Goal: Information Seeking & Learning: Learn about a topic

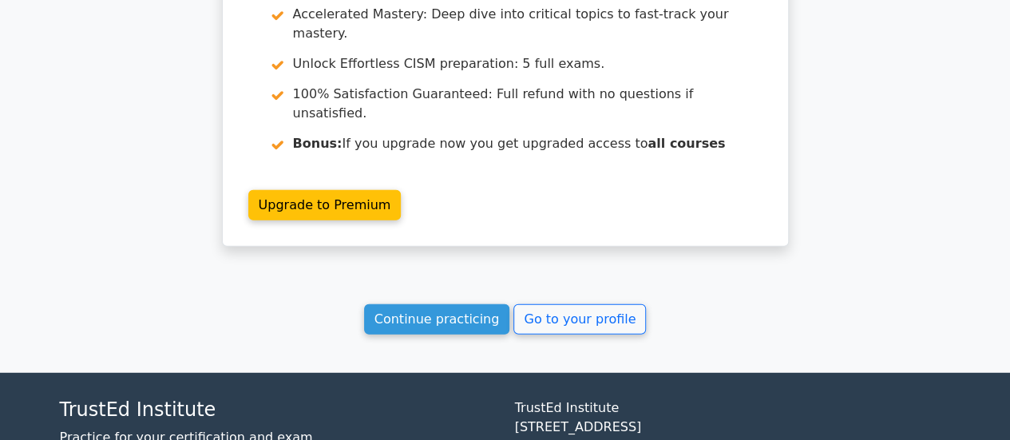
scroll to position [2032, 0]
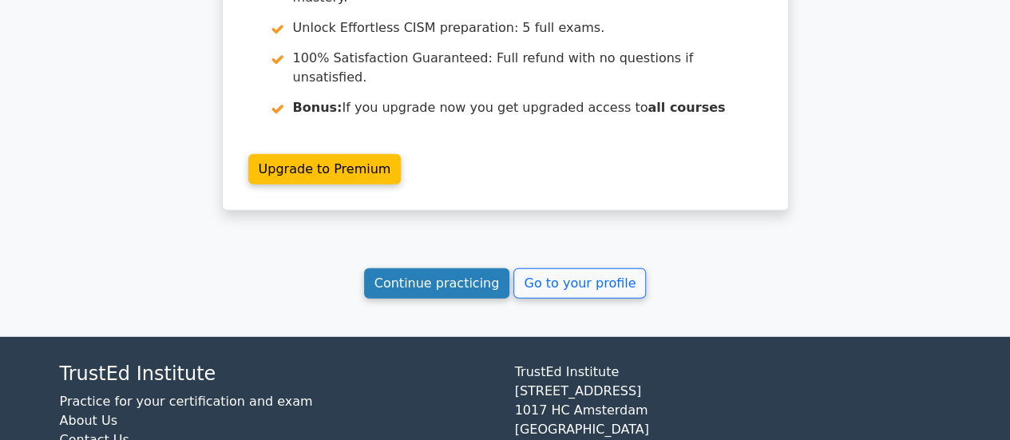
click at [463, 268] on link "Continue practicing" at bounding box center [437, 283] width 146 height 30
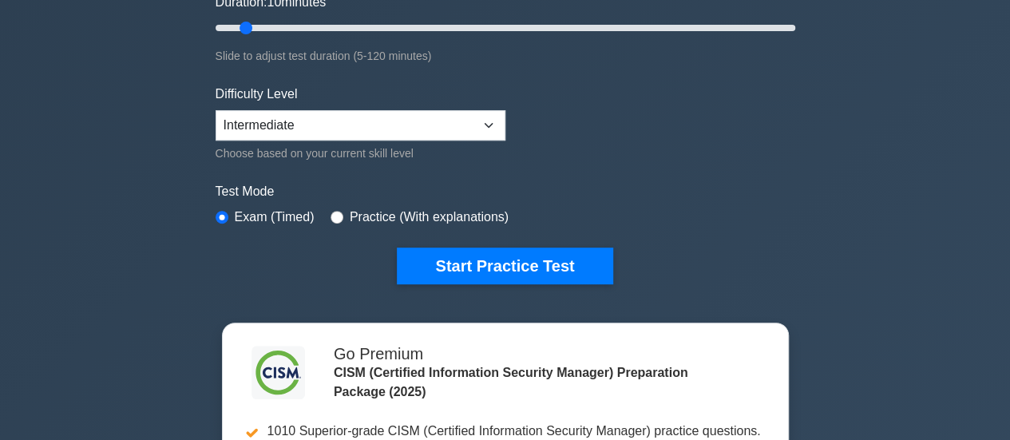
scroll to position [399, 0]
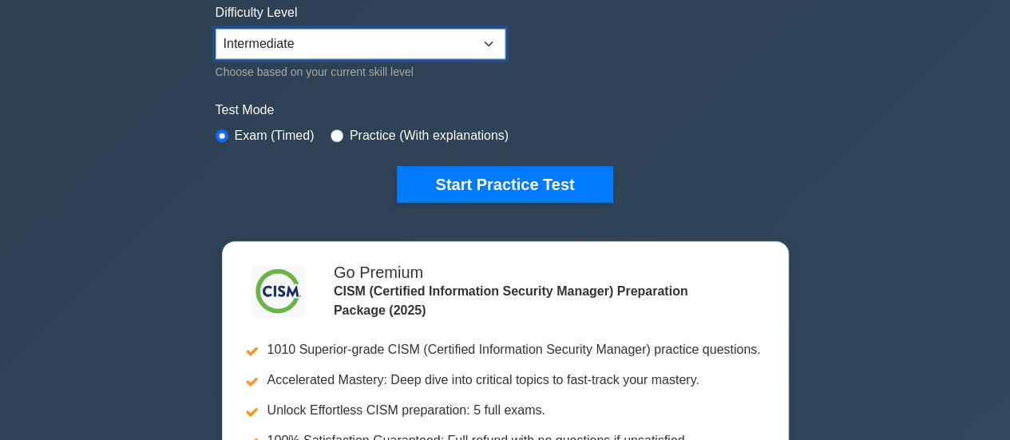
click at [489, 36] on select "Beginner Intermediate Expert" at bounding box center [361, 44] width 290 height 30
select select "expert"
click at [216, 29] on select "Beginner Intermediate Expert" at bounding box center [361, 44] width 290 height 30
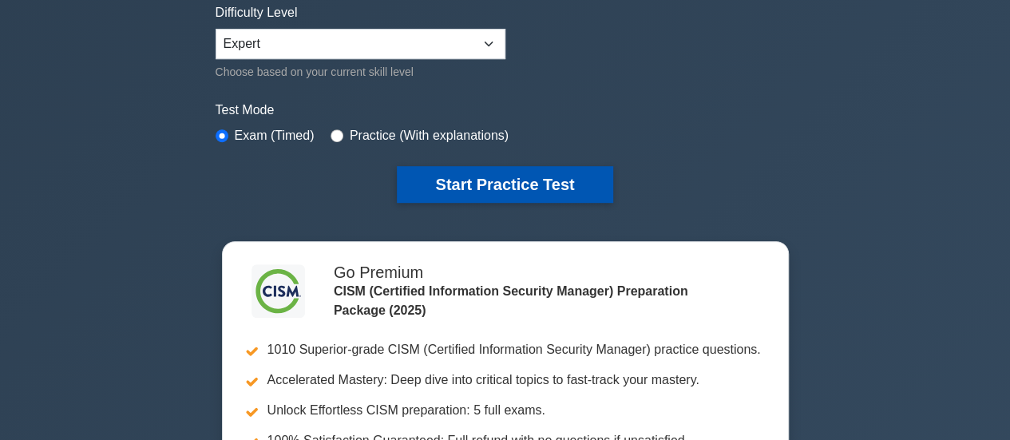
click at [517, 189] on button "Start Practice Test" at bounding box center [505, 184] width 216 height 37
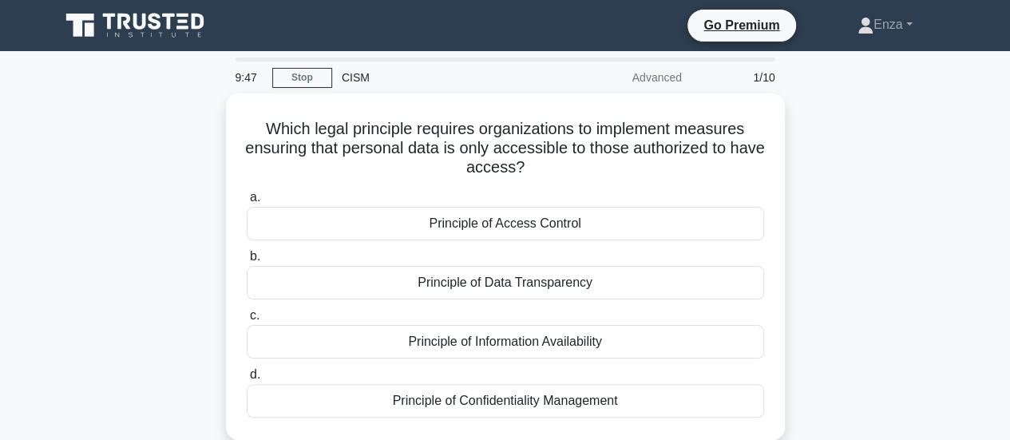
scroll to position [80, 0]
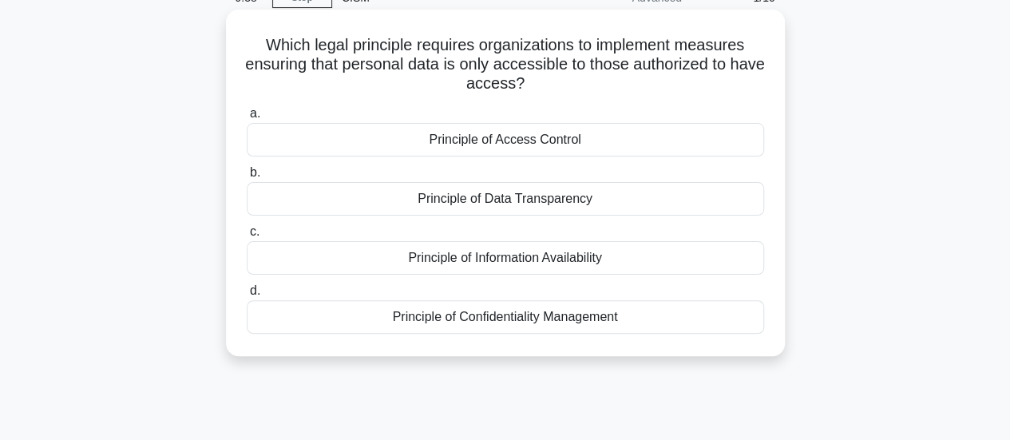
click at [517, 314] on div "Principle of Confidentiality Management" at bounding box center [505, 317] width 517 height 34
click at [247, 296] on input "d. Principle of Confidentiality Management" at bounding box center [247, 291] width 0 height 10
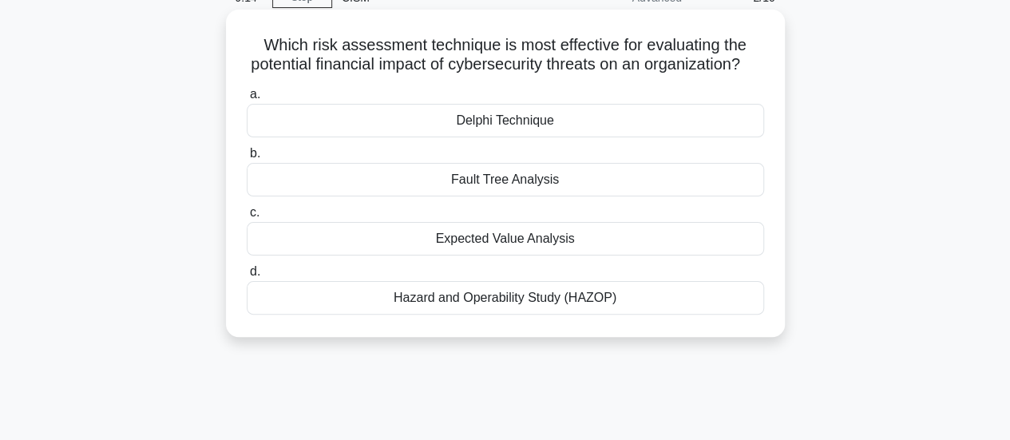
click at [526, 256] on div "Expected Value Analysis" at bounding box center [505, 239] width 517 height 34
click at [247, 218] on input "c. Expected Value Analysis" at bounding box center [247, 213] width 0 height 10
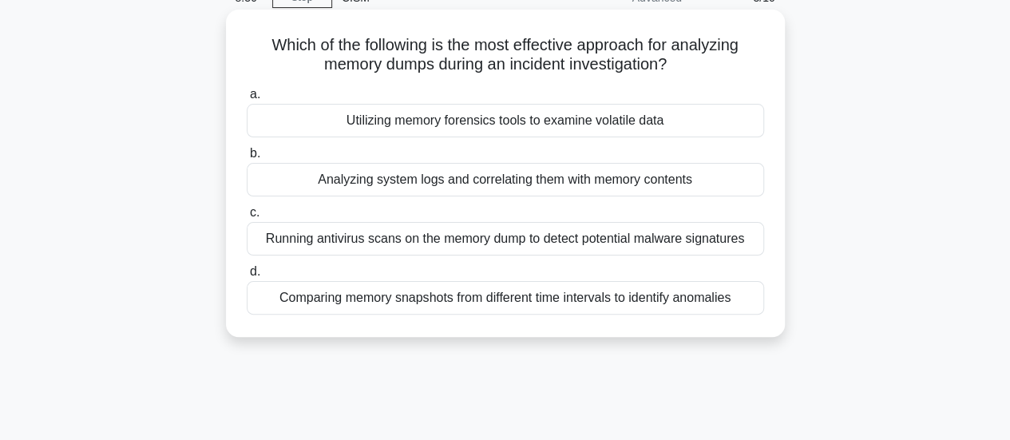
click at [518, 125] on div "Utilizing memory forensics tools to examine volatile data" at bounding box center [505, 121] width 517 height 34
click at [247, 100] on input "a. Utilizing memory forensics tools to examine volatile data" at bounding box center [247, 94] width 0 height 10
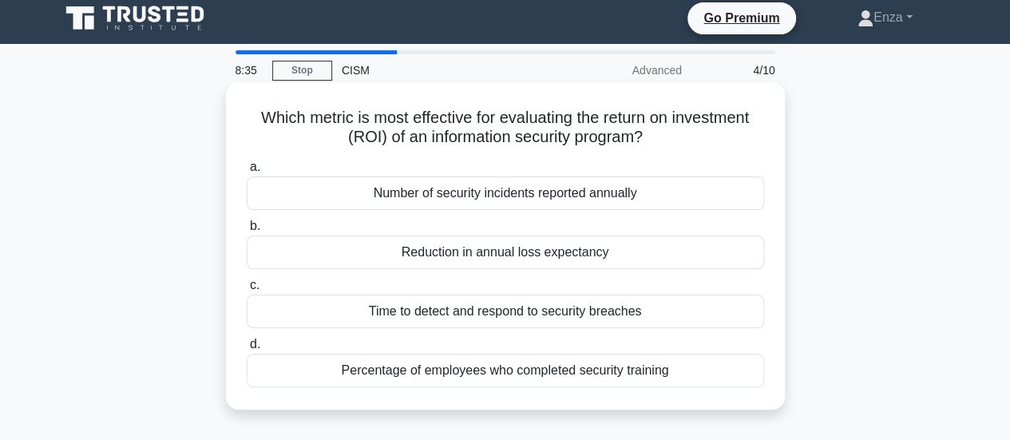
scroll to position [0, 0]
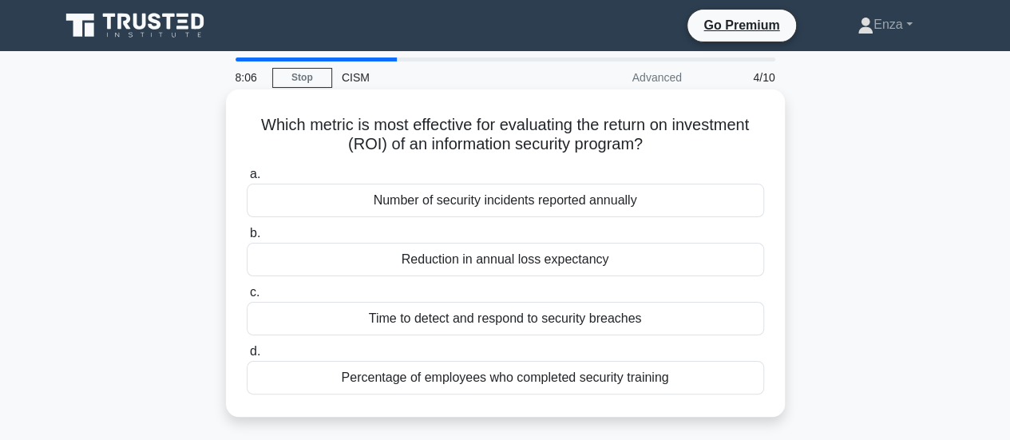
click at [565, 203] on div "Number of security incidents reported annually" at bounding box center [505, 201] width 517 height 34
click at [247, 180] on input "a. Number of security incidents reported annually" at bounding box center [247, 174] width 0 height 10
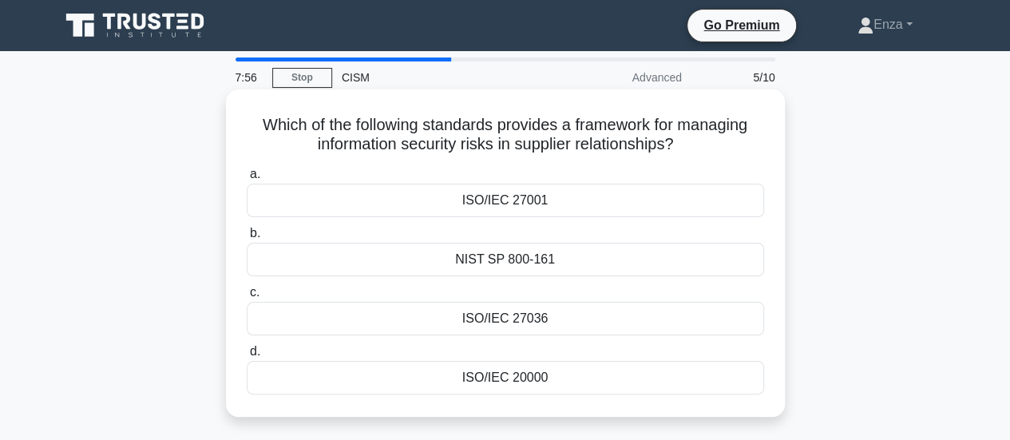
click at [502, 325] on div "ISO/IEC 27036" at bounding box center [505, 319] width 517 height 34
click at [247, 298] on input "c. ISO/IEC 27036" at bounding box center [247, 292] width 0 height 10
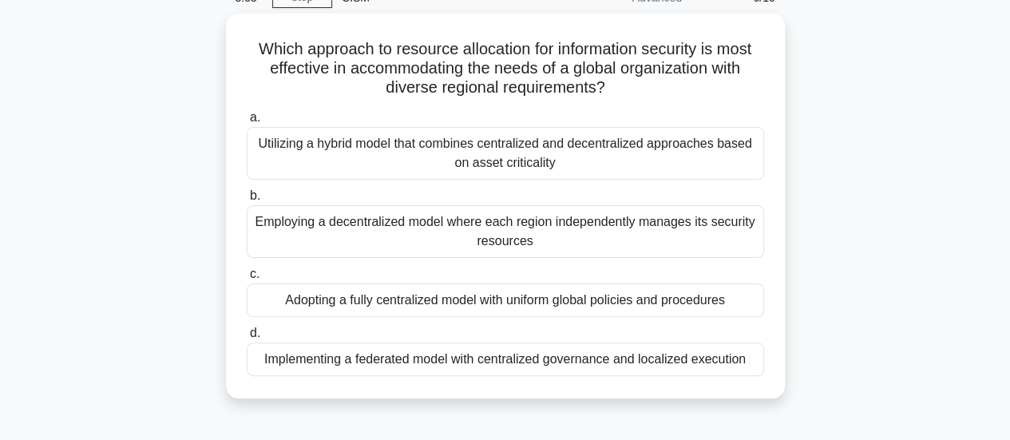
scroll to position [160, 0]
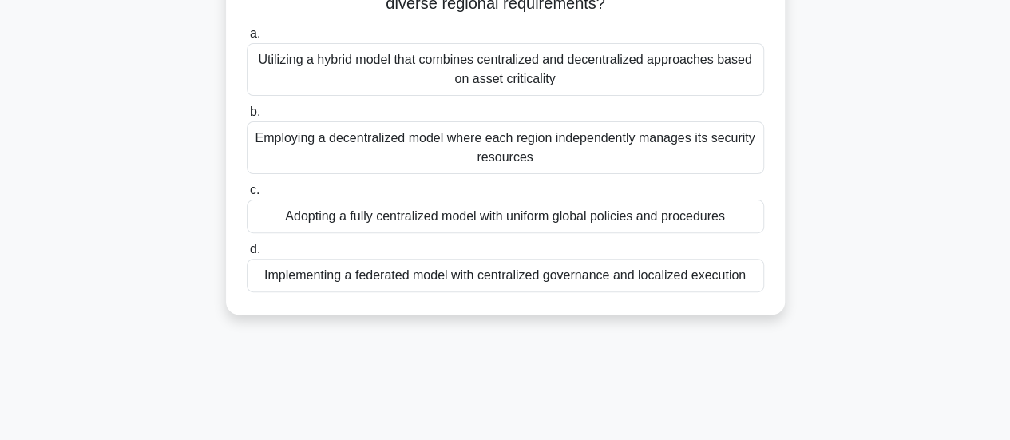
click at [553, 276] on div "Implementing a federated model with centralized governance and localized execut…" at bounding box center [505, 276] width 517 height 34
click at [247, 255] on input "d. Implementing a federated model with centralized governance and localized exe…" at bounding box center [247, 249] width 0 height 10
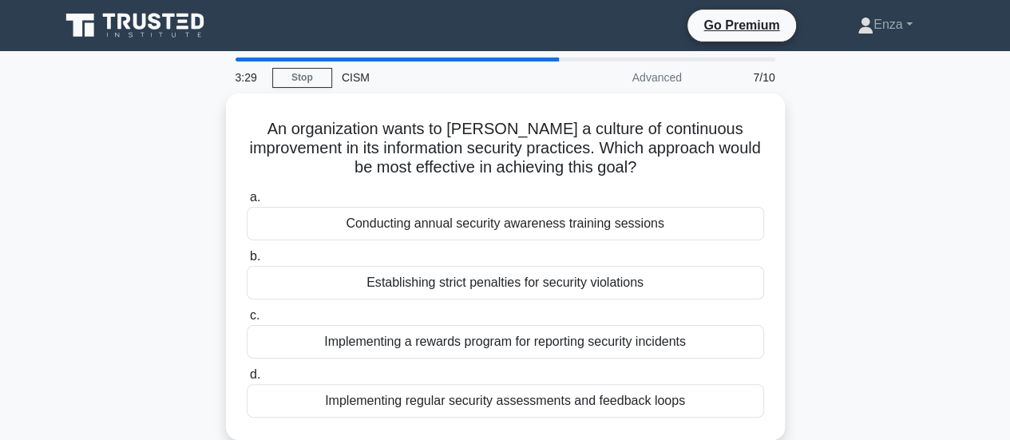
scroll to position [80, 0]
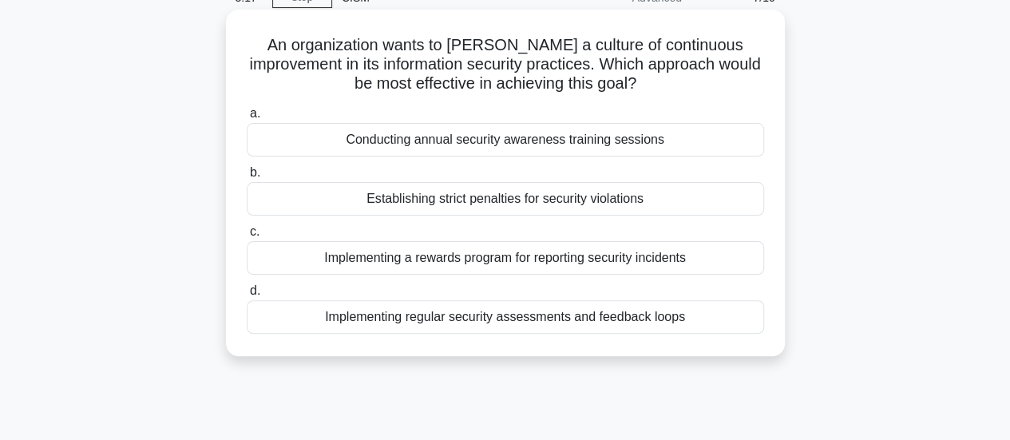
click at [589, 317] on div "Implementing regular security assessments and feedback loops" at bounding box center [505, 317] width 517 height 34
click at [247, 296] on input "d. Implementing regular security assessments and feedback loops" at bounding box center [247, 291] width 0 height 10
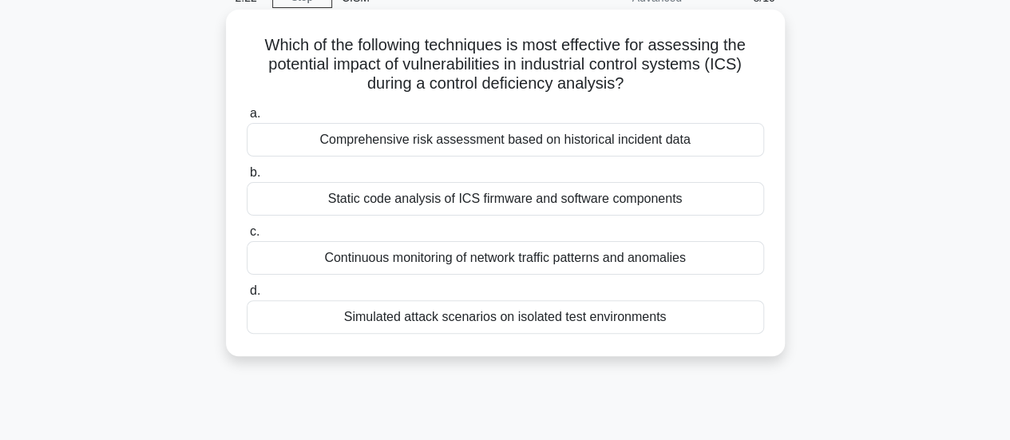
click at [565, 133] on div "Comprehensive risk assessment based on historical incident data" at bounding box center [505, 140] width 517 height 34
click at [247, 119] on input "a. Comprehensive risk assessment based on historical incident data" at bounding box center [247, 114] width 0 height 10
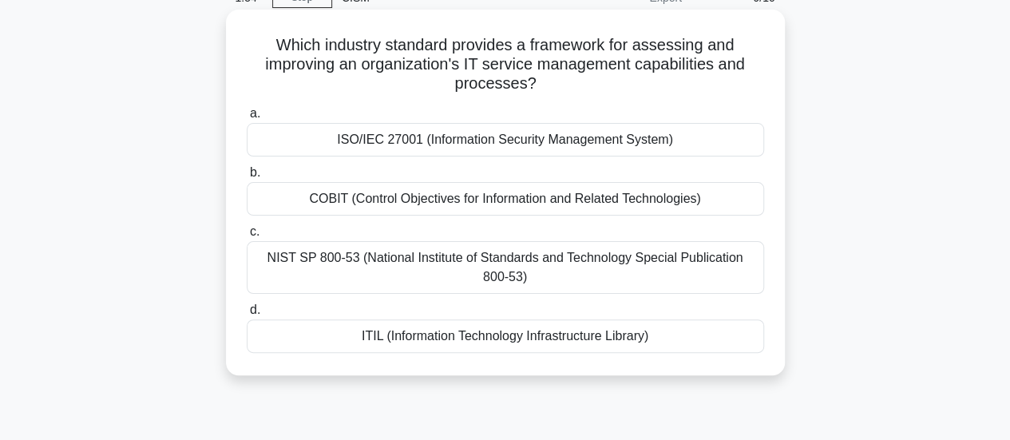
click at [613, 142] on div "ISO/IEC 27001 (Information Security Management System)" at bounding box center [505, 140] width 517 height 34
click at [247, 119] on input "a. ISO/IEC 27001 (Information Security Management System)" at bounding box center [247, 114] width 0 height 10
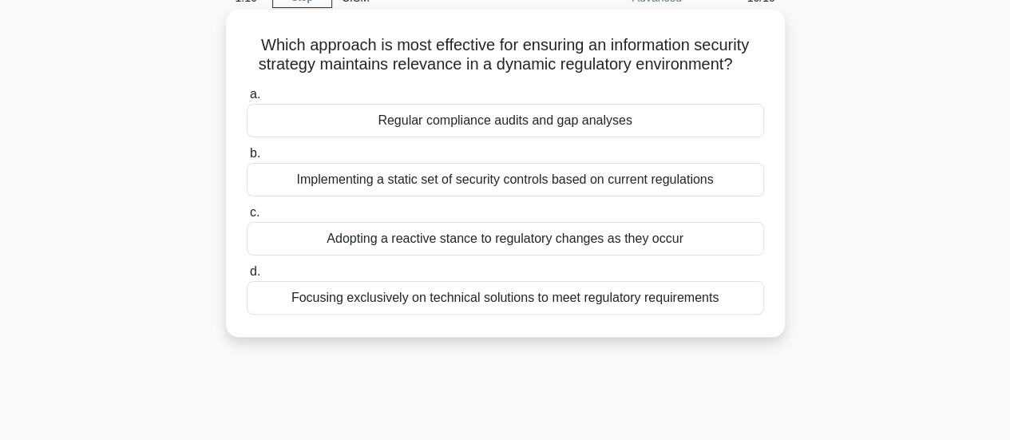
click at [578, 245] on div "Adopting a reactive stance to regulatory changes as they occur" at bounding box center [505, 239] width 517 height 34
click at [247, 218] on input "c. Adopting a reactive stance to regulatory changes as they occur" at bounding box center [247, 213] width 0 height 10
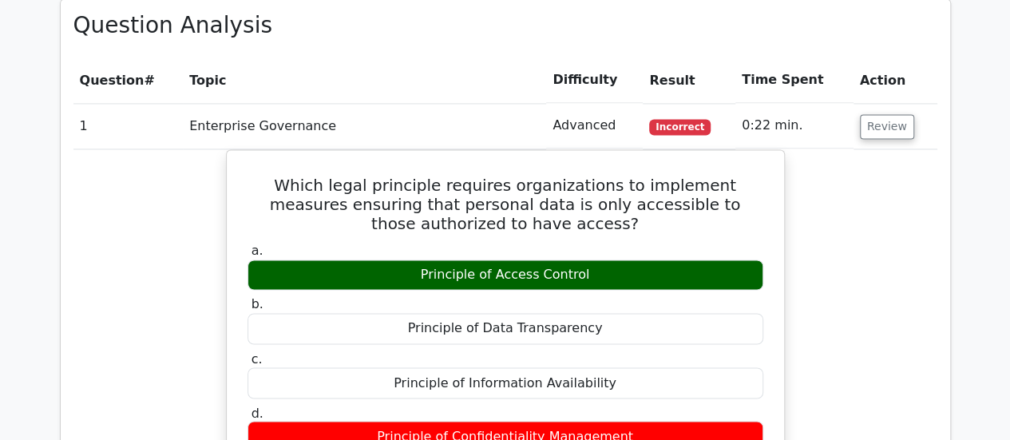
scroll to position [1198, 0]
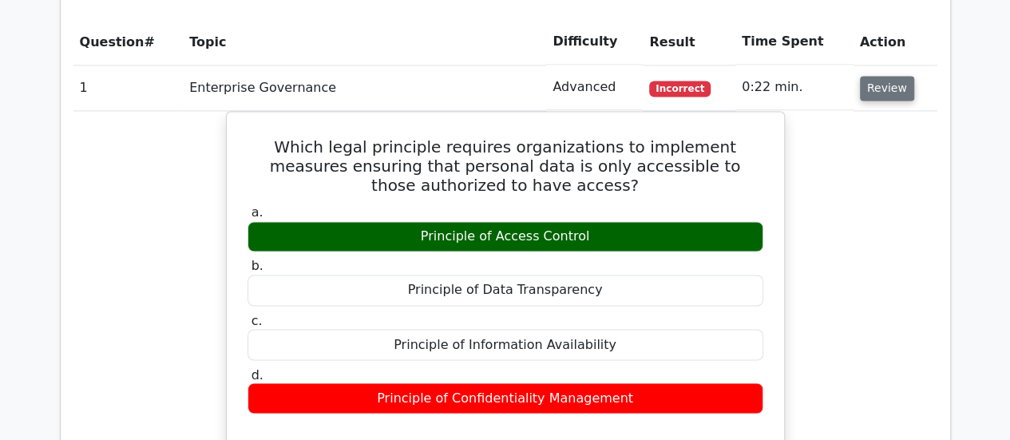
click at [873, 76] on button "Review" at bounding box center [887, 88] width 54 height 25
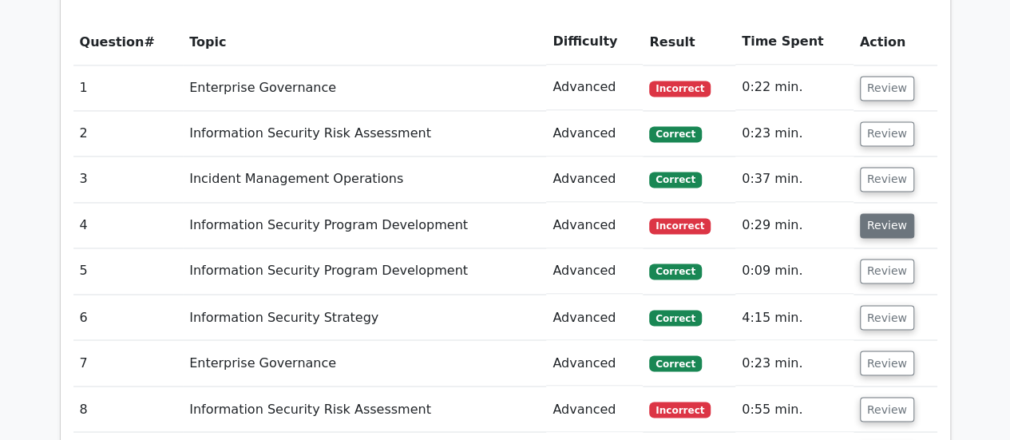
click at [893, 213] on button "Review" at bounding box center [887, 225] width 54 height 25
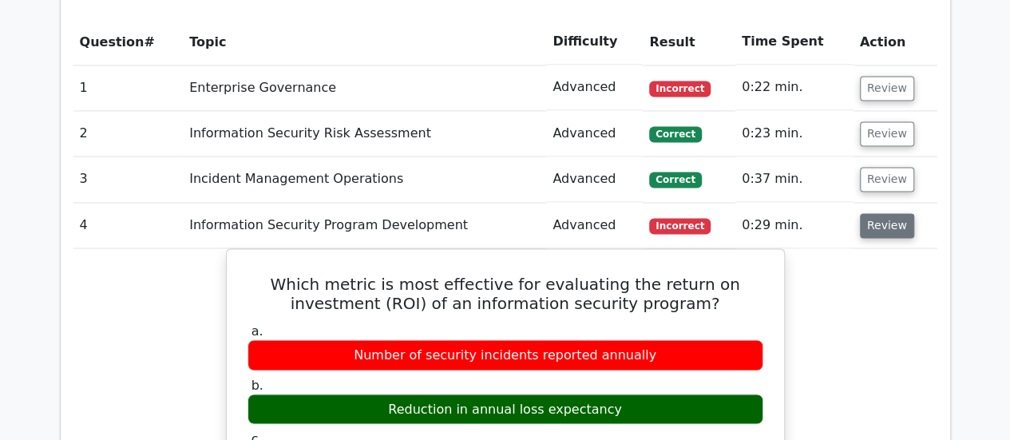
click at [887, 213] on button "Review" at bounding box center [887, 225] width 54 height 25
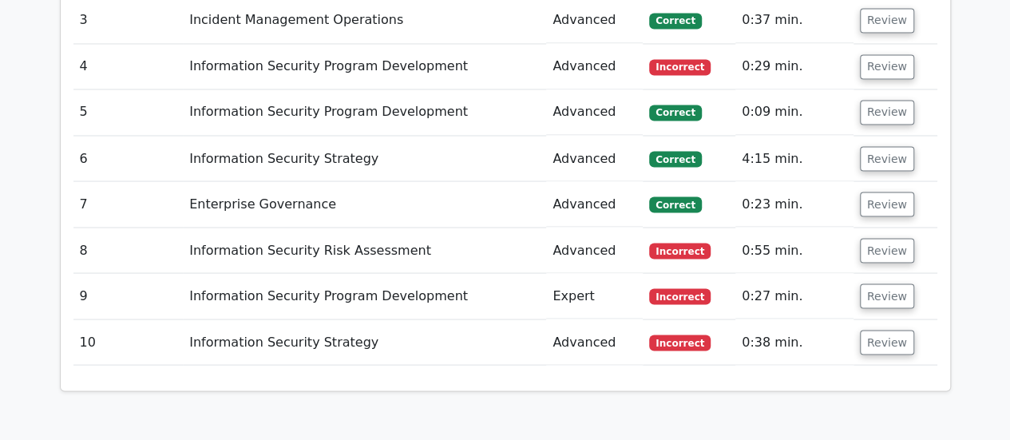
scroll to position [1358, 0]
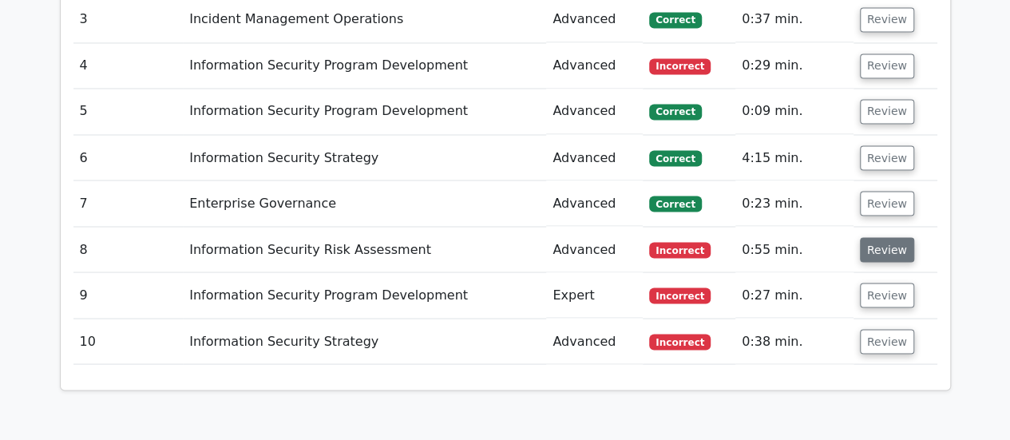
click at [884, 237] on button "Review" at bounding box center [887, 249] width 54 height 25
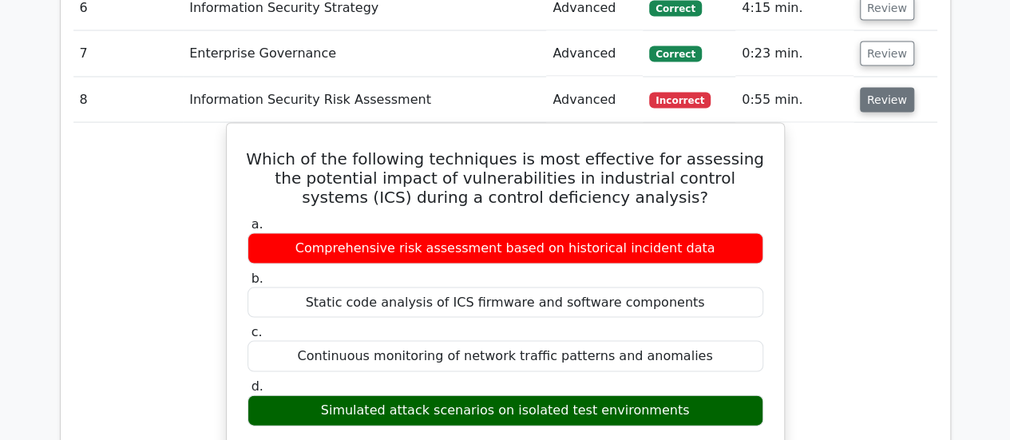
scroll to position [1517, 0]
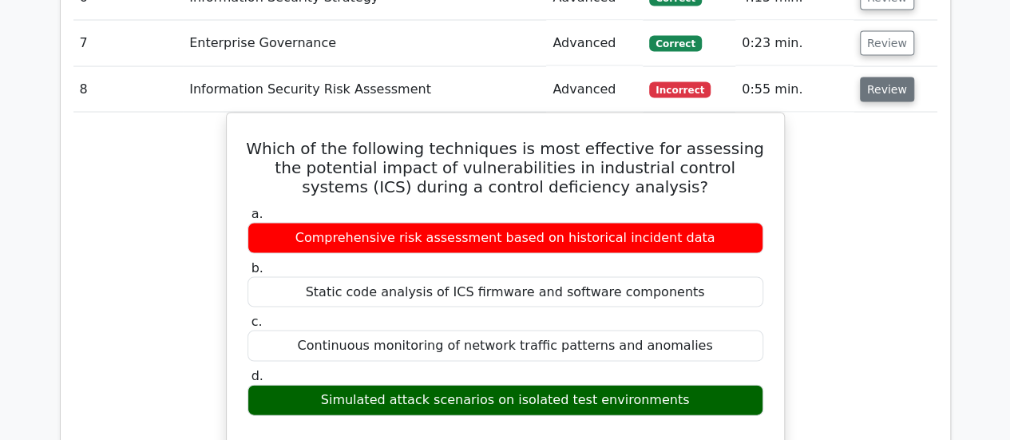
click at [895, 77] on button "Review" at bounding box center [887, 89] width 54 height 25
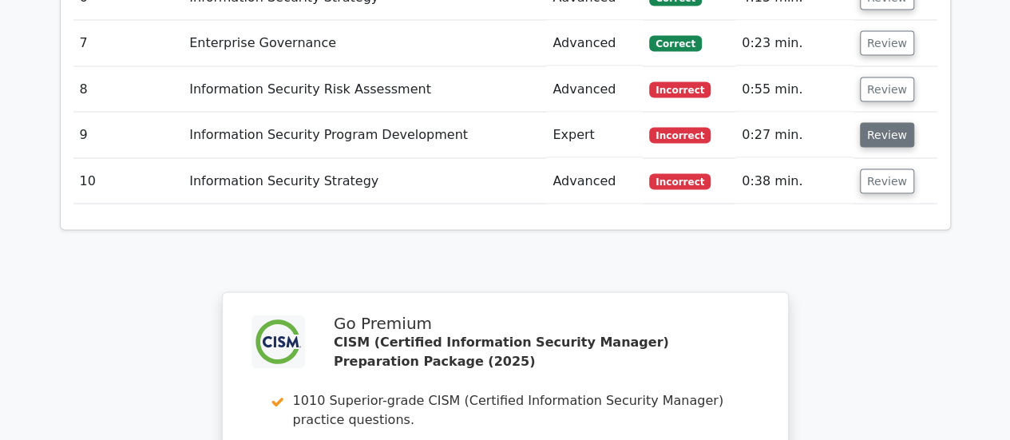
click at [901, 123] on button "Review" at bounding box center [887, 135] width 54 height 25
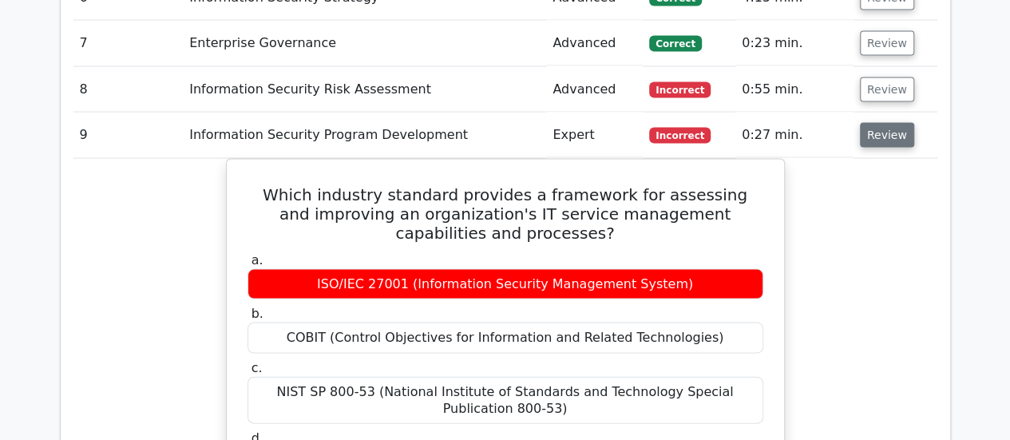
click at [901, 123] on button "Review" at bounding box center [887, 135] width 54 height 25
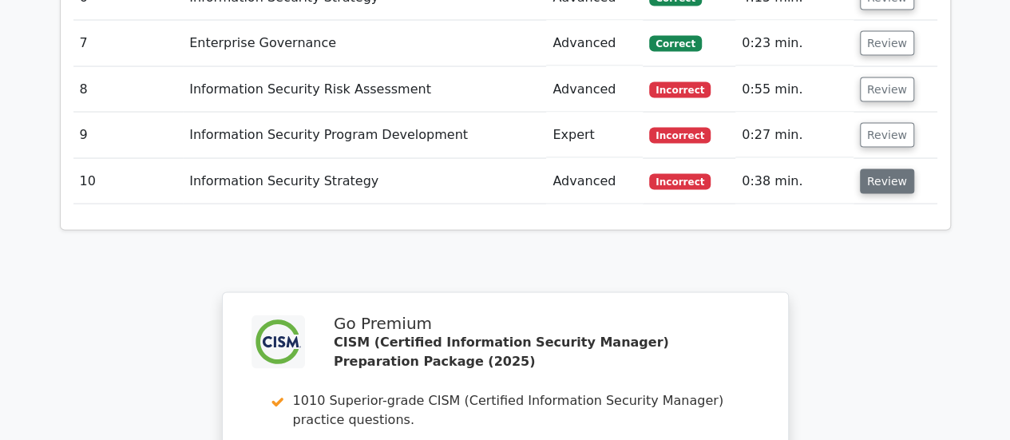
click at [872, 169] on button "Review" at bounding box center [887, 181] width 54 height 25
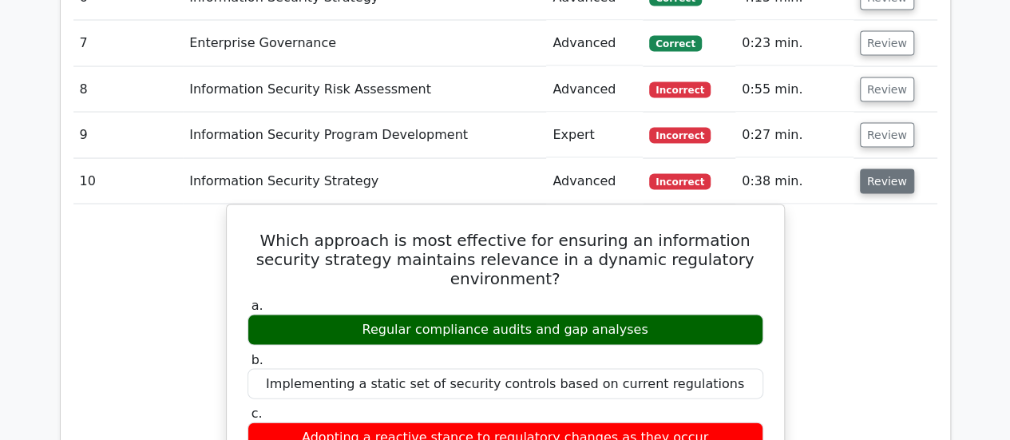
click at [879, 169] on button "Review" at bounding box center [887, 181] width 54 height 25
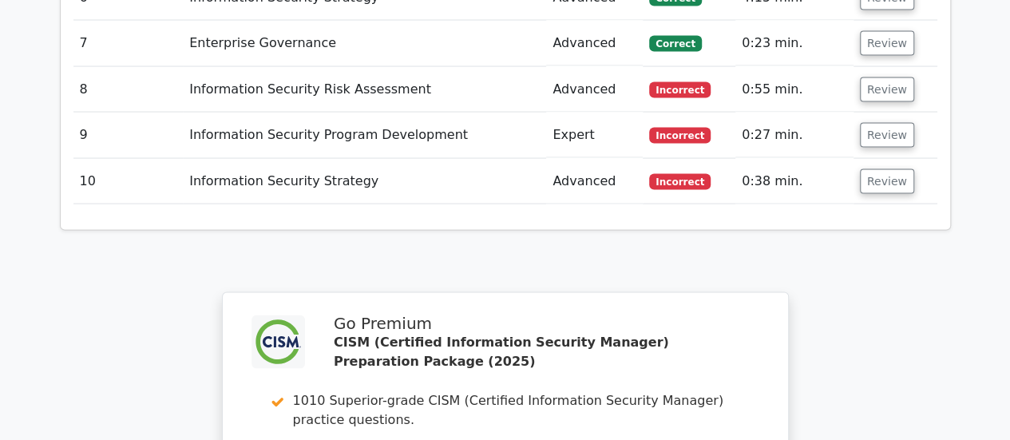
scroll to position [1989, 0]
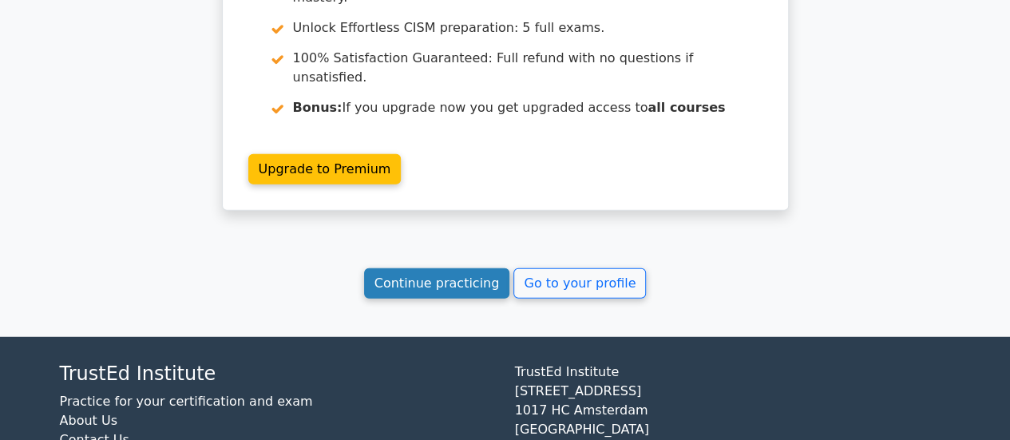
click at [442, 268] on link "Continue practicing" at bounding box center [437, 283] width 146 height 30
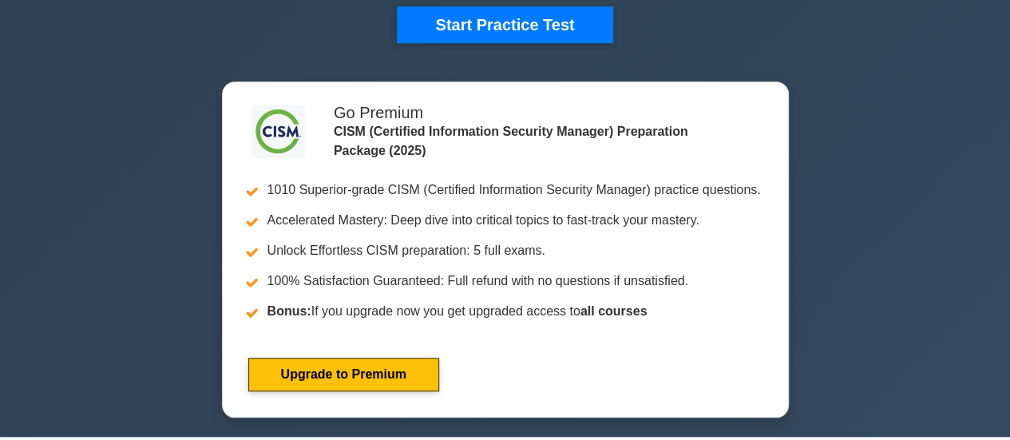
scroll to position [240, 0]
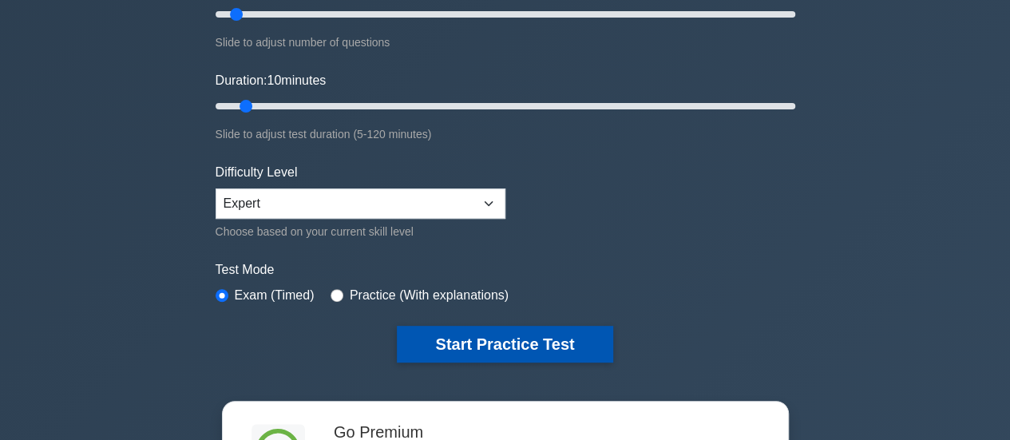
click at [449, 345] on button "Start Practice Test" at bounding box center [505, 344] width 216 height 37
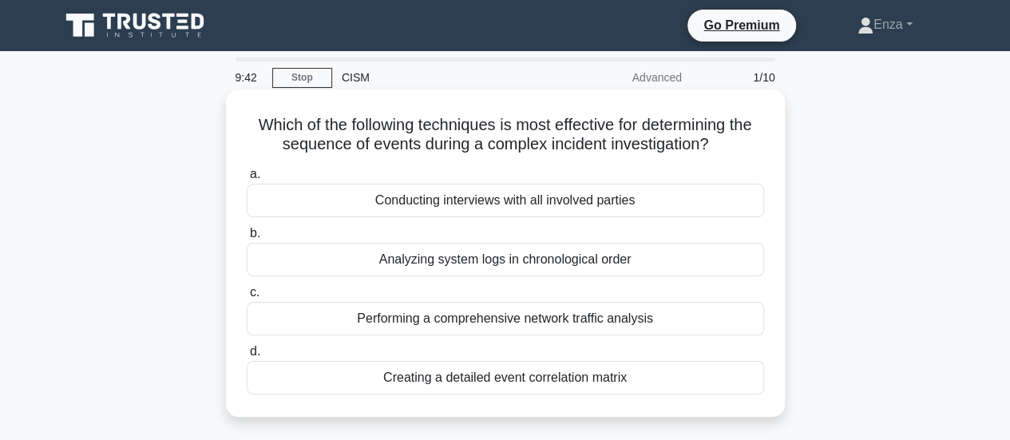
click at [562, 261] on div "Analyzing system logs in chronological order" at bounding box center [505, 260] width 517 height 34
click at [247, 239] on input "b. Analyzing system logs in chronological order" at bounding box center [247, 233] width 0 height 10
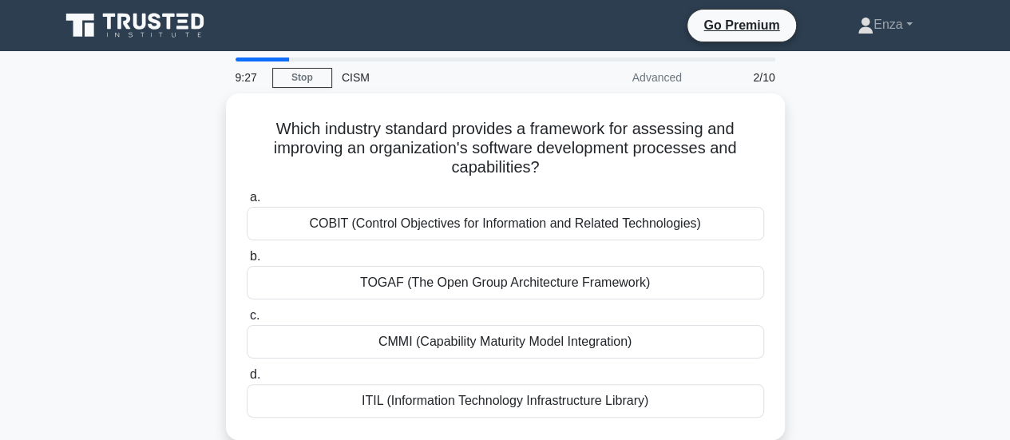
scroll to position [80, 0]
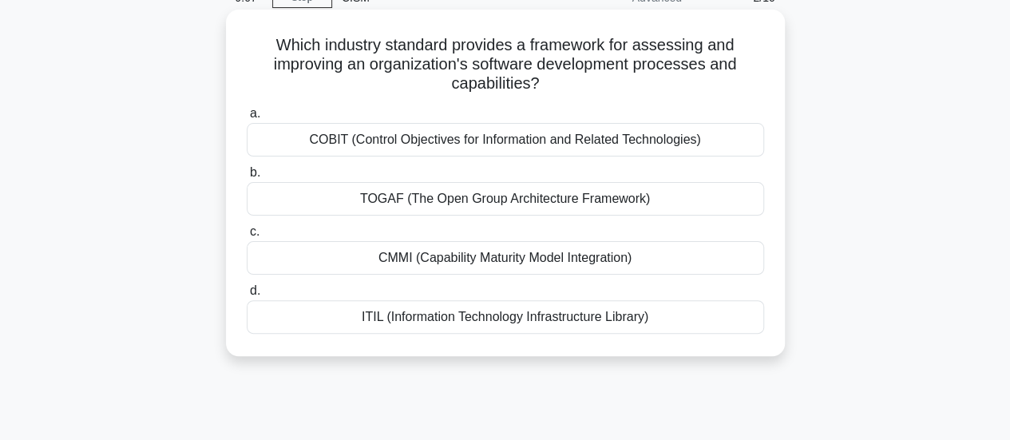
click at [586, 204] on div "TOGAF (The Open Group Architecture Framework)" at bounding box center [505, 199] width 517 height 34
click at [247, 178] on input "b. TOGAF (The Open Group Architecture Framework)" at bounding box center [247, 173] width 0 height 10
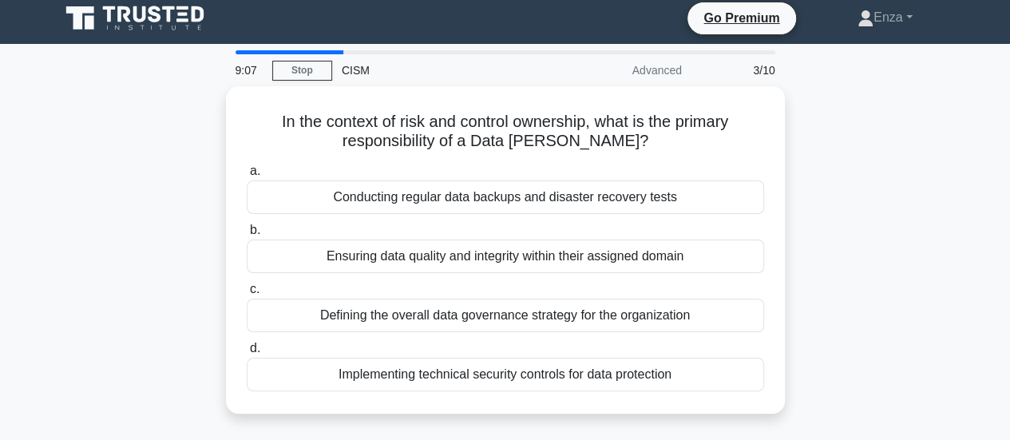
scroll to position [0, 0]
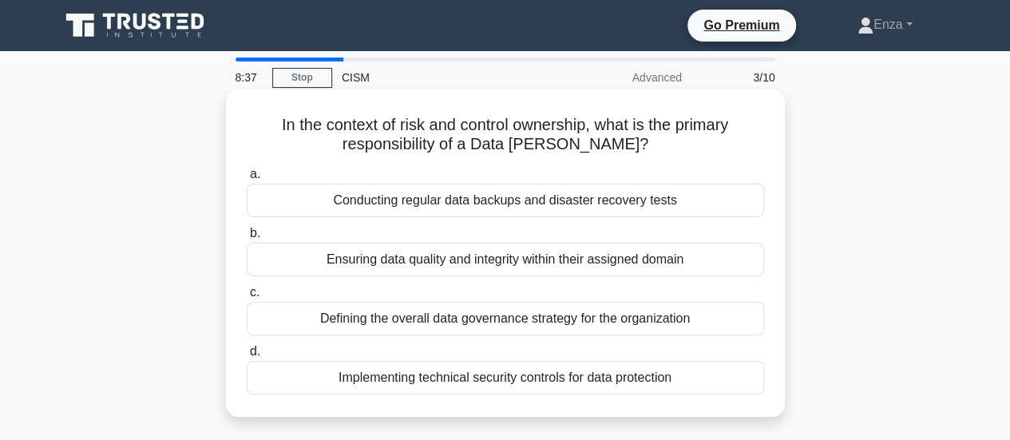
click at [560, 260] on div "Ensuring data quality and integrity within their assigned domain" at bounding box center [505, 260] width 517 height 34
click at [247, 239] on input "b. Ensuring data quality and integrity within their assigned domain" at bounding box center [247, 233] width 0 height 10
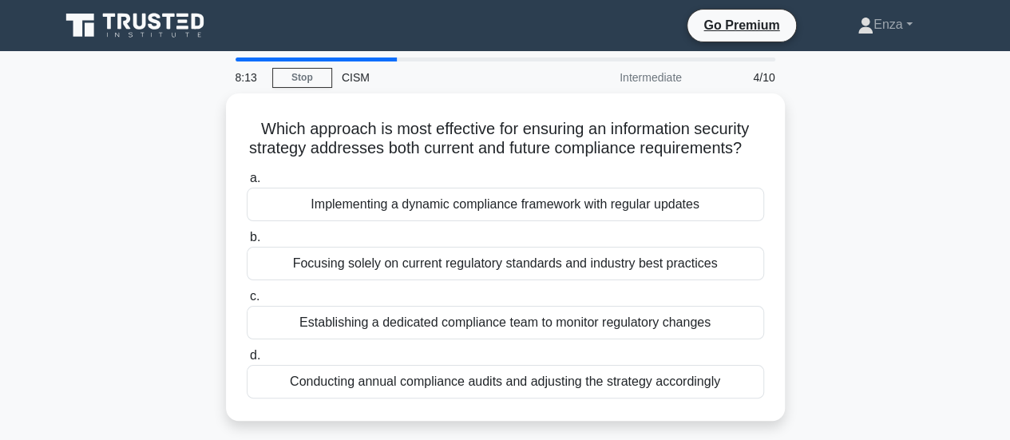
scroll to position [80, 0]
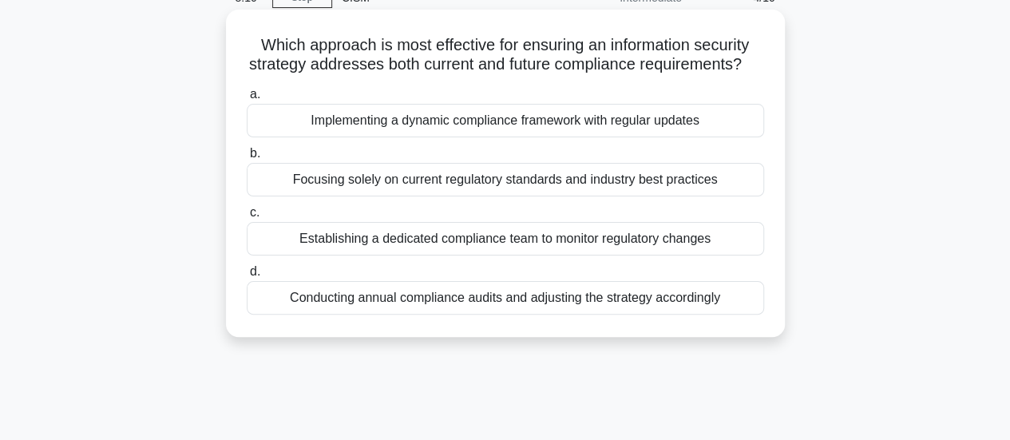
click at [657, 137] on div "Implementing a dynamic compliance framework with regular updates" at bounding box center [505, 121] width 517 height 34
click at [247, 100] on input "a. Implementing a dynamic compliance framework with regular updates" at bounding box center [247, 94] width 0 height 10
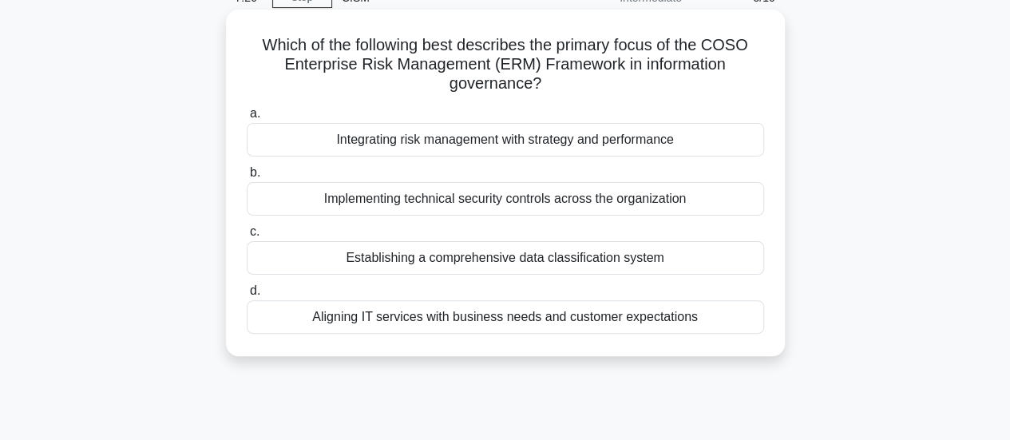
click at [660, 319] on div "Aligning IT services with business needs and customer expectations" at bounding box center [505, 317] width 517 height 34
click at [247, 296] on input "d. Aligning IT services with business needs and customer expectations" at bounding box center [247, 291] width 0 height 10
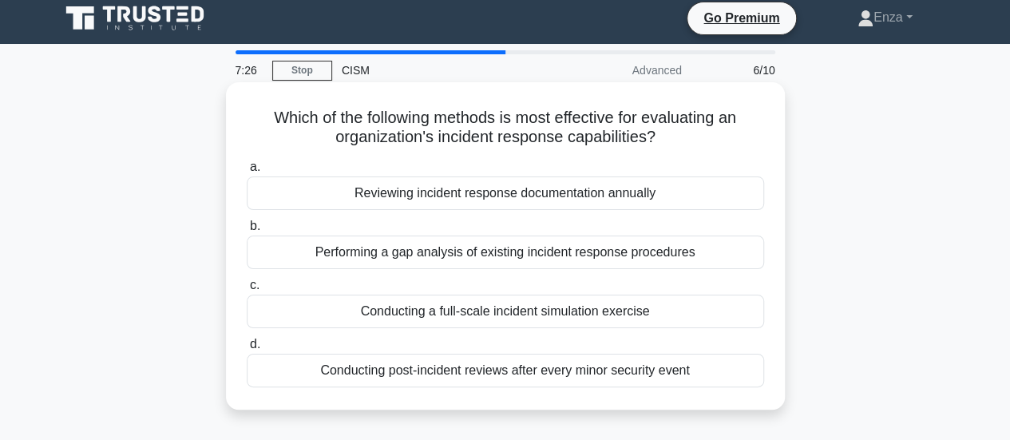
scroll to position [0, 0]
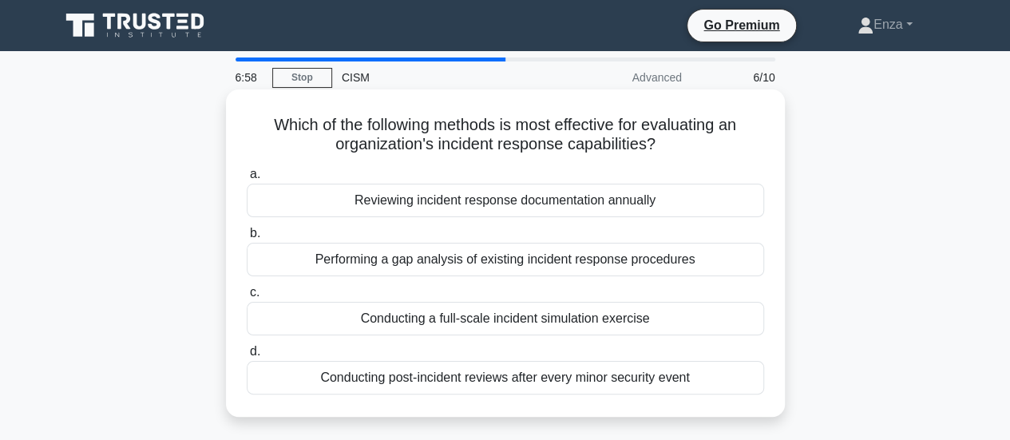
click at [644, 315] on div "Conducting a full-scale incident simulation exercise" at bounding box center [505, 319] width 517 height 34
click at [247, 298] on input "c. Conducting a full-scale incident simulation exercise" at bounding box center [247, 292] width 0 height 10
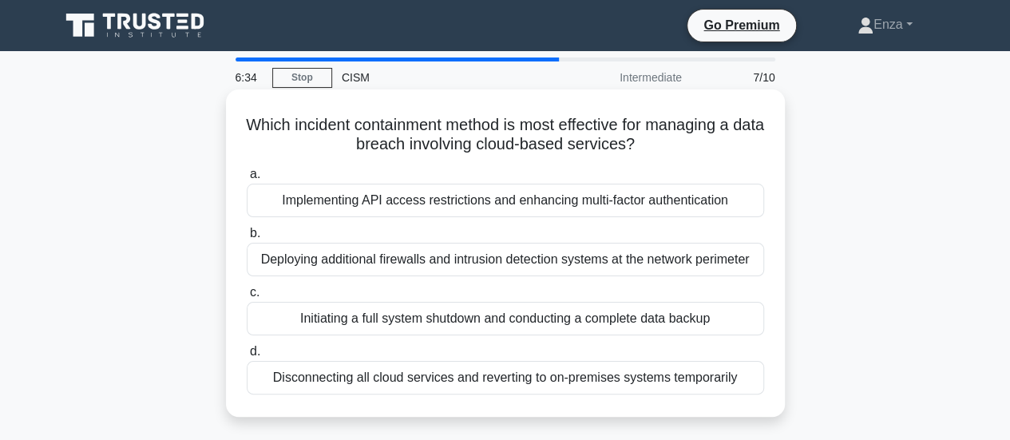
click at [621, 200] on div "Implementing API access restrictions and enhancing multi-factor authentication" at bounding box center [505, 201] width 517 height 34
click at [247, 180] on input "a. Implementing API access restrictions and enhancing multi-factor authenticati…" at bounding box center [247, 174] width 0 height 10
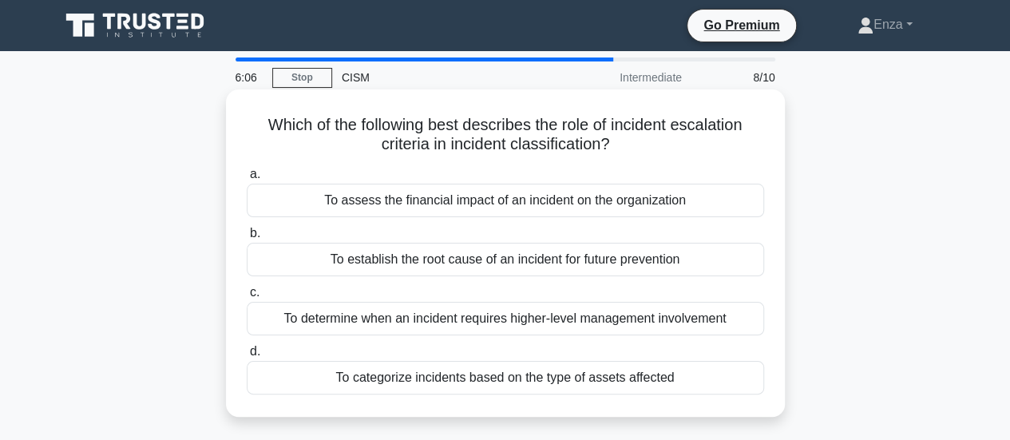
click at [513, 319] on div "To determine when an incident requires higher-level management involvement" at bounding box center [505, 319] width 517 height 34
click at [247, 298] on input "c. To determine when an incident requires higher-level management involvement" at bounding box center [247, 292] width 0 height 10
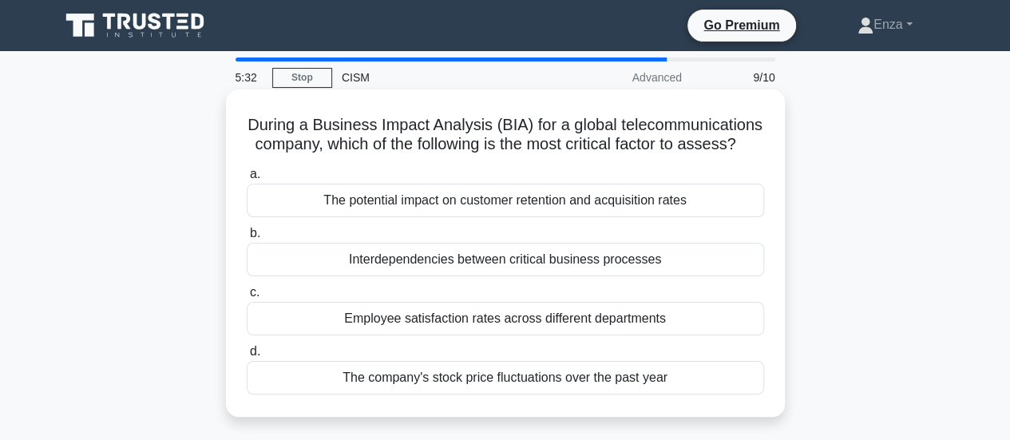
click at [628, 276] on div "Interdependencies between critical business processes" at bounding box center [505, 260] width 517 height 34
click at [247, 239] on input "b. Interdependencies between critical business processes" at bounding box center [247, 233] width 0 height 10
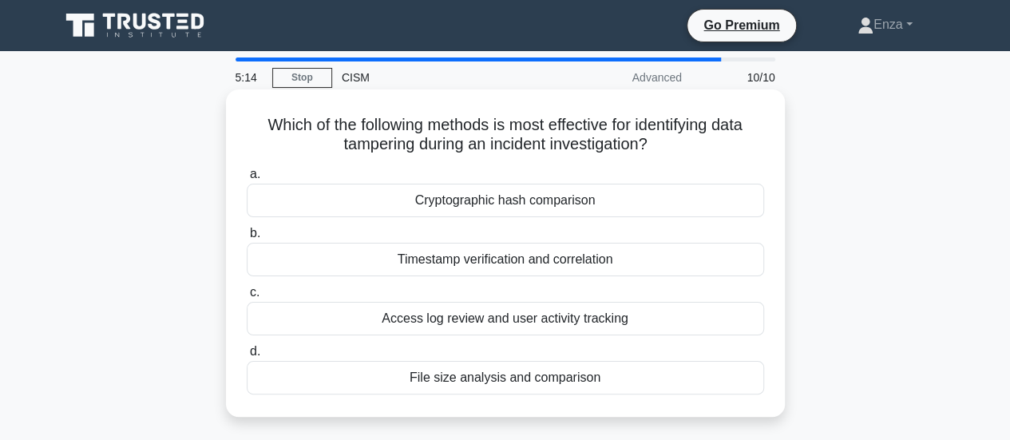
click at [602, 210] on div "Cryptographic hash comparison" at bounding box center [505, 201] width 517 height 34
click at [247, 180] on input "a. Cryptographic hash comparison" at bounding box center [247, 174] width 0 height 10
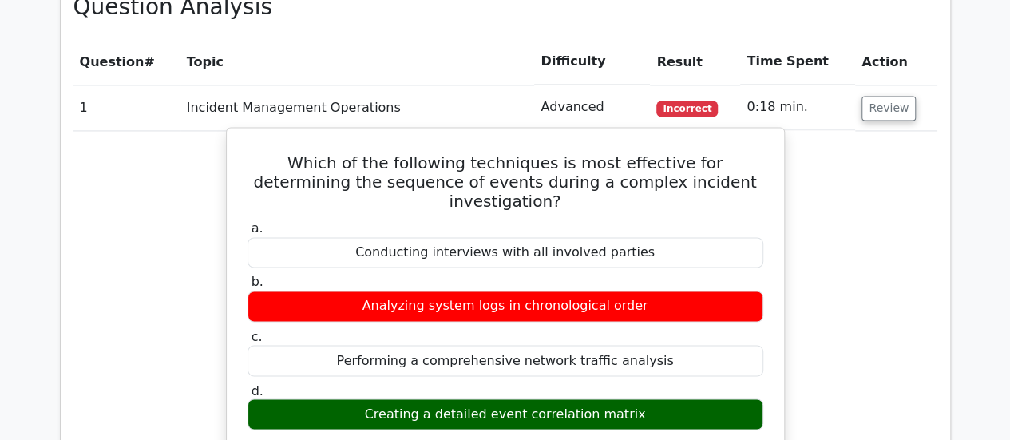
scroll to position [1198, 0]
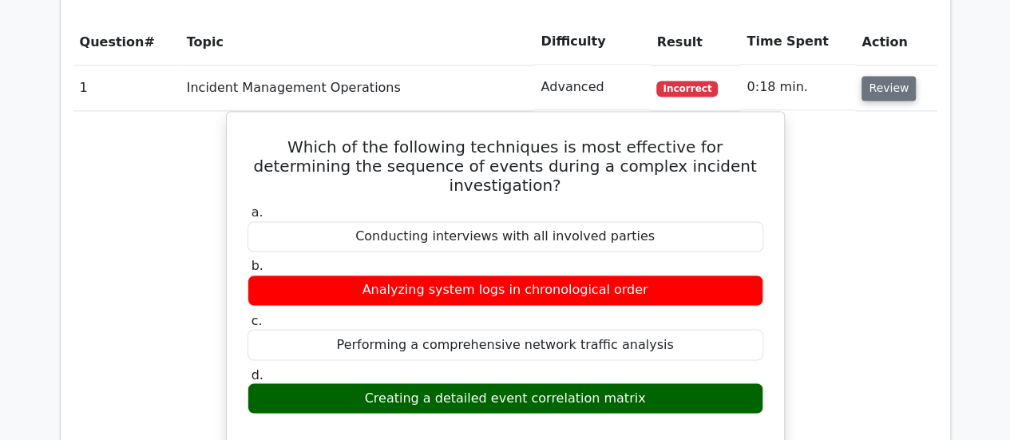
click at [888, 76] on button "Review" at bounding box center [889, 88] width 54 height 25
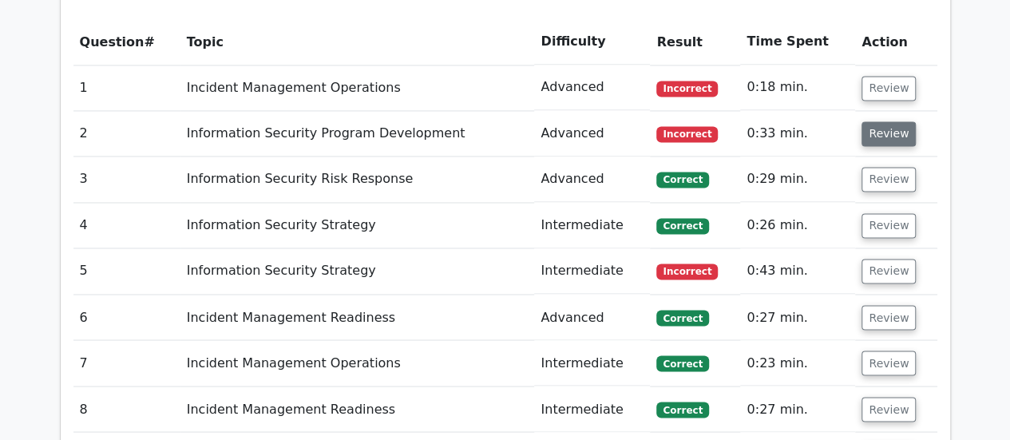
click at [879, 121] on button "Review" at bounding box center [889, 133] width 54 height 25
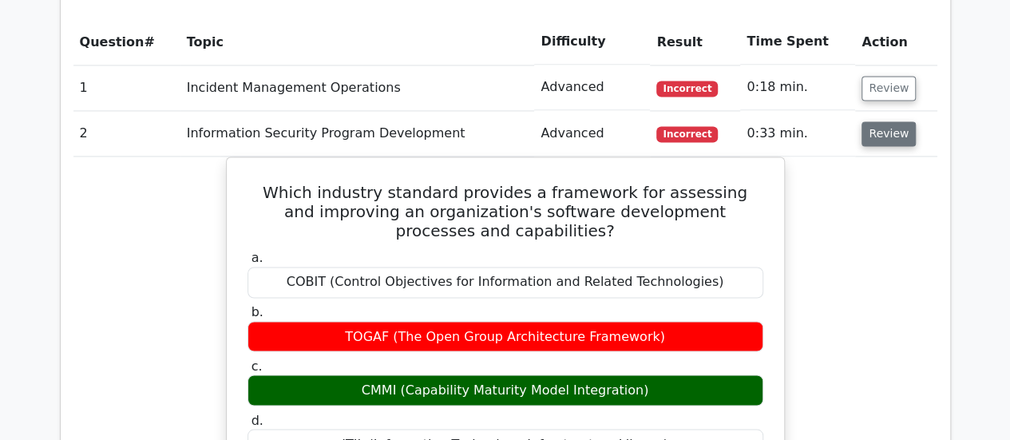
click at [876, 121] on button "Review" at bounding box center [889, 133] width 54 height 25
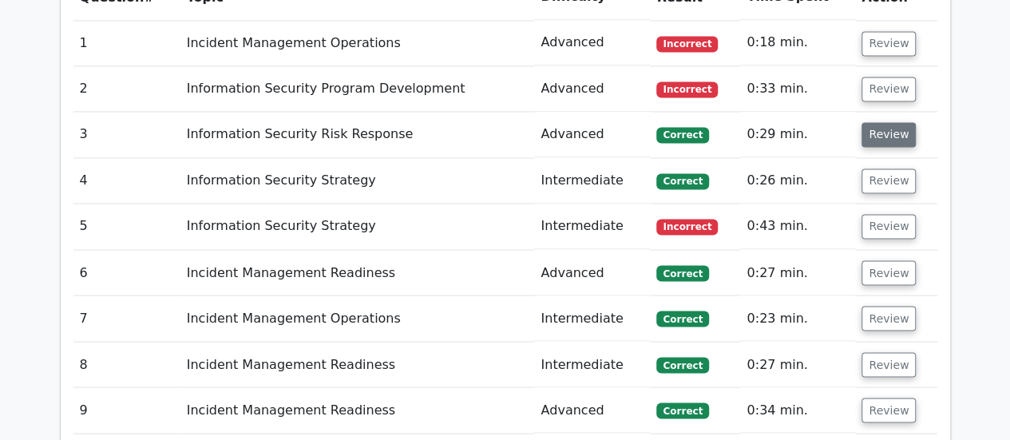
scroll to position [1278, 0]
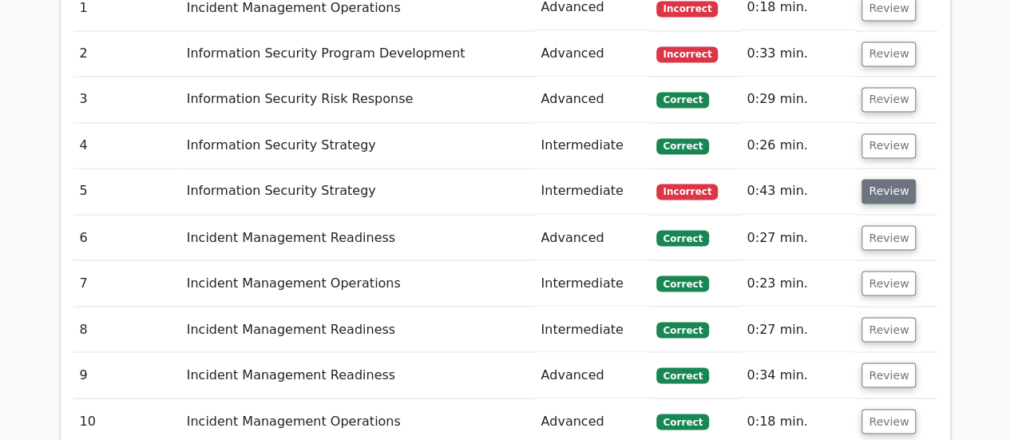
click at [884, 179] on button "Review" at bounding box center [889, 191] width 54 height 25
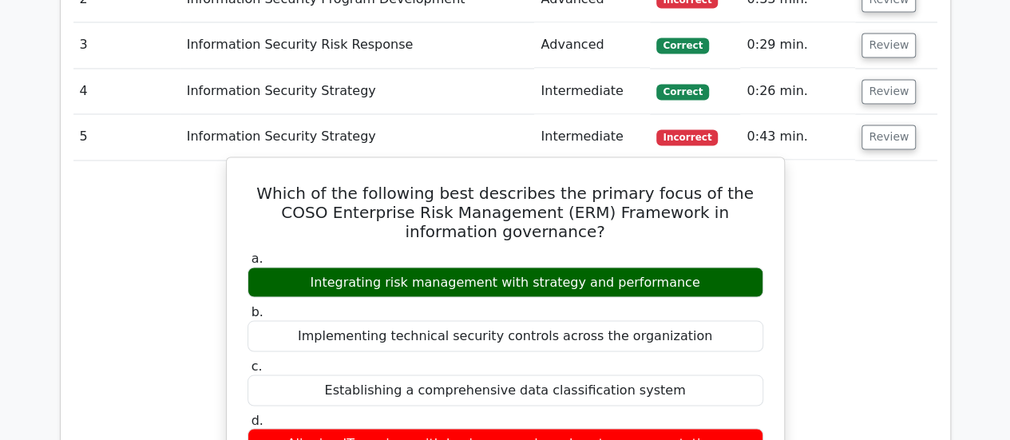
scroll to position [1358, 0]
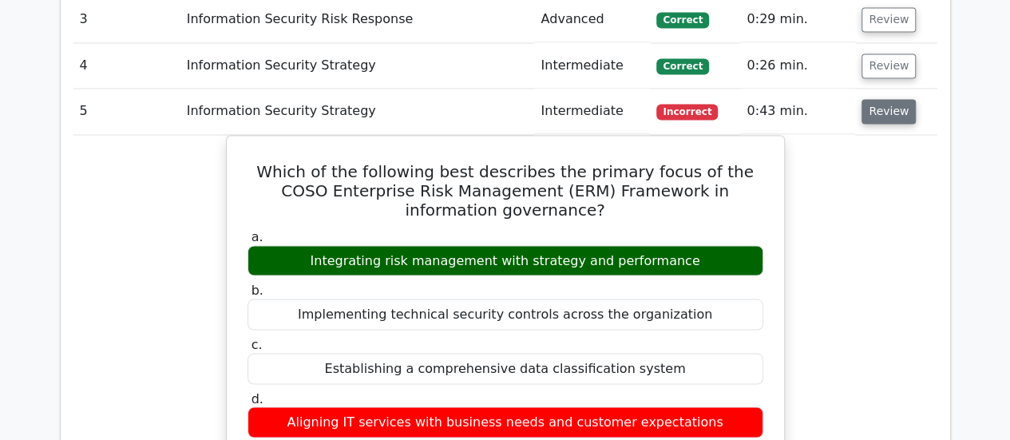
click at [877, 99] on button "Review" at bounding box center [889, 111] width 54 height 25
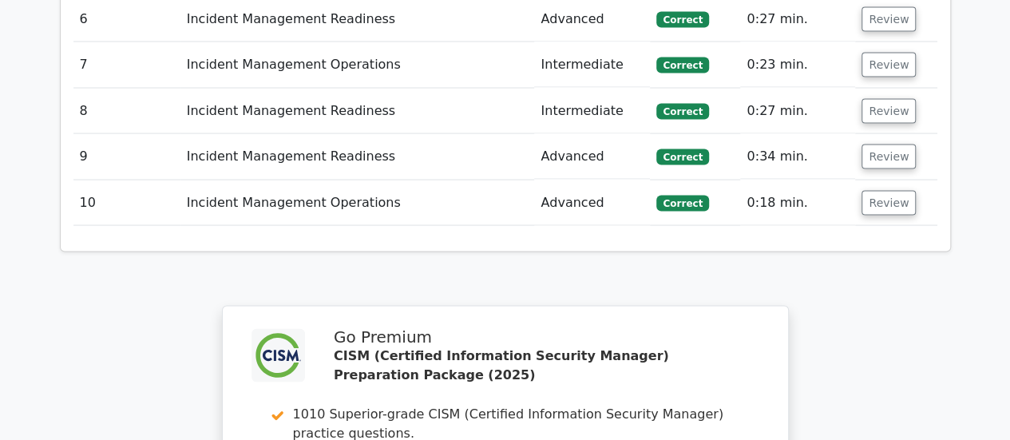
scroll to position [1837, 0]
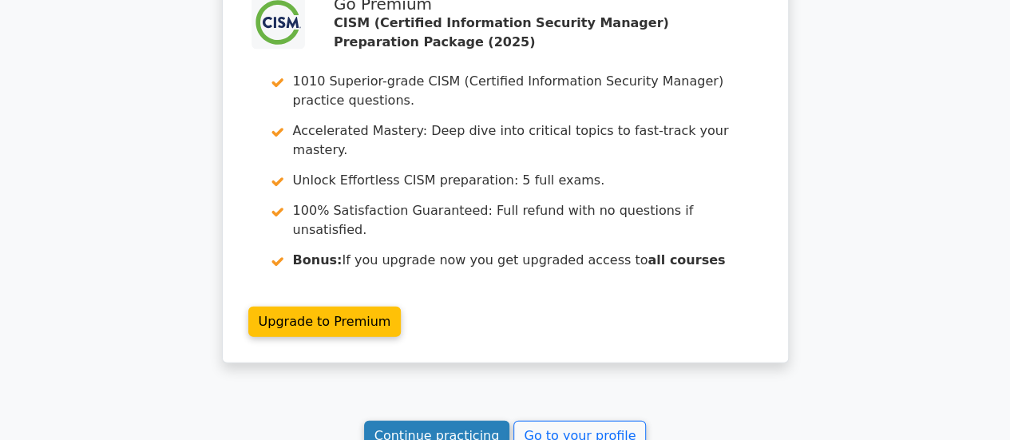
click at [402, 421] on link "Continue practicing" at bounding box center [437, 436] width 146 height 30
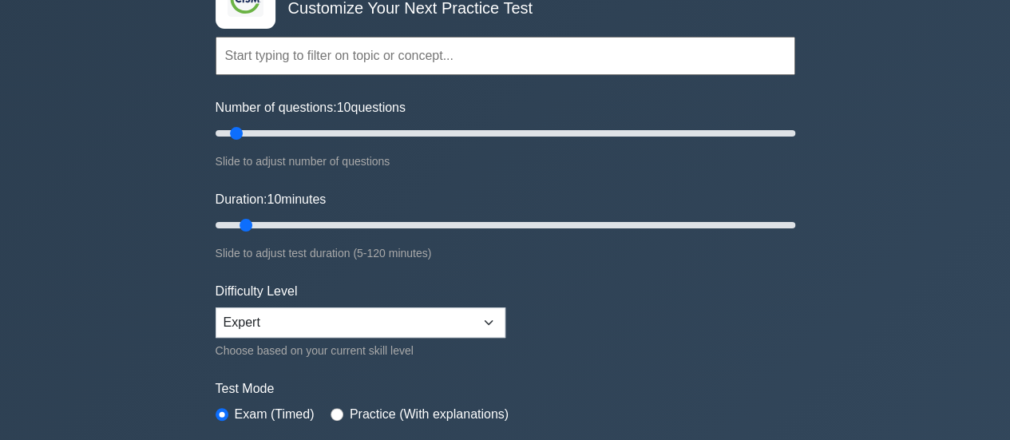
scroll to position [240, 0]
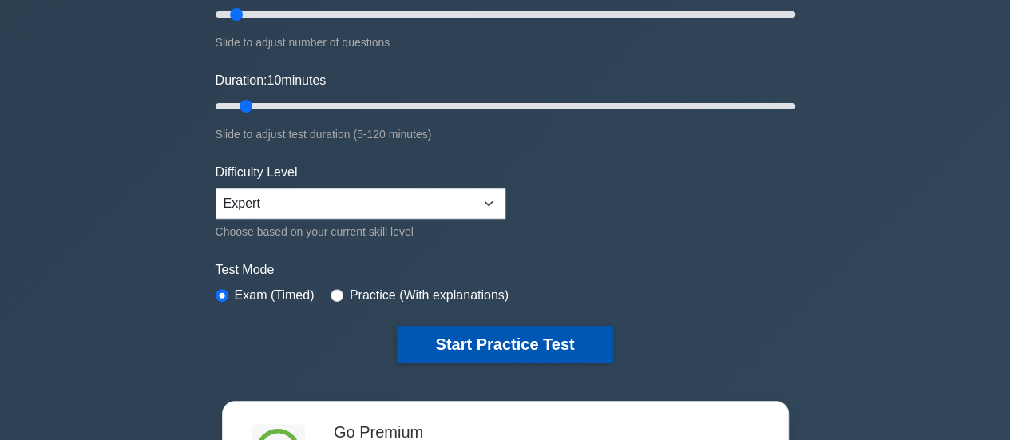
click at [436, 342] on button "Start Practice Test" at bounding box center [505, 344] width 216 height 37
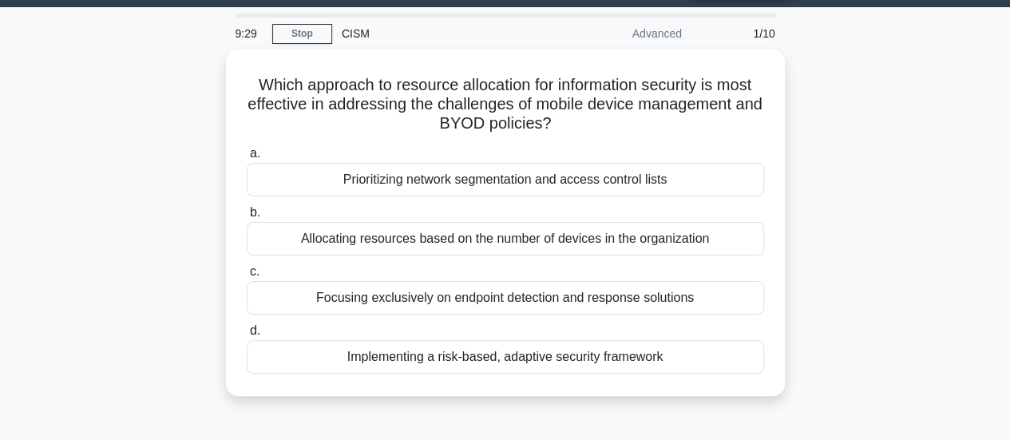
scroll to position [80, 0]
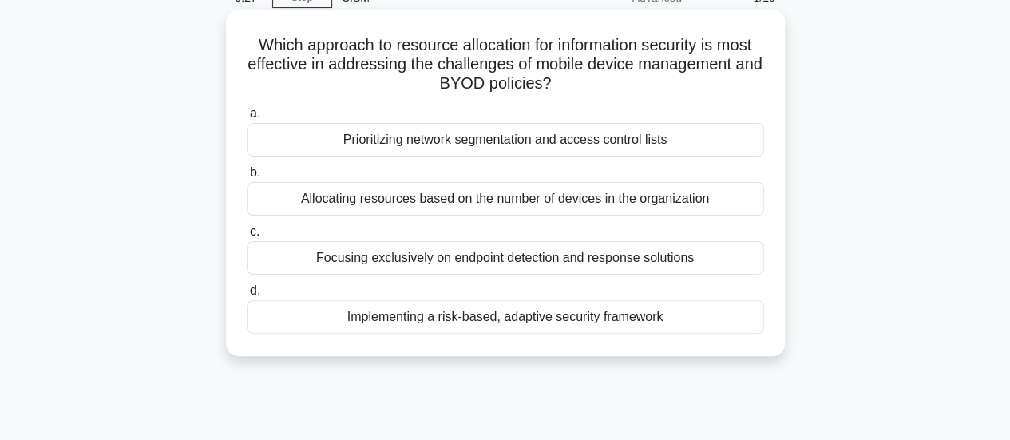
click at [735, 315] on div "Implementing a risk-based, adaptive security framework" at bounding box center [505, 317] width 517 height 34
click at [247, 296] on input "d. Implementing a risk-based, adaptive security framework" at bounding box center [247, 291] width 0 height 10
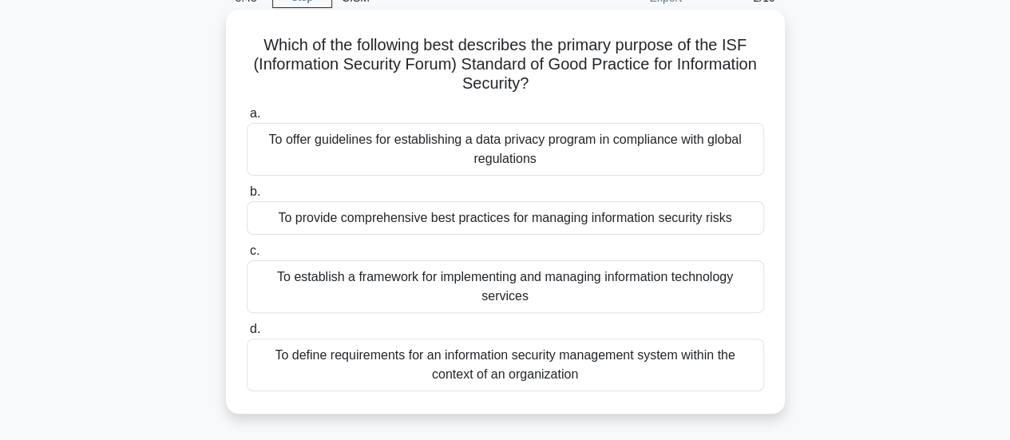
click at [684, 276] on div "To establish a framework for implementing and managing information technology s…" at bounding box center [505, 286] width 517 height 53
click at [247, 256] on input "c. To establish a framework for implementing and managing information technolog…" at bounding box center [247, 251] width 0 height 10
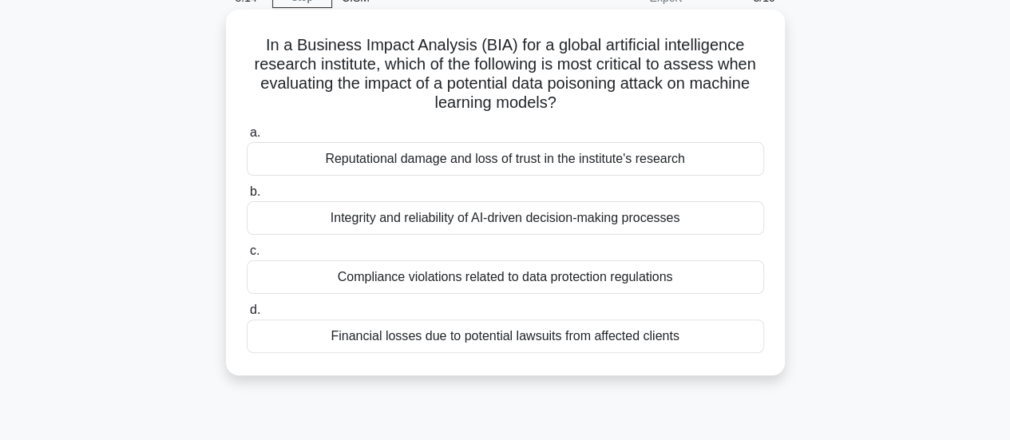
click at [660, 217] on div "Integrity and reliability of AI-driven decision-making processes" at bounding box center [505, 218] width 517 height 34
click at [247, 197] on input "b. Integrity and reliability of AI-driven decision-making processes" at bounding box center [247, 192] width 0 height 10
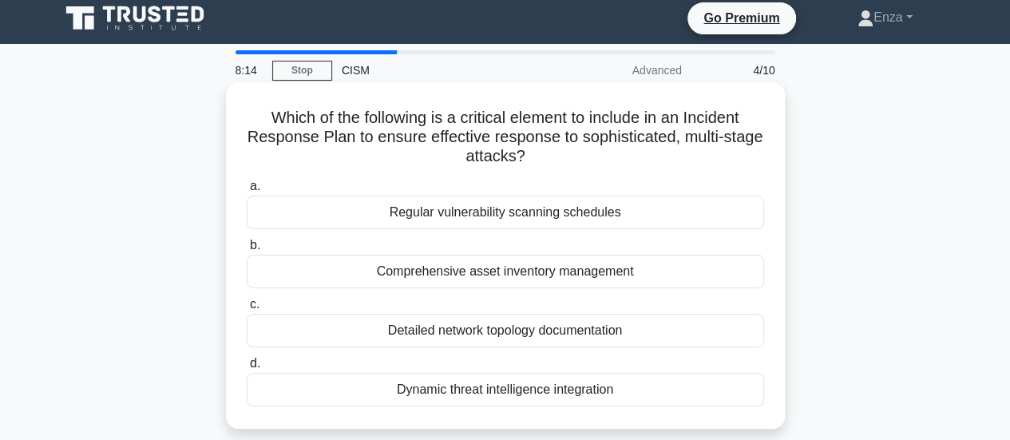
scroll to position [0, 0]
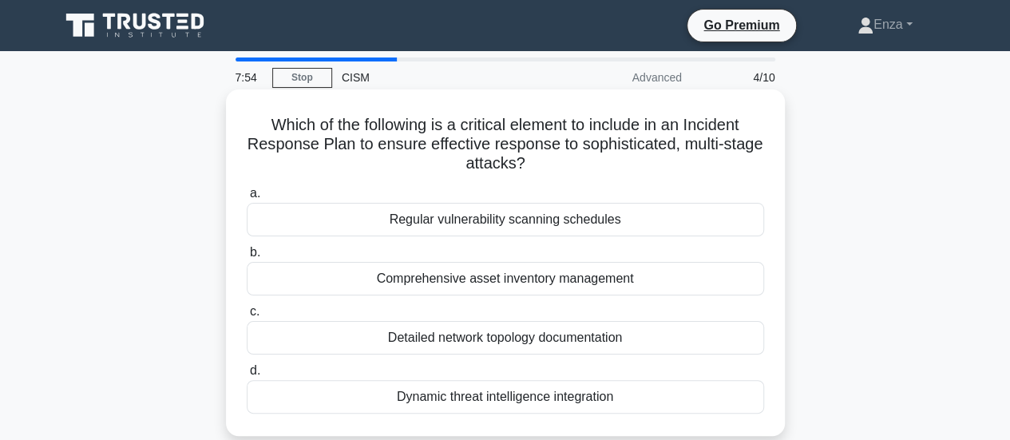
click at [659, 276] on div "Comprehensive asset inventory management" at bounding box center [505, 279] width 517 height 34
click at [247, 258] on input "b. Comprehensive asset inventory management" at bounding box center [247, 253] width 0 height 10
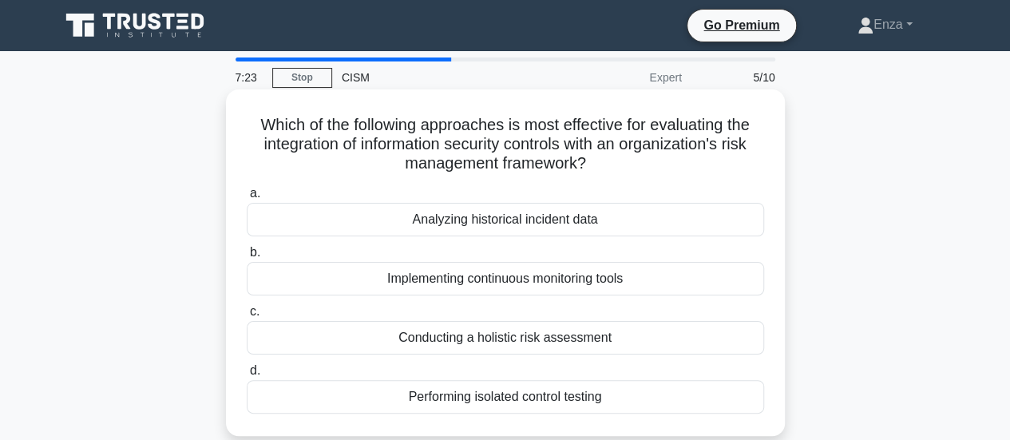
click at [637, 341] on div "Conducting a holistic risk assessment" at bounding box center [505, 338] width 517 height 34
click at [247, 317] on input "c. Conducting a holistic risk assessment" at bounding box center [247, 312] width 0 height 10
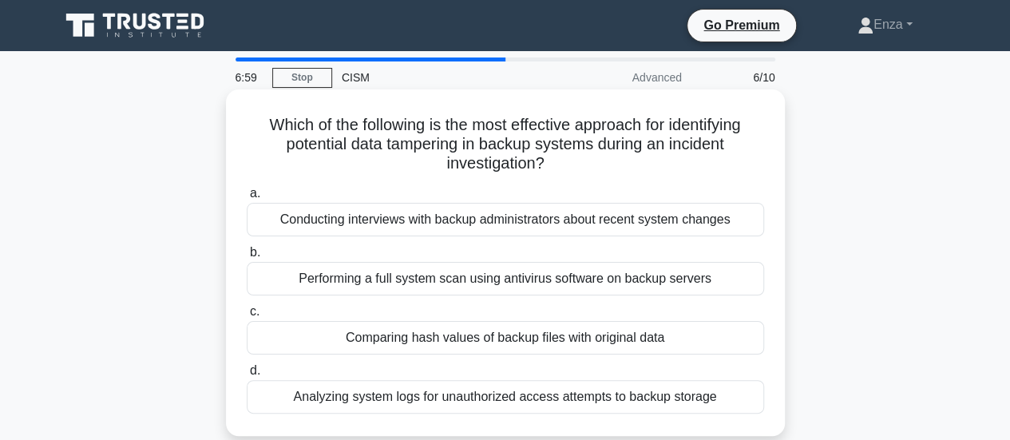
click at [641, 338] on div "Comparing hash values of backup files with original data" at bounding box center [505, 338] width 517 height 34
click at [247, 317] on input "c. Comparing hash values of backup files with original data" at bounding box center [247, 312] width 0 height 10
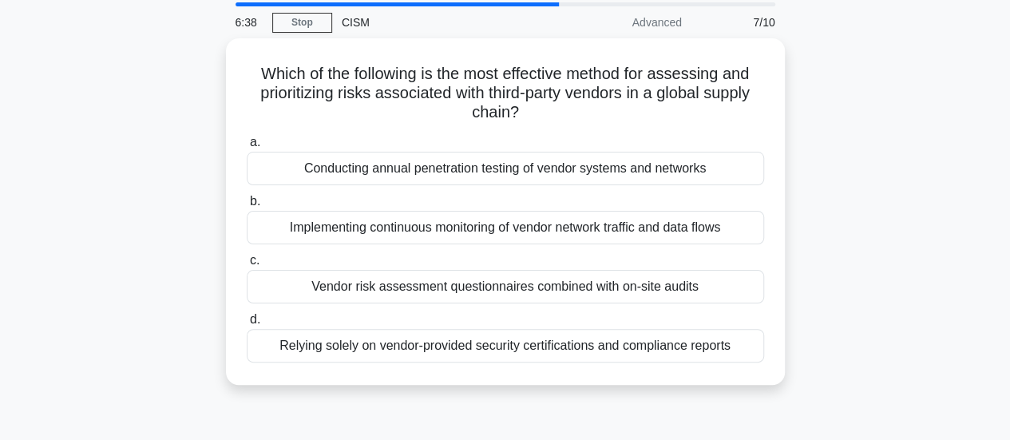
scroll to position [80, 0]
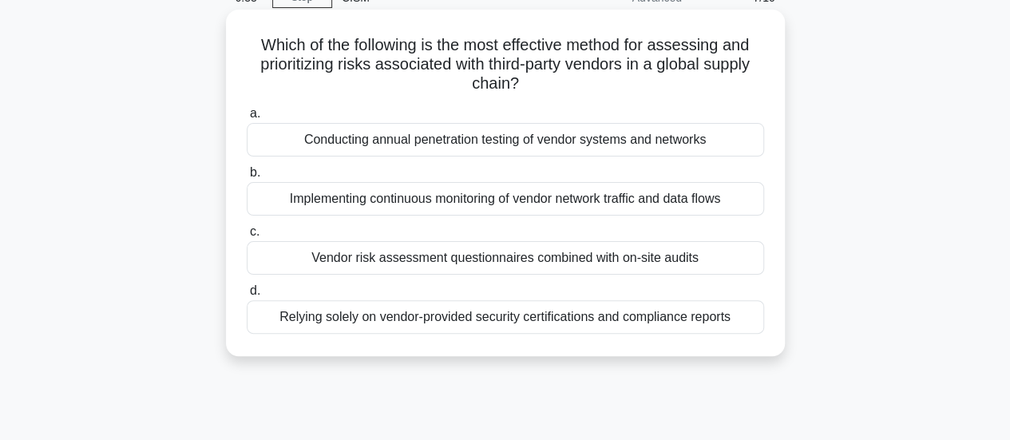
click at [704, 261] on div "Vendor risk assessment questionnaires combined with on-site audits" at bounding box center [505, 258] width 517 height 34
click at [247, 237] on input "c. Vendor risk assessment questionnaires combined with on-site audits" at bounding box center [247, 232] width 0 height 10
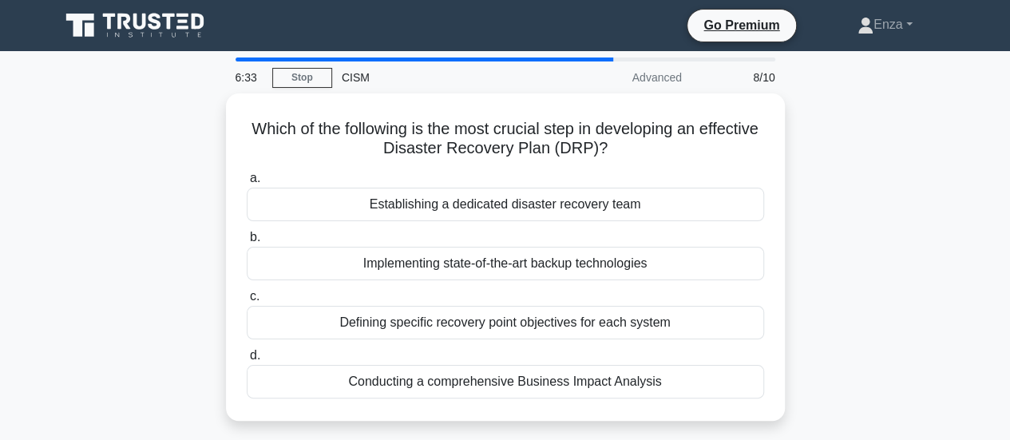
scroll to position [0, 0]
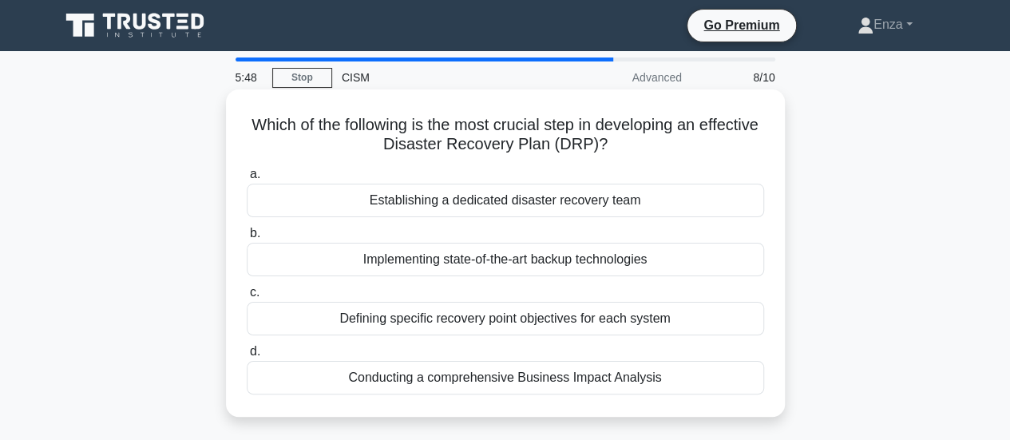
click at [707, 307] on div "Defining specific recovery point objectives for each system" at bounding box center [505, 319] width 517 height 34
click at [247, 298] on input "c. Defining specific recovery point objectives for each system" at bounding box center [247, 292] width 0 height 10
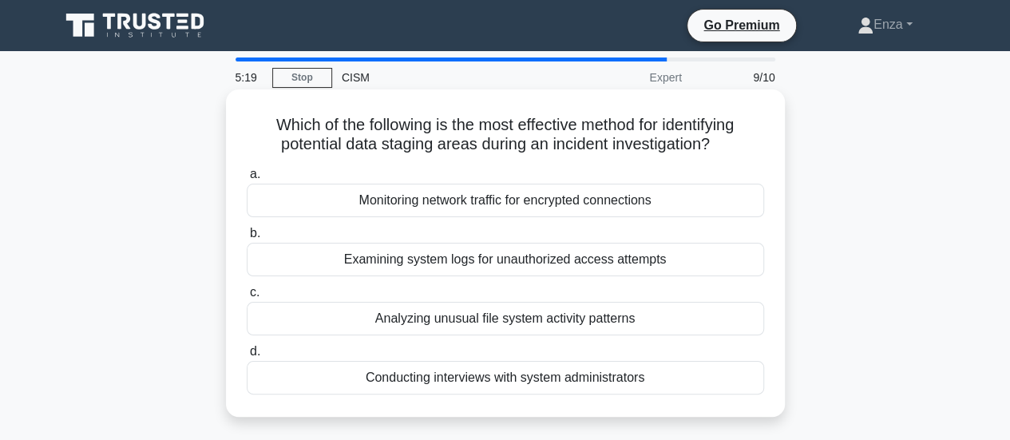
click at [652, 316] on div "Analyzing unusual file system activity patterns" at bounding box center [505, 319] width 517 height 34
click at [247, 298] on input "c. Analyzing unusual file system activity patterns" at bounding box center [247, 292] width 0 height 10
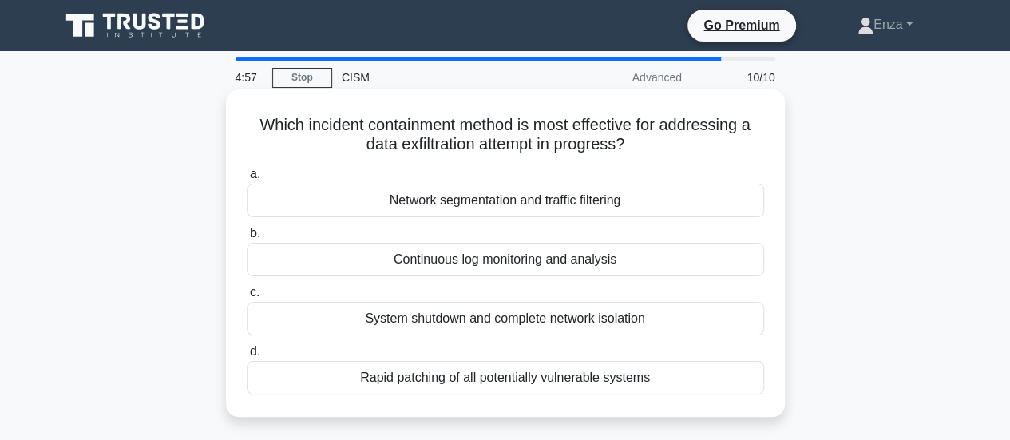
click at [722, 259] on div "Continuous log monitoring and analysis" at bounding box center [505, 260] width 517 height 34
click at [247, 239] on input "b. Continuous log monitoring and analysis" at bounding box center [247, 233] width 0 height 10
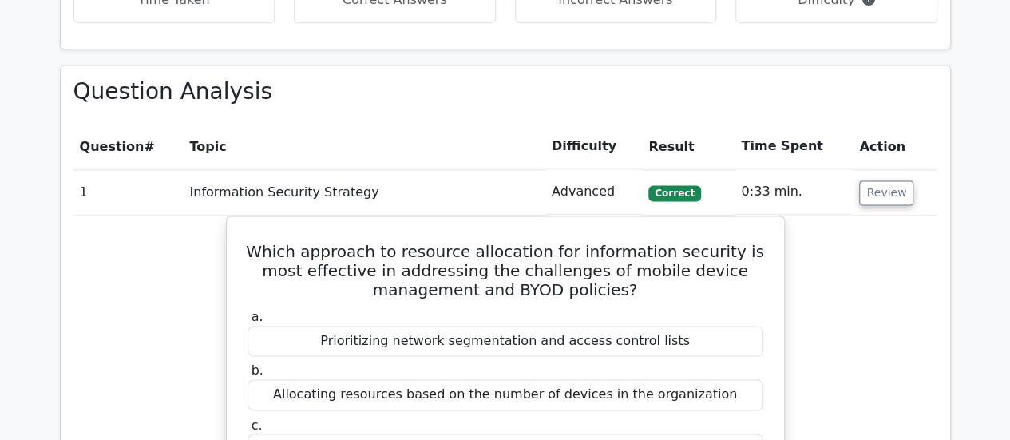
scroll to position [1118, 0]
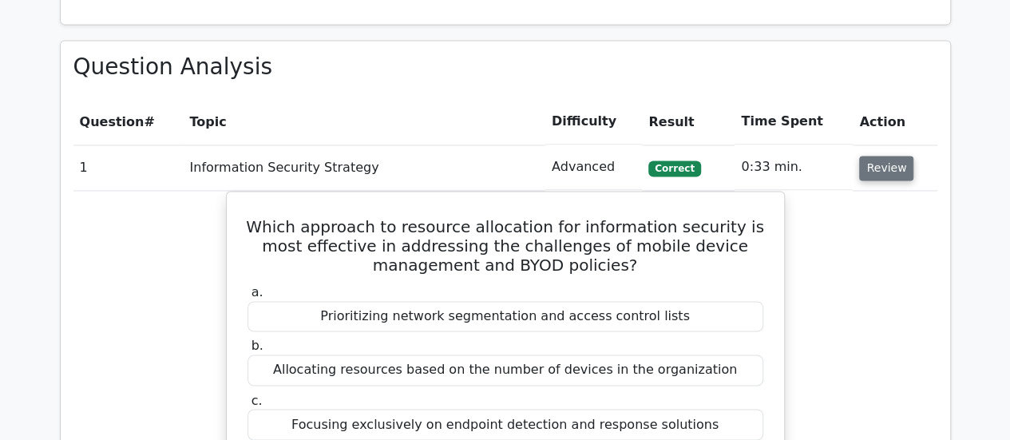
click at [872, 156] on button "Review" at bounding box center [886, 168] width 54 height 25
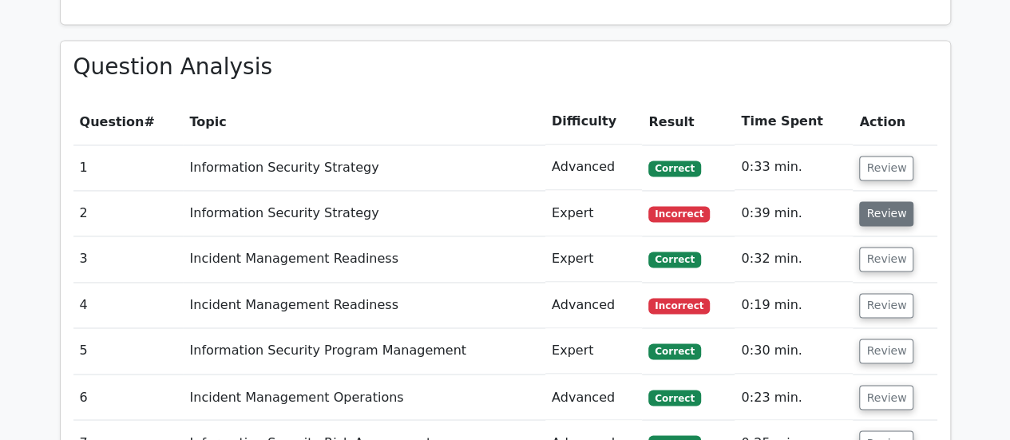
click at [878, 201] on button "Review" at bounding box center [886, 213] width 54 height 25
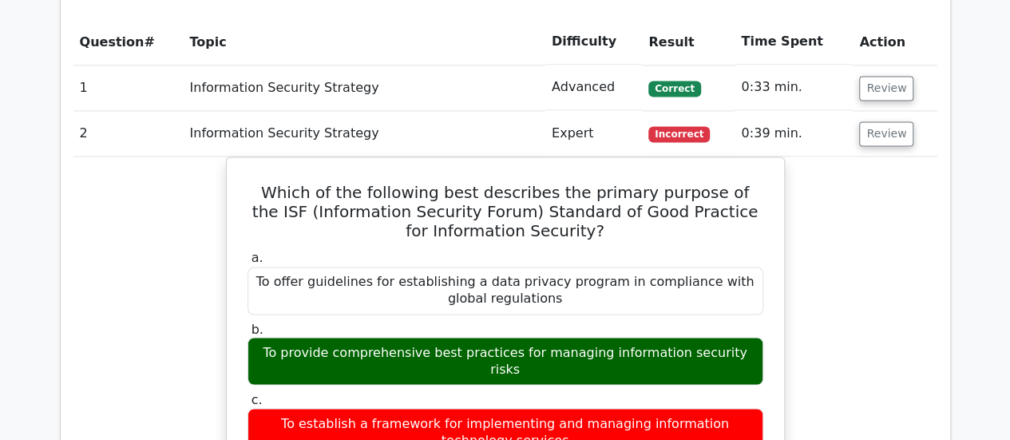
scroll to position [1278, 0]
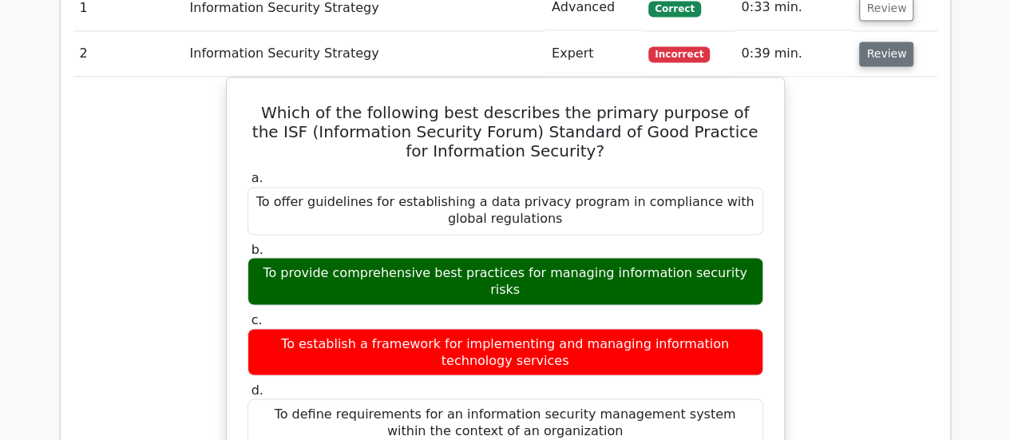
click at [884, 42] on button "Review" at bounding box center [886, 54] width 54 height 25
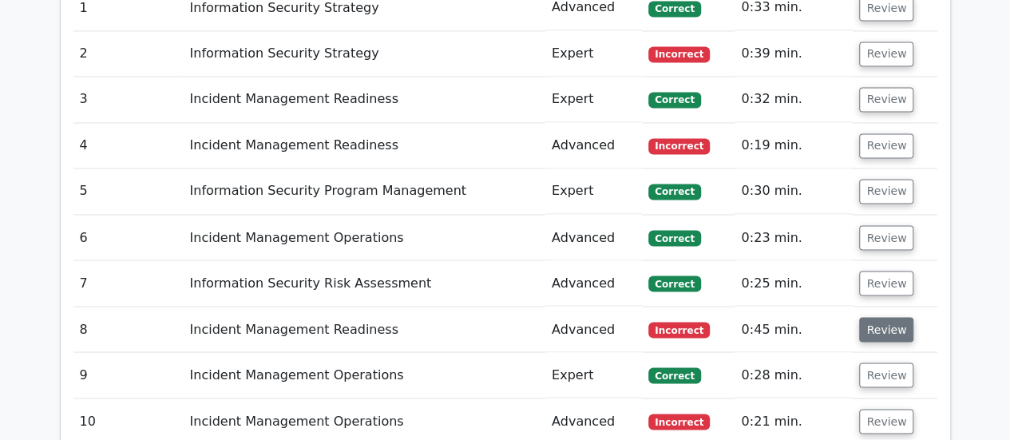
click at [874, 317] on button "Review" at bounding box center [886, 329] width 54 height 25
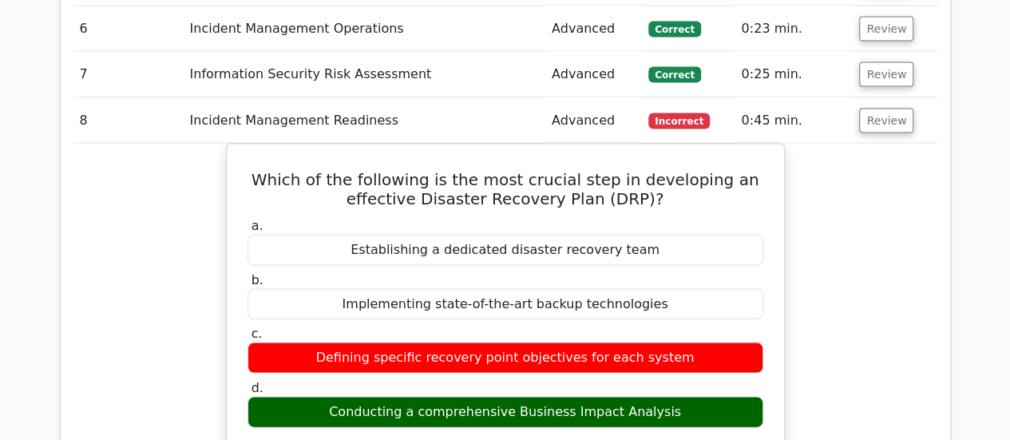
scroll to position [1517, 0]
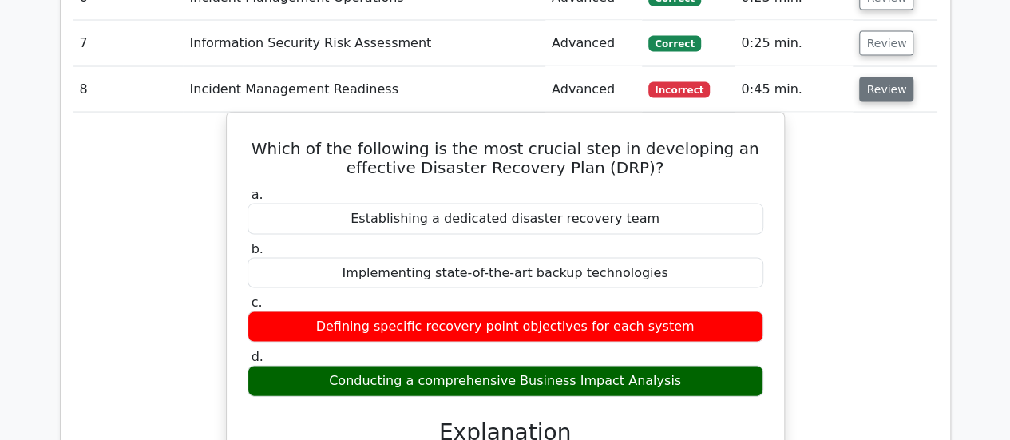
click at [894, 77] on button "Review" at bounding box center [886, 89] width 54 height 25
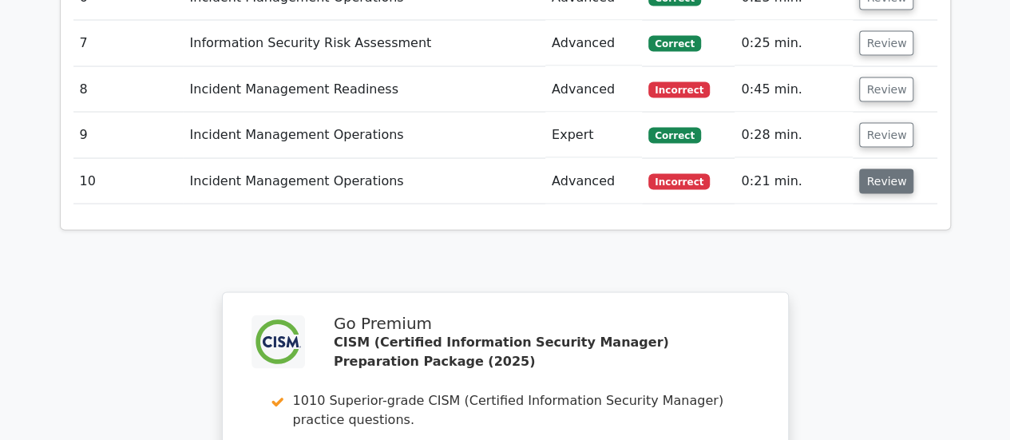
click at [888, 169] on button "Review" at bounding box center [886, 181] width 54 height 25
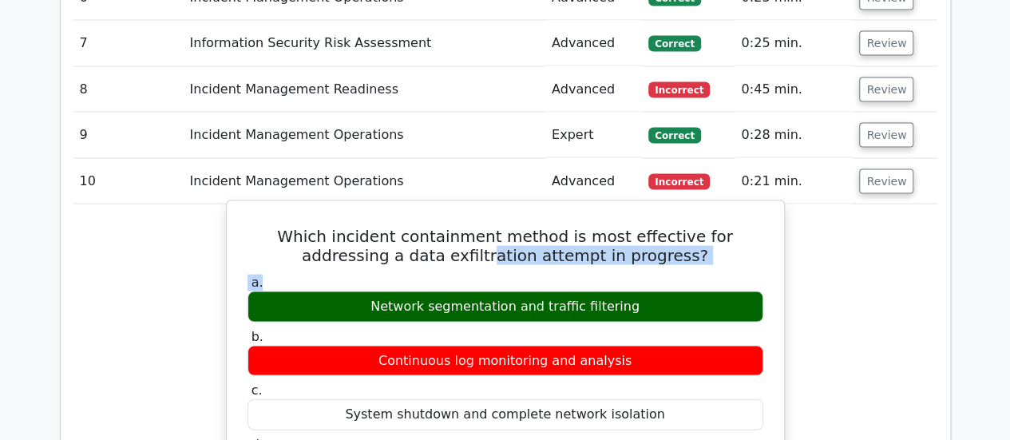
drag, startPoint x: 446, startPoint y: 202, endPoint x: 634, endPoint y: 225, distance: 189.9
drag, startPoint x: 484, startPoint y: 260, endPoint x: 640, endPoint y: 268, distance: 156.8
click at [640, 291] on div "Network segmentation and traffic filtering" at bounding box center [506, 306] width 516 height 31
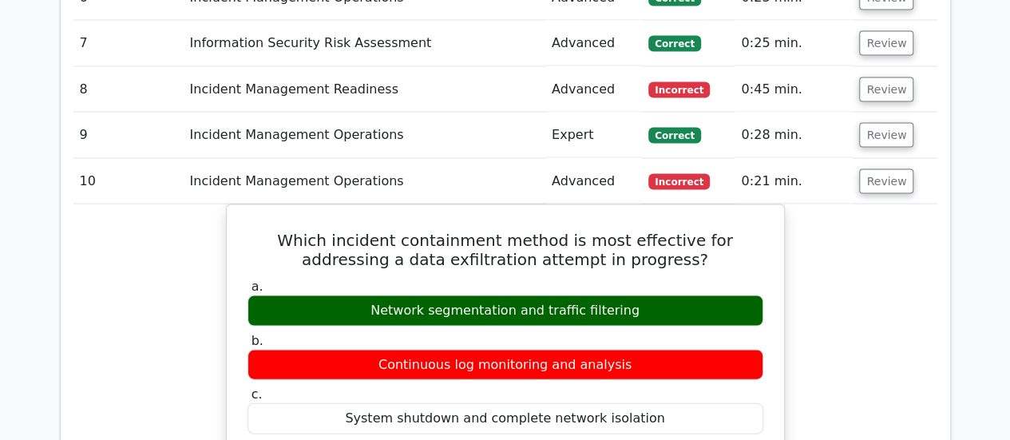
click at [877, 169] on button "Review" at bounding box center [886, 181] width 54 height 25
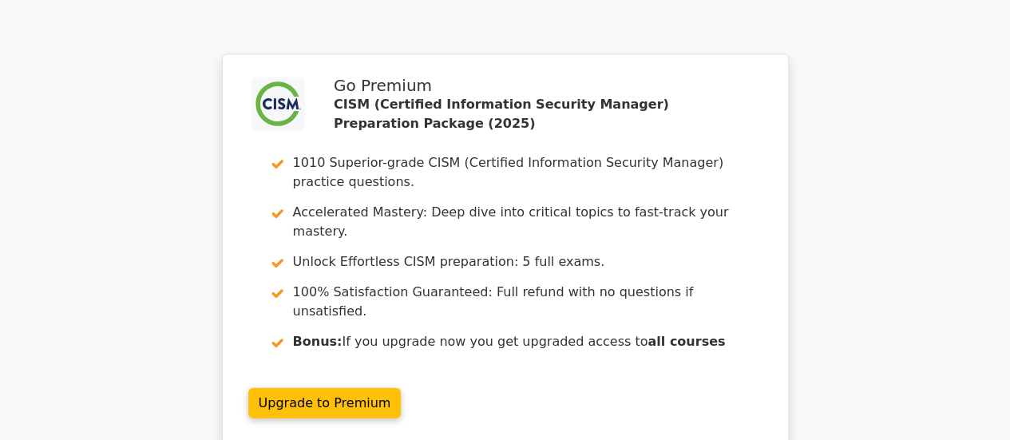
scroll to position [1917, 0]
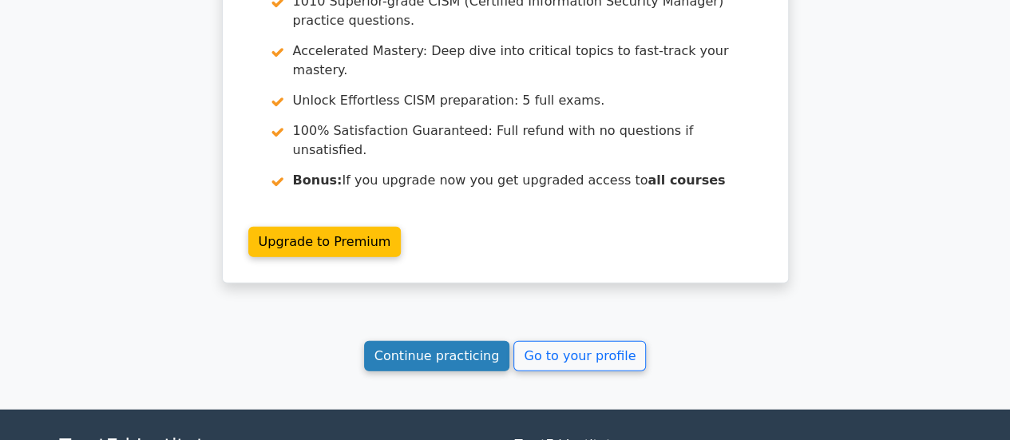
click at [445, 341] on link "Continue practicing" at bounding box center [437, 356] width 146 height 30
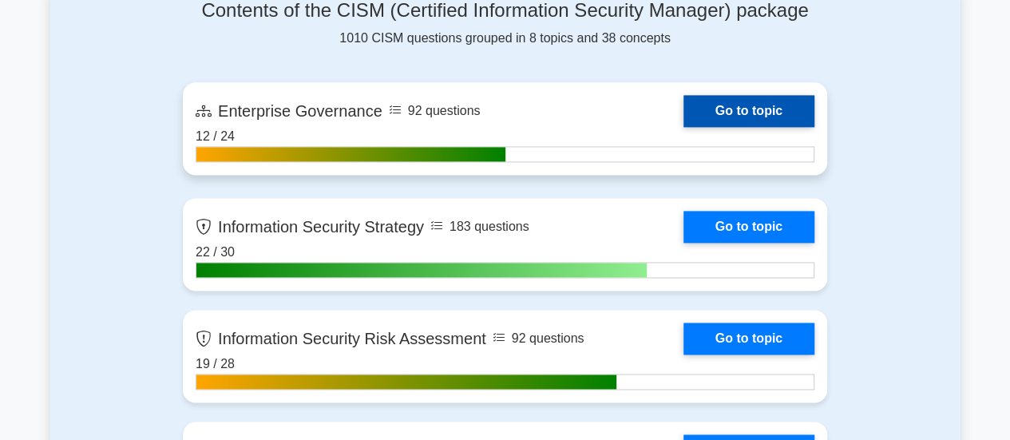
scroll to position [958, 0]
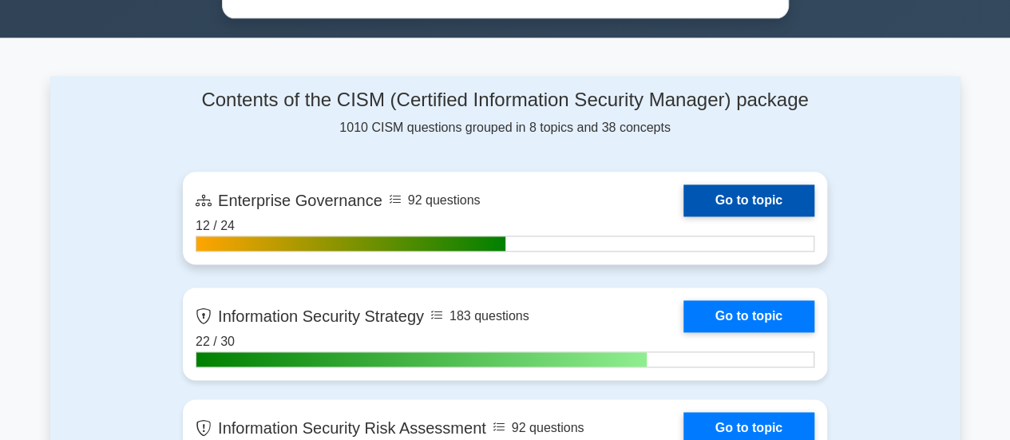
click at [725, 199] on link "Go to topic" at bounding box center [749, 200] width 131 height 32
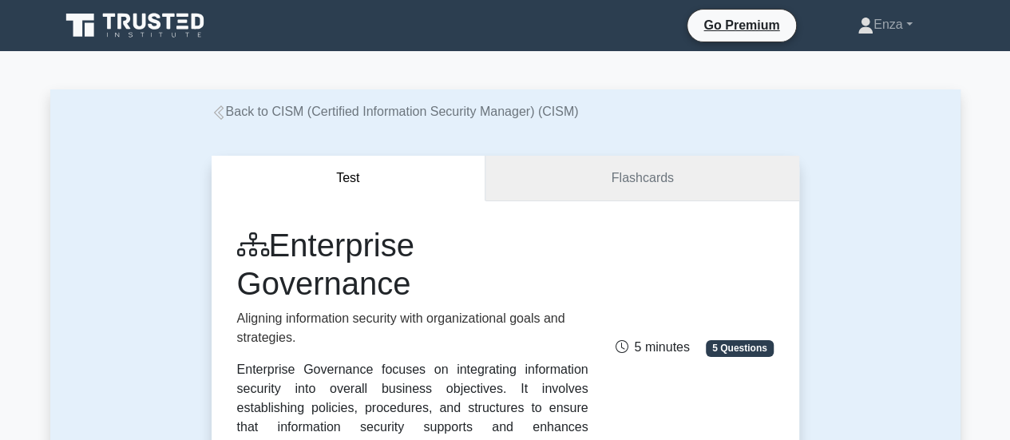
click at [620, 178] on link "Flashcards" at bounding box center [642, 179] width 313 height 46
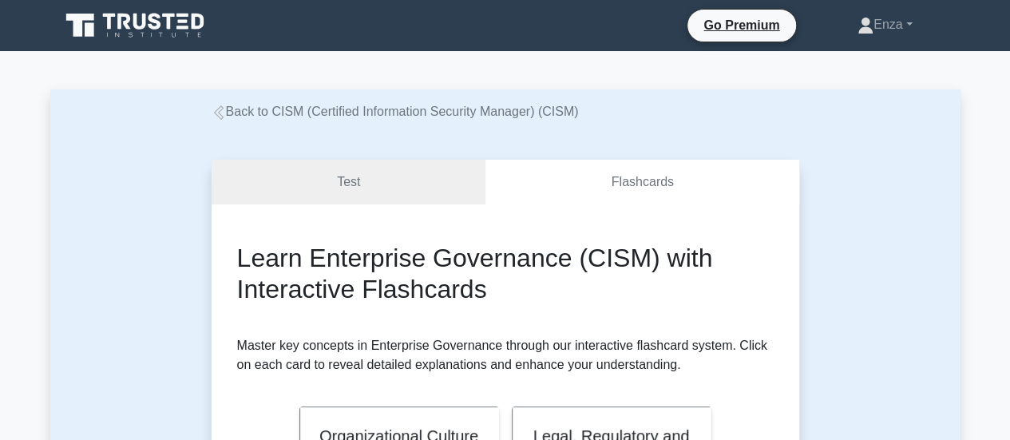
scroll to position [240, 0]
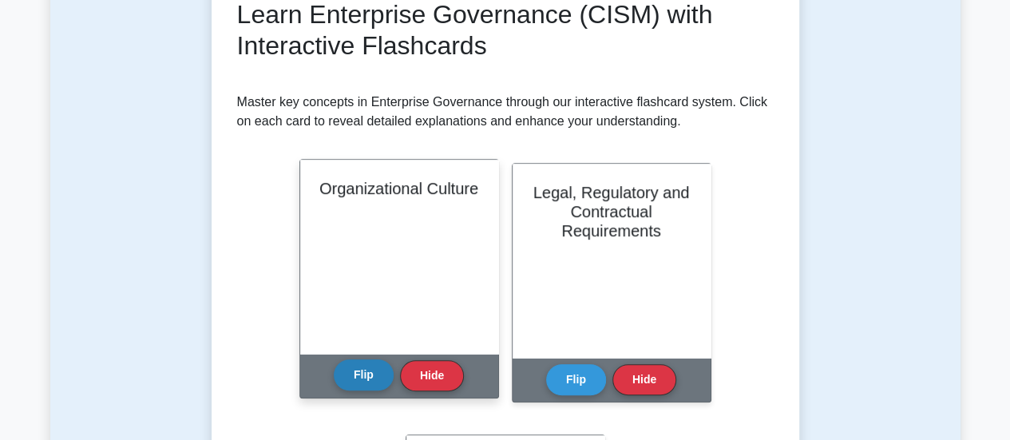
click at [369, 381] on button "Flip" at bounding box center [364, 374] width 60 height 31
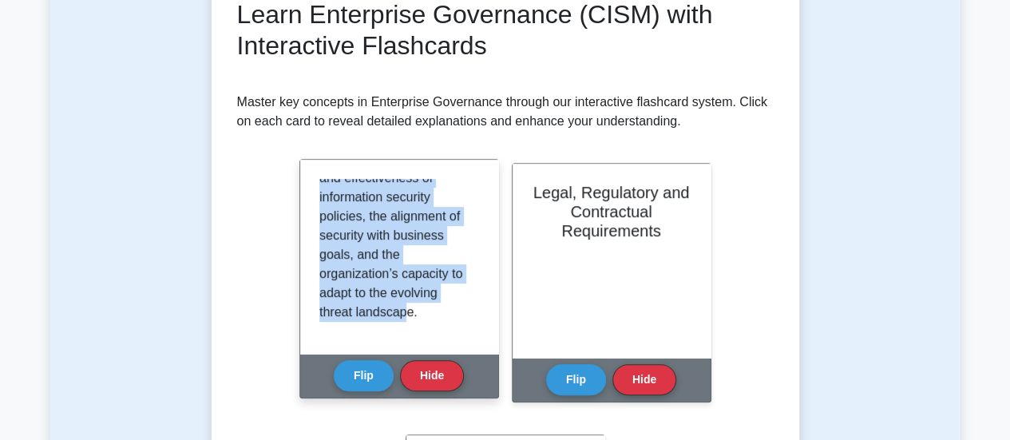
scroll to position [1957, 0]
drag, startPoint x: 319, startPoint y: 186, endPoint x: 429, endPoint y: 327, distance: 178.1
click at [429, 331] on div "Organizational culture refers to the shared values, beliefs, and norms that inf…" at bounding box center [399, 257] width 160 height 156
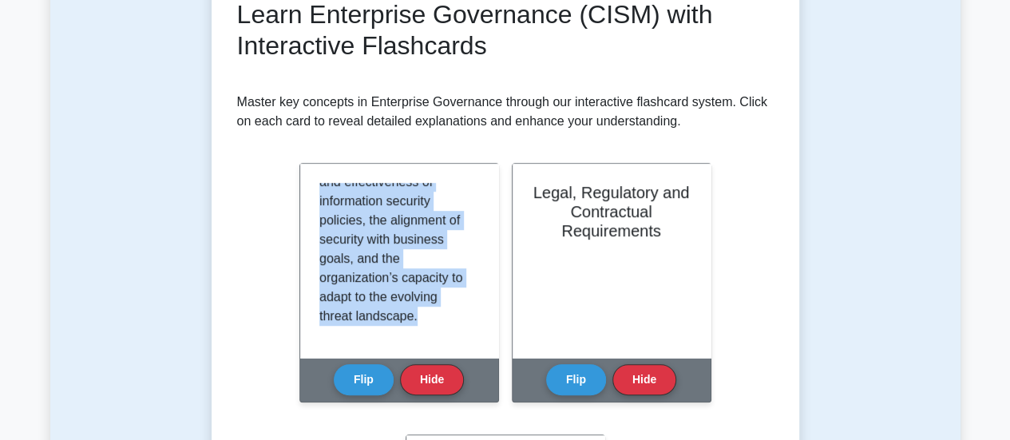
scroll to position [878, 0]
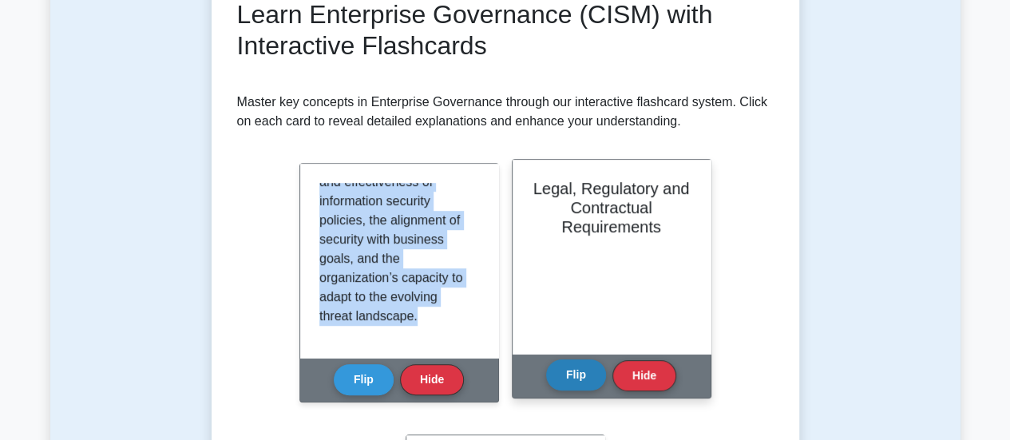
click at [565, 383] on button "Flip" at bounding box center [576, 374] width 60 height 31
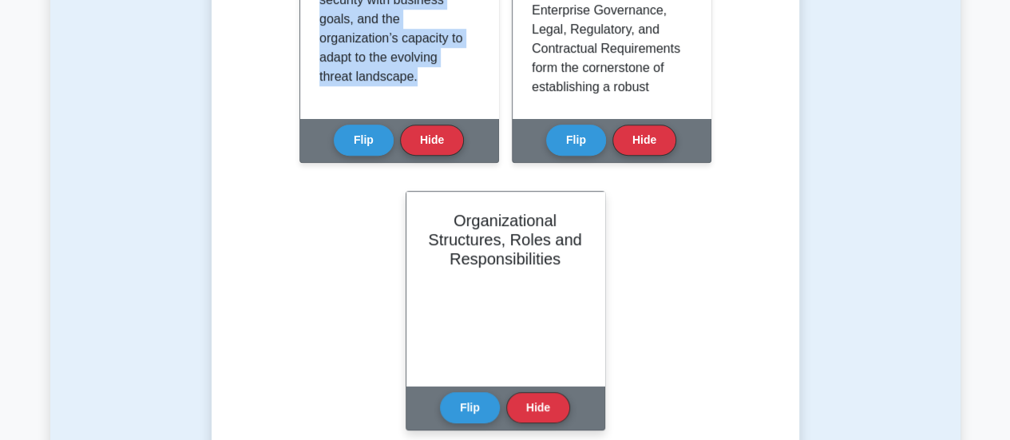
scroll to position [1038, 0]
click at [467, 408] on button "Flip" at bounding box center [470, 406] width 60 height 31
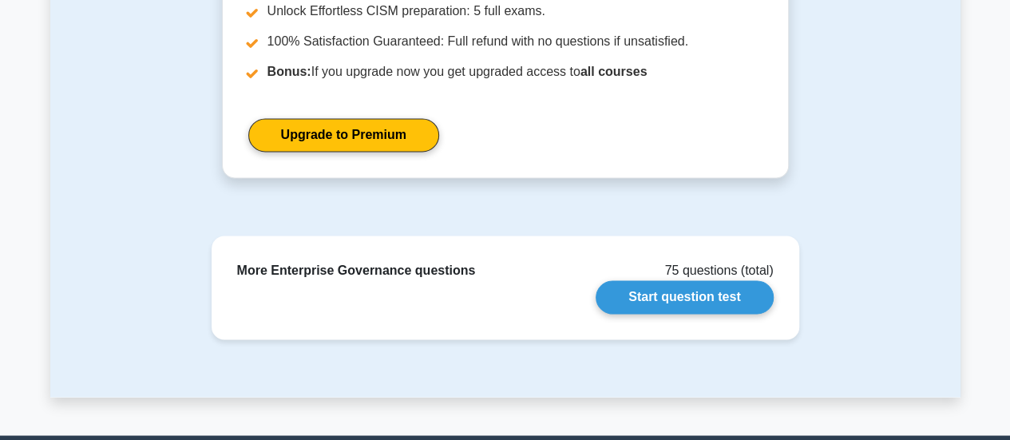
scroll to position [1174, 0]
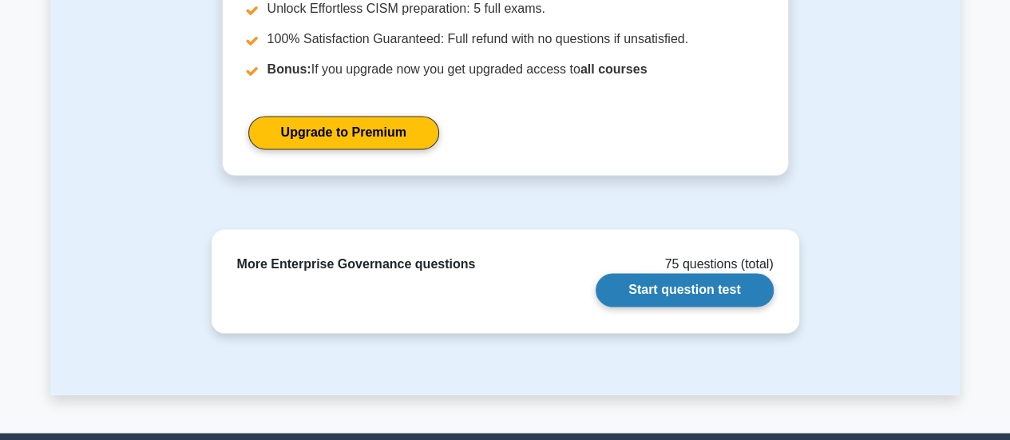
click at [709, 294] on link "Start question test" at bounding box center [684, 290] width 177 height 34
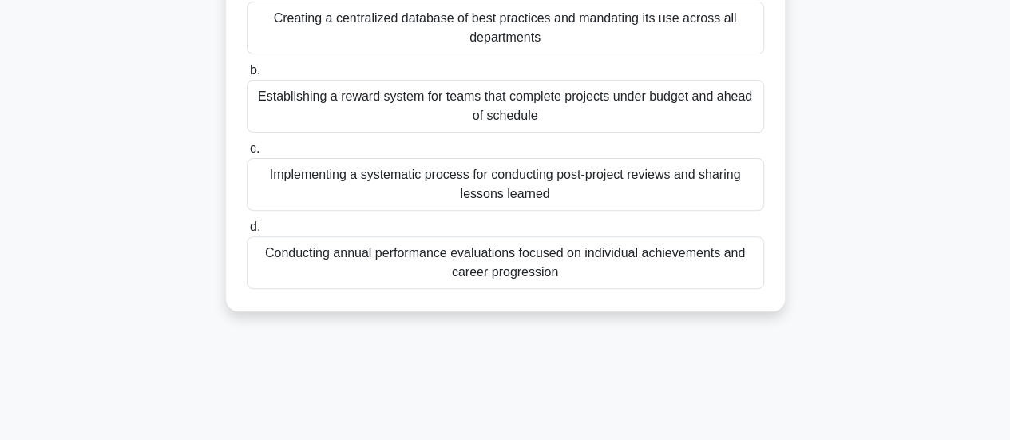
scroll to position [240, 0]
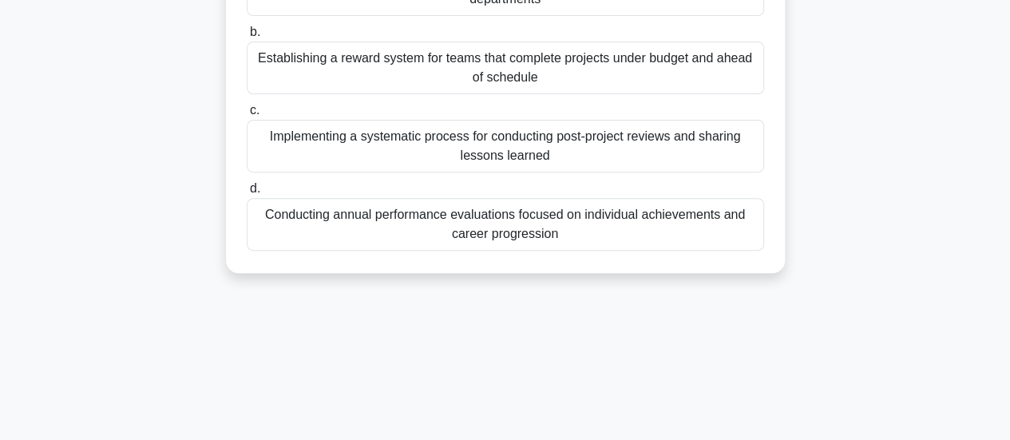
click at [559, 152] on div "Implementing a systematic process for conducting post-project reviews and shari…" at bounding box center [505, 146] width 517 height 53
click at [247, 116] on input "c. Implementing a systematic process for conducting post-project reviews and sh…" at bounding box center [247, 110] width 0 height 10
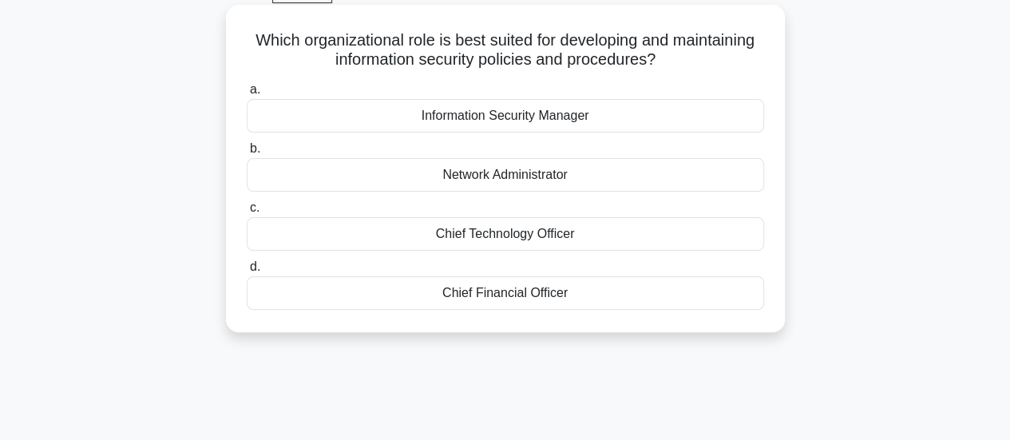
scroll to position [0, 0]
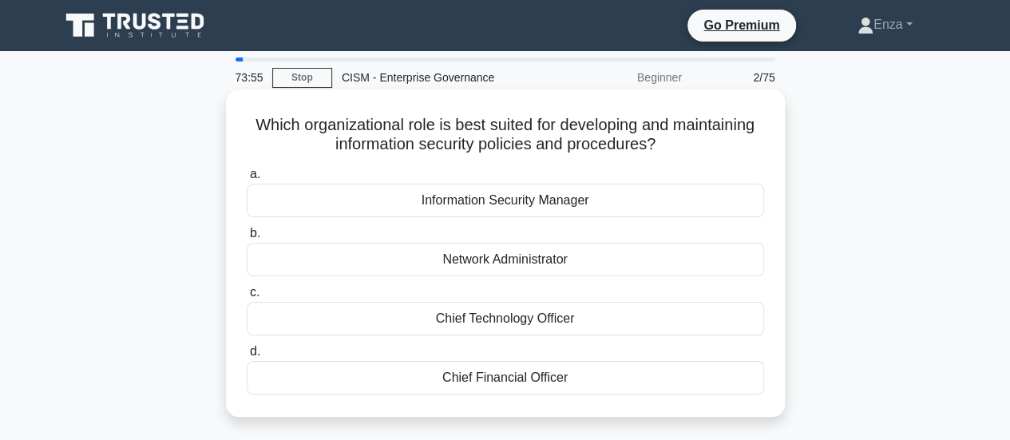
click at [605, 204] on div "Information Security Manager" at bounding box center [505, 201] width 517 height 34
click at [247, 180] on input "a. Information Security Manager" at bounding box center [247, 174] width 0 height 10
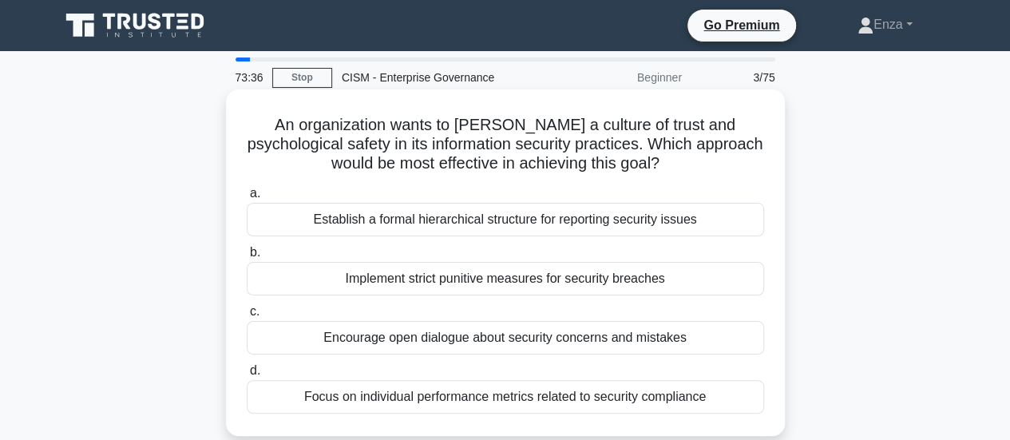
scroll to position [80, 0]
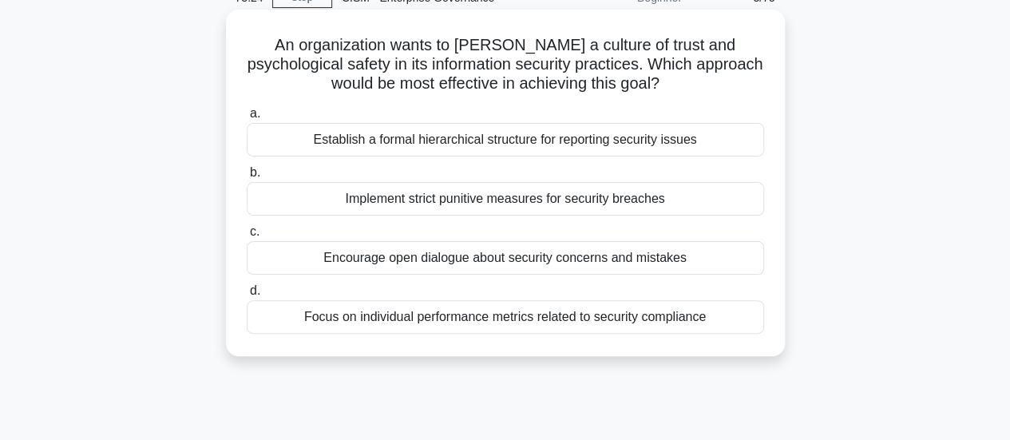
click at [509, 260] on div "Encourage open dialogue about security concerns and mistakes" at bounding box center [505, 258] width 517 height 34
click at [247, 237] on input "c. Encourage open dialogue about security concerns and mistakes" at bounding box center [247, 232] width 0 height 10
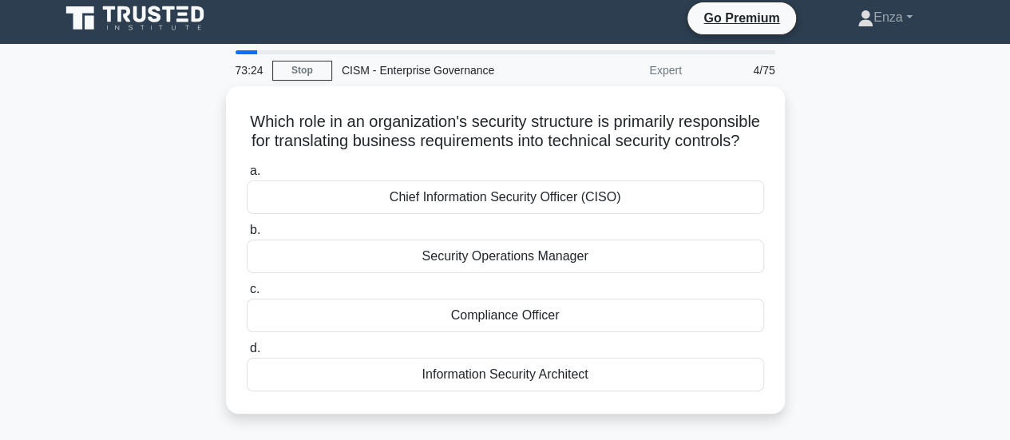
scroll to position [0, 0]
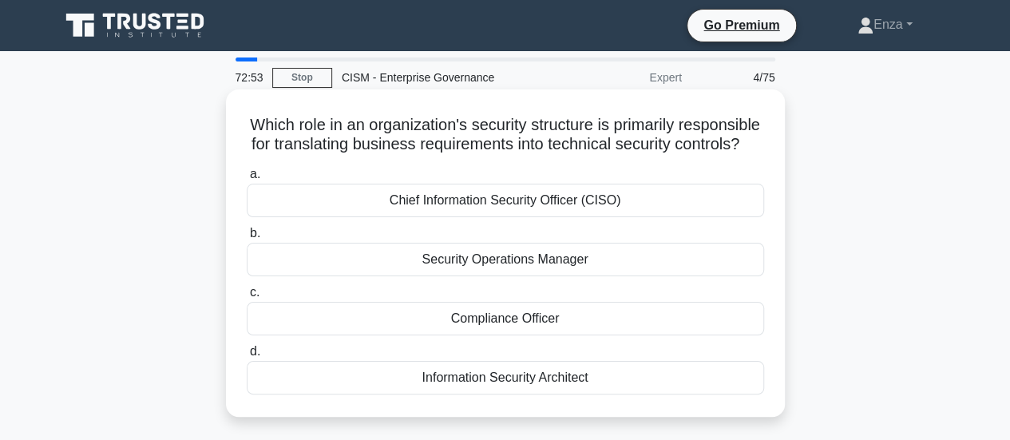
click at [599, 217] on div "Chief Information Security Officer (CISO)" at bounding box center [505, 201] width 517 height 34
click at [247, 180] on input "a. Chief Information Security Officer (CISO)" at bounding box center [247, 174] width 0 height 10
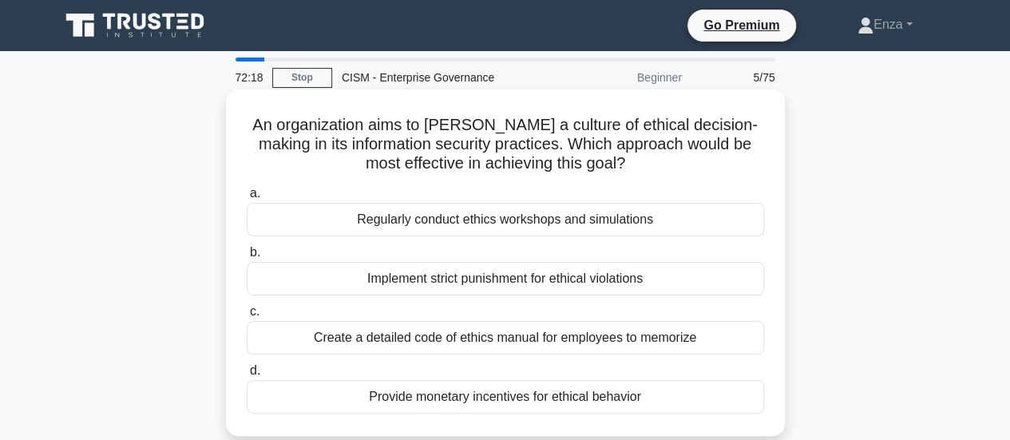
click at [499, 221] on div "Regularly conduct ethics workshops and simulations" at bounding box center [505, 220] width 517 height 34
click at [247, 199] on input "a. Regularly conduct ethics workshops and simulations" at bounding box center [247, 193] width 0 height 10
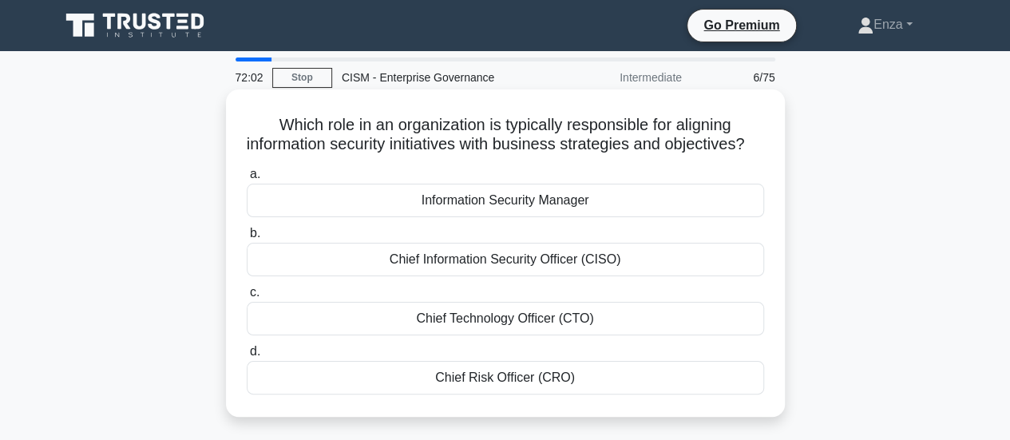
click at [601, 276] on div "Chief Information Security Officer (CISO)" at bounding box center [505, 260] width 517 height 34
click at [247, 239] on input "b. Chief Information Security Officer (CISO)" at bounding box center [247, 233] width 0 height 10
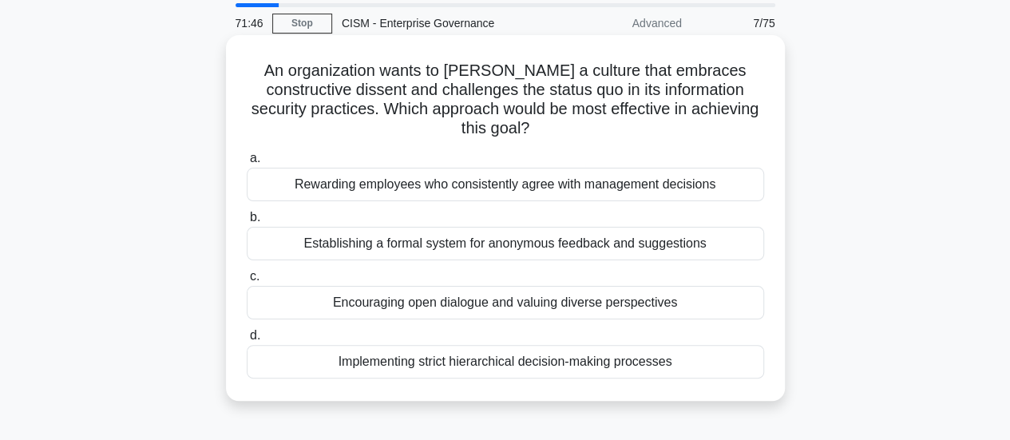
scroll to position [80, 0]
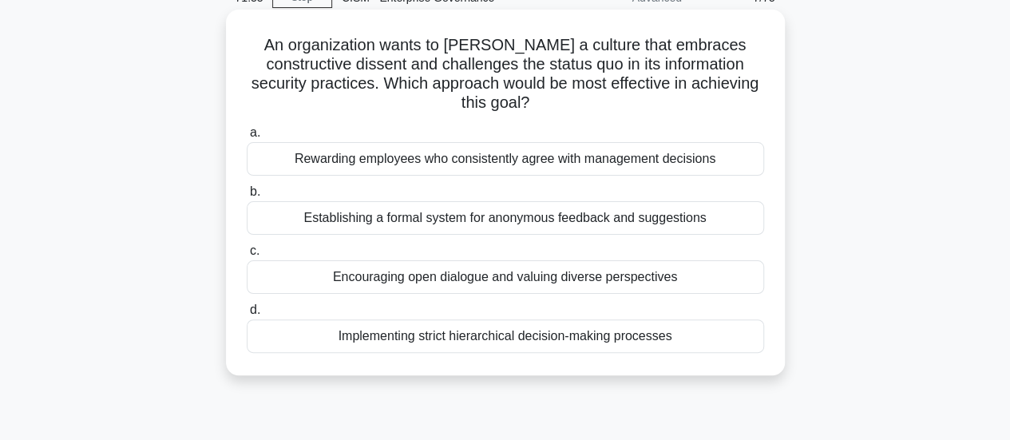
click at [507, 282] on div "Encouraging open dialogue and valuing diverse perspectives" at bounding box center [505, 277] width 517 height 34
click at [247, 256] on input "c. Encouraging open dialogue and valuing diverse perspectives" at bounding box center [247, 251] width 0 height 10
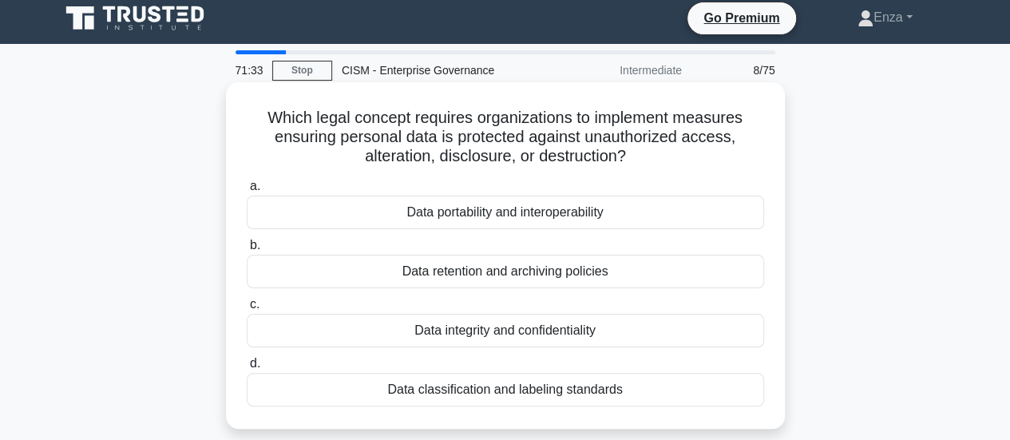
scroll to position [0, 0]
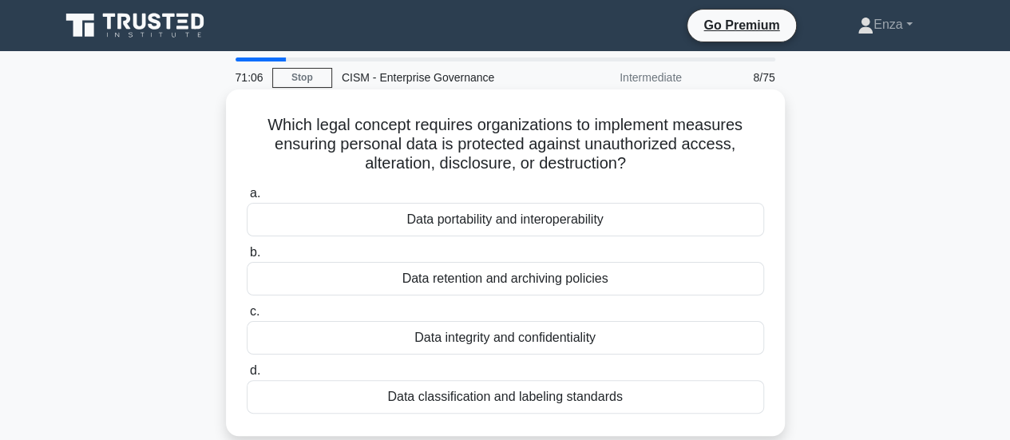
click at [535, 335] on div "Data integrity and confidentiality" at bounding box center [505, 338] width 517 height 34
click at [247, 317] on input "c. Data integrity and confidentiality" at bounding box center [247, 312] width 0 height 10
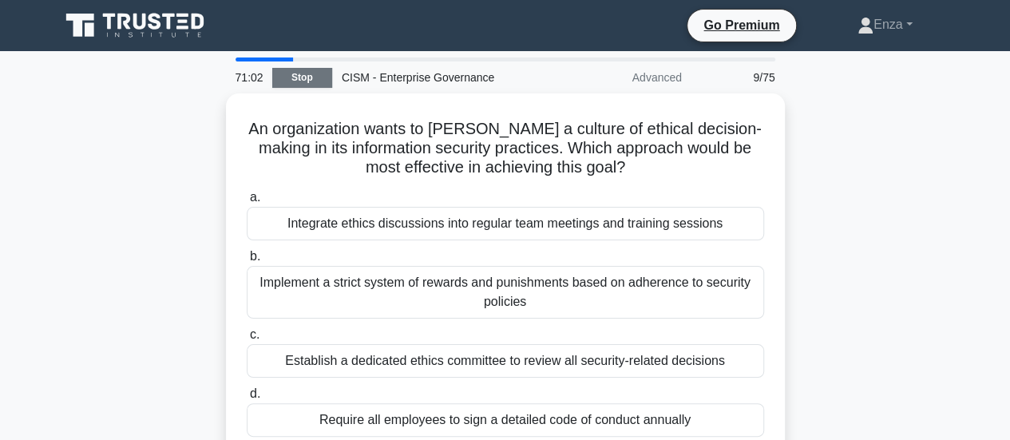
click at [316, 73] on link "Stop" at bounding box center [302, 78] width 60 height 20
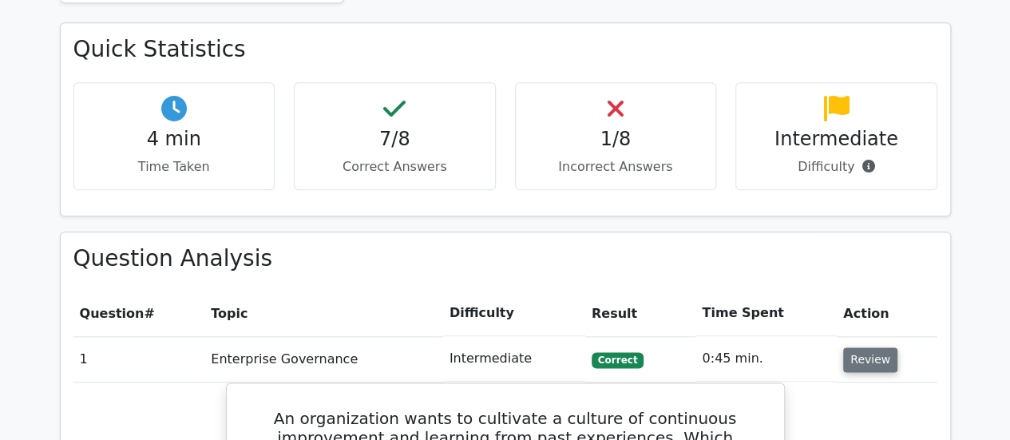
scroll to position [958, 0]
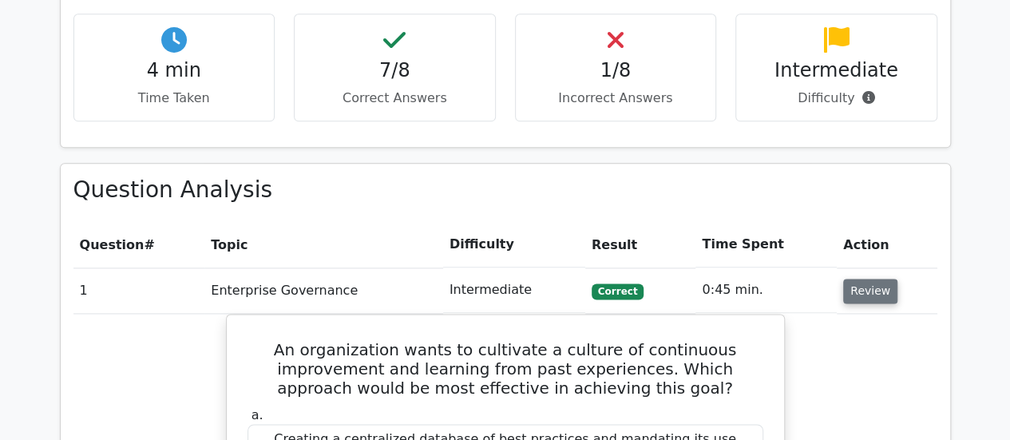
click at [874, 279] on button "Review" at bounding box center [870, 291] width 54 height 25
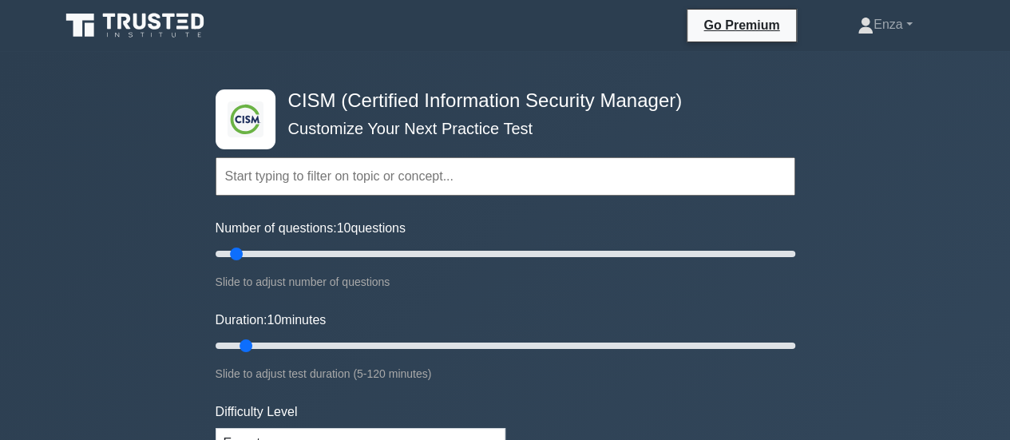
scroll to position [319, 0]
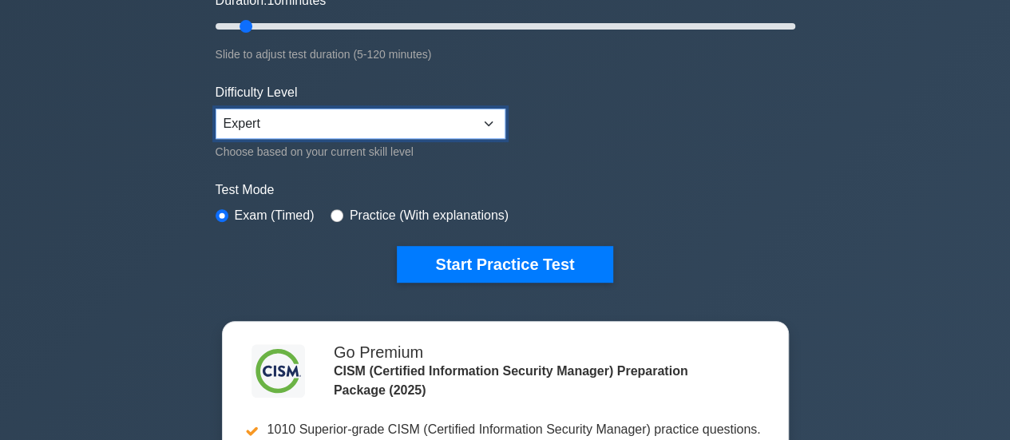
click at [484, 122] on select "Beginner Intermediate Expert" at bounding box center [361, 124] width 290 height 30
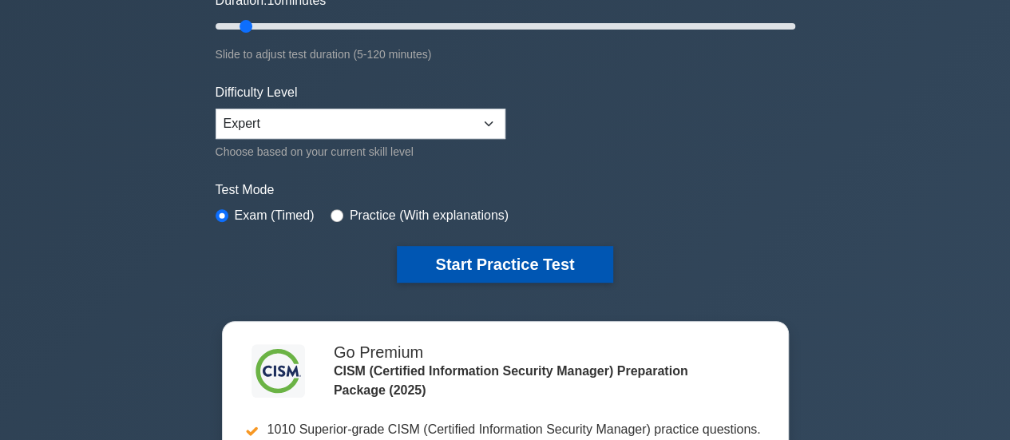
click at [490, 267] on button "Start Practice Test" at bounding box center [505, 264] width 216 height 37
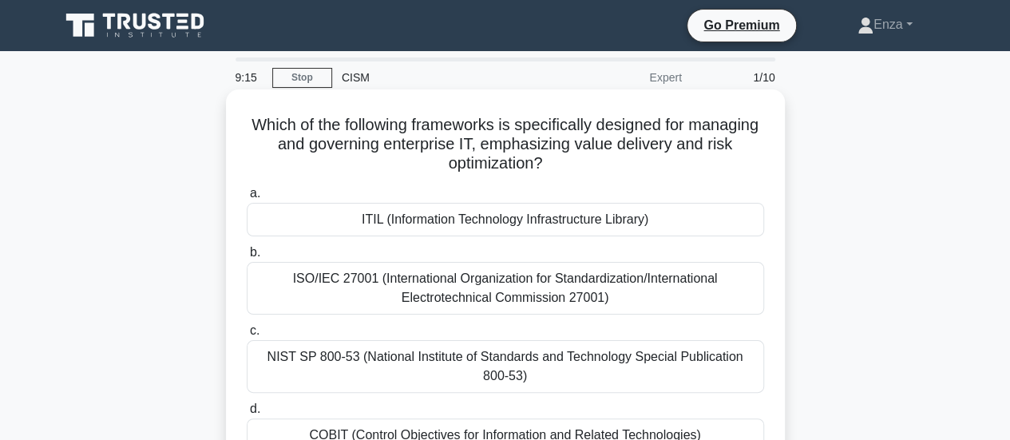
click at [692, 229] on div "ITIL (Information Technology Infrastructure Library)" at bounding box center [505, 220] width 517 height 34
click at [247, 199] on input "a. ITIL (Information Technology Infrastructure Library)" at bounding box center [247, 193] width 0 height 10
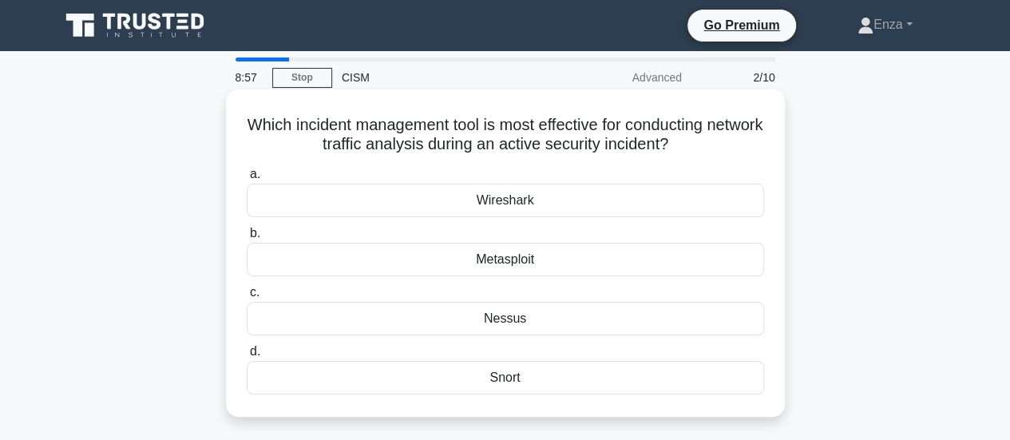
click at [525, 322] on div "Nessus" at bounding box center [505, 319] width 517 height 34
click at [247, 298] on input "c. Nessus" at bounding box center [247, 292] width 0 height 10
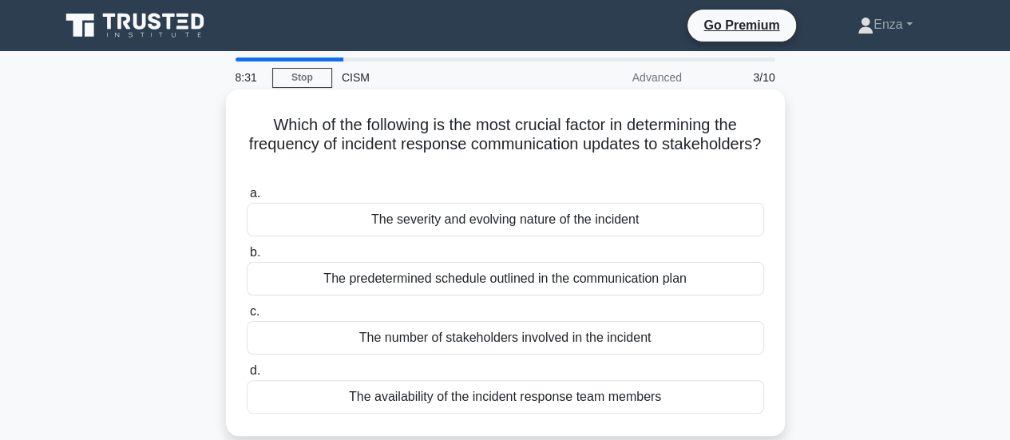
click at [547, 210] on div "The severity and evolving nature of the incident" at bounding box center [505, 220] width 517 height 34
click at [247, 199] on input "a. The severity and evolving nature of the incident" at bounding box center [247, 193] width 0 height 10
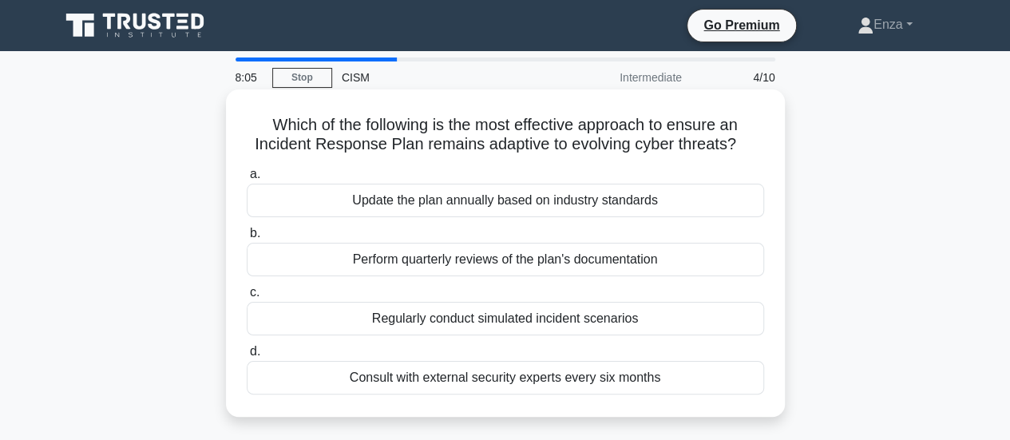
click at [548, 320] on div "Regularly conduct simulated incident scenarios" at bounding box center [505, 319] width 517 height 34
click at [247, 298] on input "c. Regularly conduct simulated incident scenarios" at bounding box center [247, 292] width 0 height 10
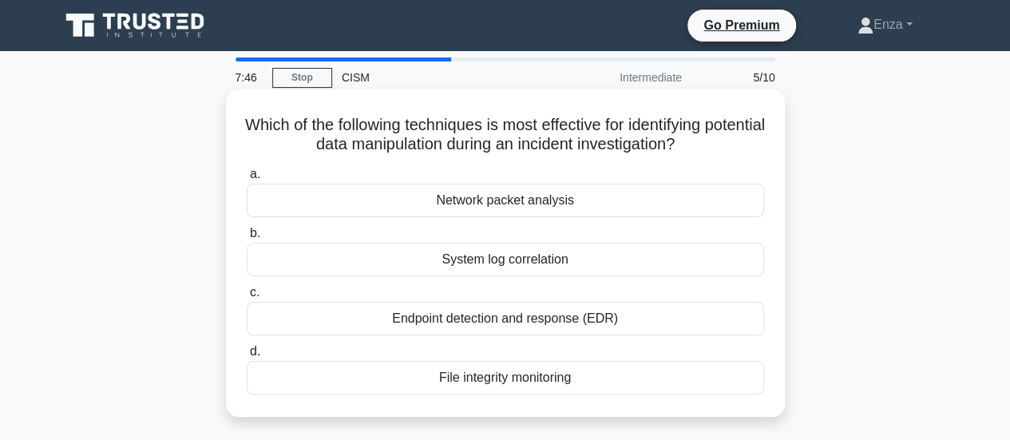
click at [609, 376] on div "File integrity monitoring" at bounding box center [505, 378] width 517 height 34
click at [247, 357] on input "d. File integrity monitoring" at bounding box center [247, 352] width 0 height 10
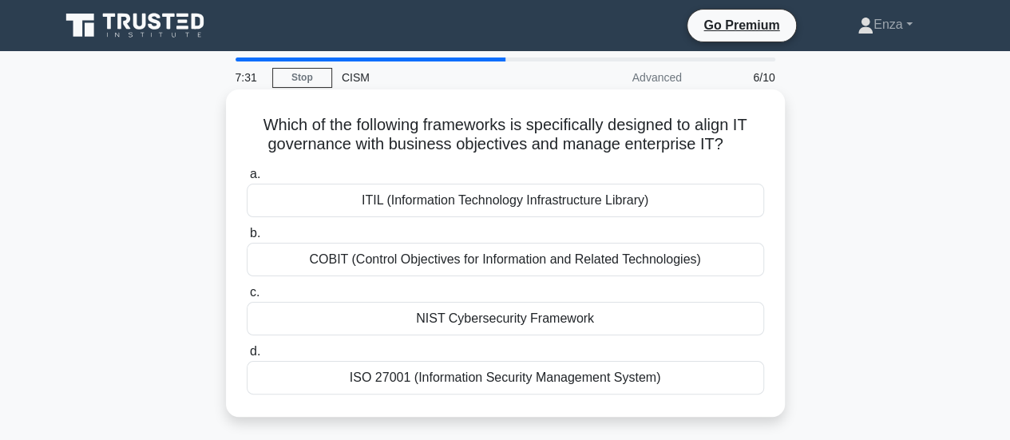
click at [608, 193] on div "ITIL (Information Technology Infrastructure Library)" at bounding box center [505, 201] width 517 height 34
click at [247, 180] on input "a. ITIL (Information Technology Infrastructure Library)" at bounding box center [247, 174] width 0 height 10
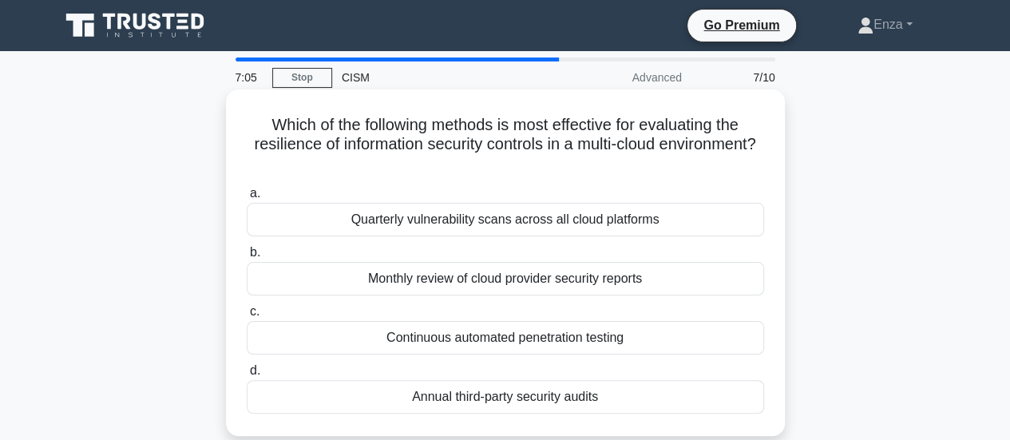
click at [646, 338] on div "Continuous automated penetration testing" at bounding box center [505, 338] width 517 height 34
click at [247, 317] on input "c. Continuous automated penetration testing" at bounding box center [247, 312] width 0 height 10
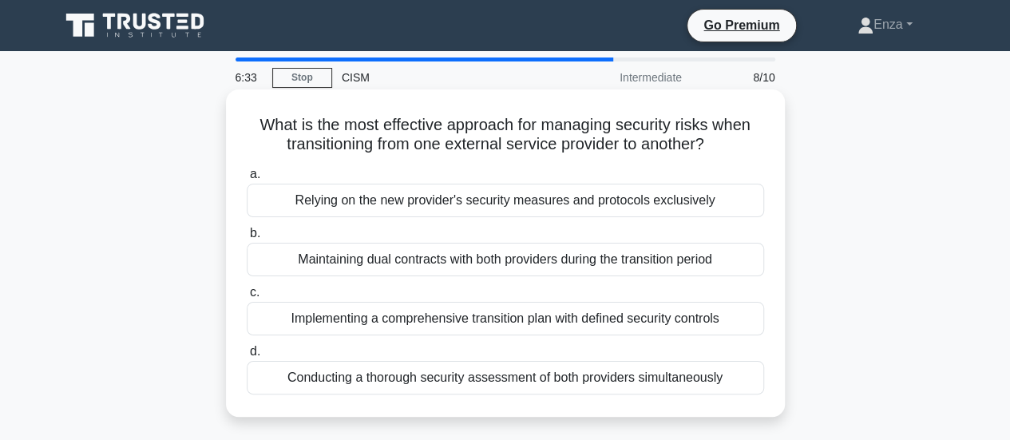
click at [668, 322] on div "Implementing a comprehensive transition plan with defined security controls" at bounding box center [505, 319] width 517 height 34
click at [247, 298] on input "c. Implementing a comprehensive transition plan with defined security controls" at bounding box center [247, 292] width 0 height 10
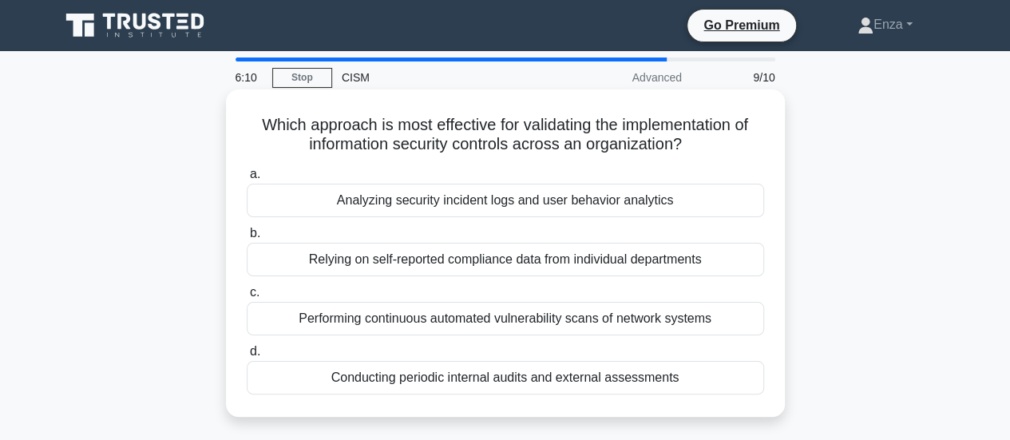
click at [725, 369] on div "Conducting periodic internal audits and external assessments" at bounding box center [505, 378] width 517 height 34
click at [247, 357] on input "d. Conducting periodic internal audits and external assessments" at bounding box center [247, 352] width 0 height 10
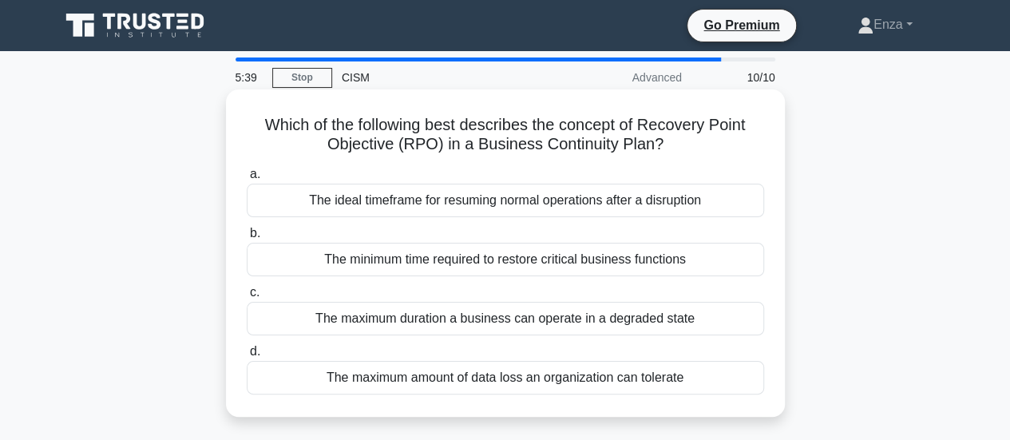
click at [553, 382] on div "The maximum amount of data loss an organization can tolerate" at bounding box center [505, 378] width 517 height 34
click at [247, 357] on input "d. The maximum amount of data loss an organization can tolerate" at bounding box center [247, 352] width 0 height 10
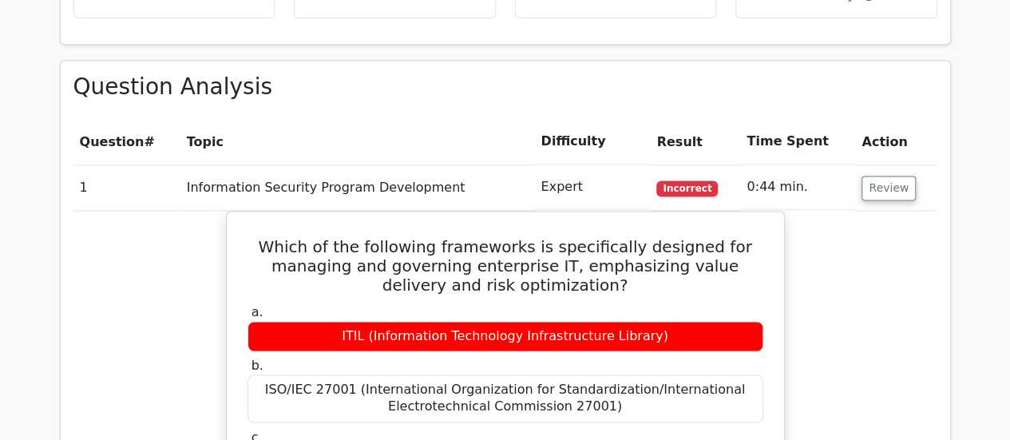
scroll to position [1198, 0]
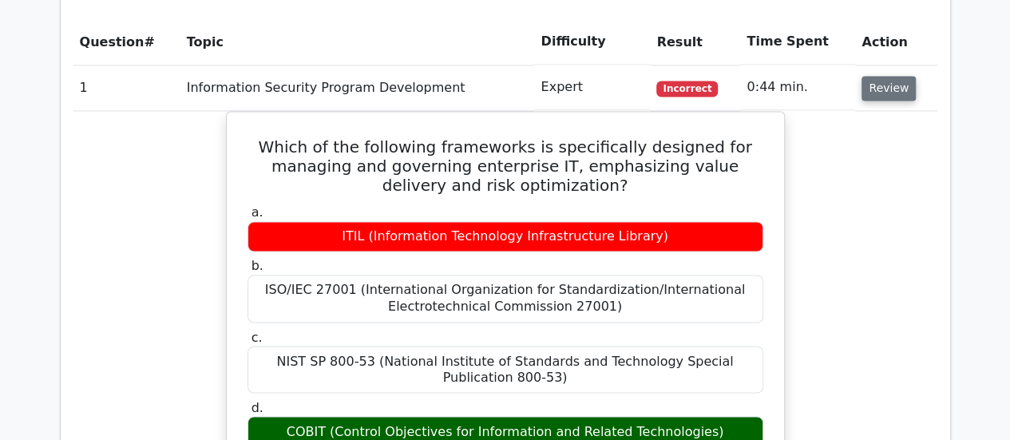
click at [877, 76] on button "Review" at bounding box center [889, 88] width 54 height 25
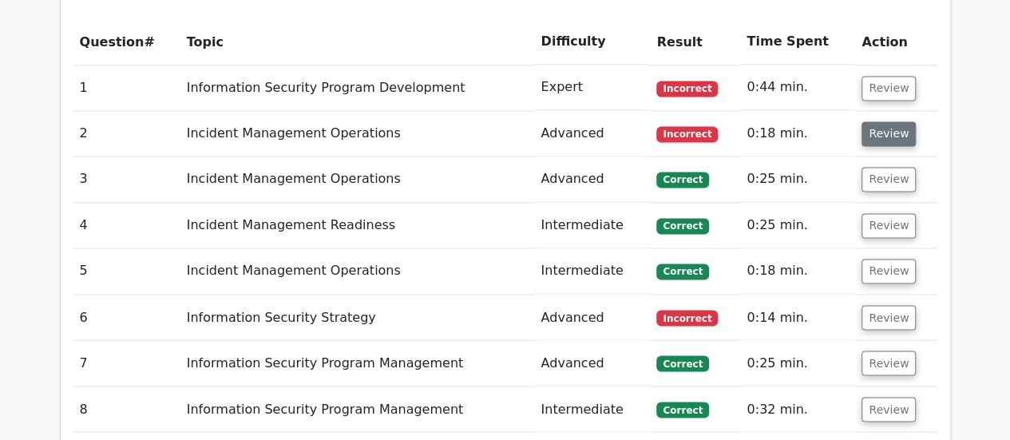
click at [888, 121] on button "Review" at bounding box center [889, 133] width 54 height 25
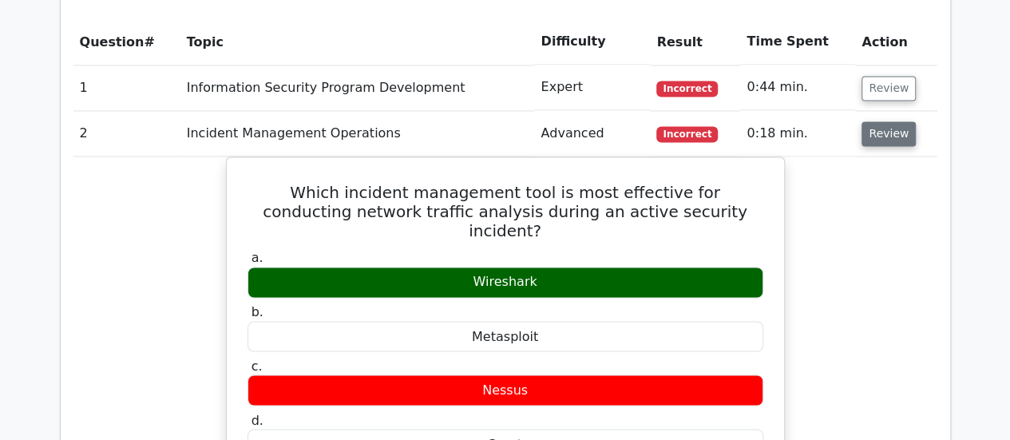
click at [882, 121] on button "Review" at bounding box center [889, 133] width 54 height 25
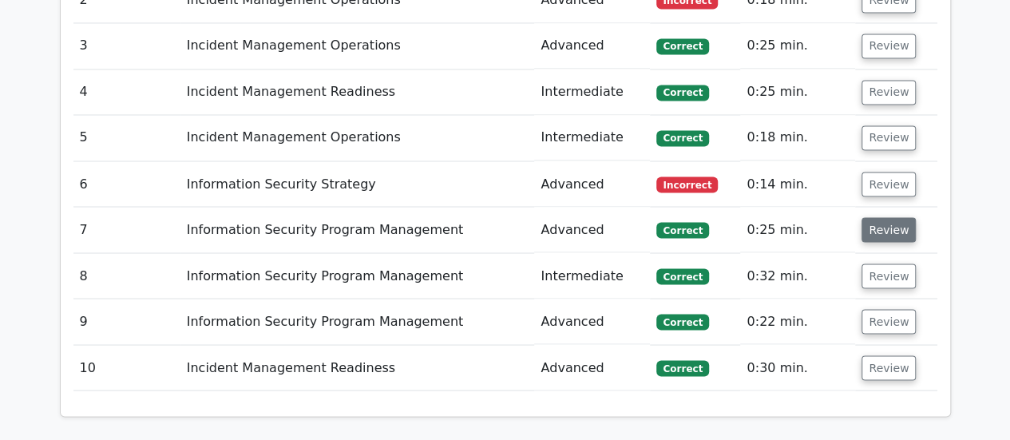
scroll to position [1358, 0]
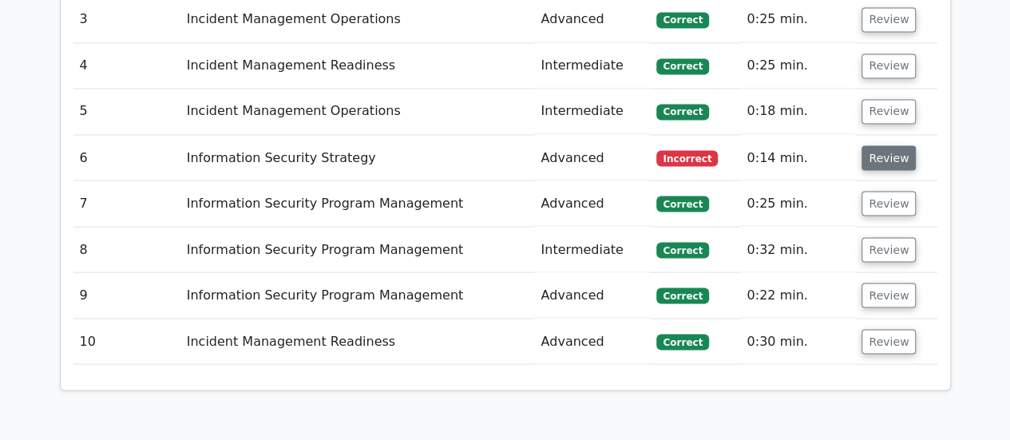
click at [894, 145] on button "Review" at bounding box center [889, 157] width 54 height 25
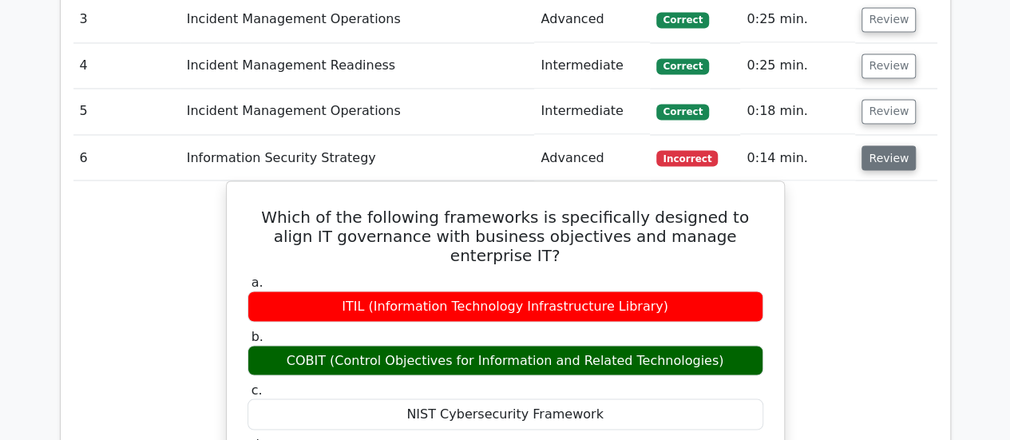
click at [892, 145] on button "Review" at bounding box center [889, 157] width 54 height 25
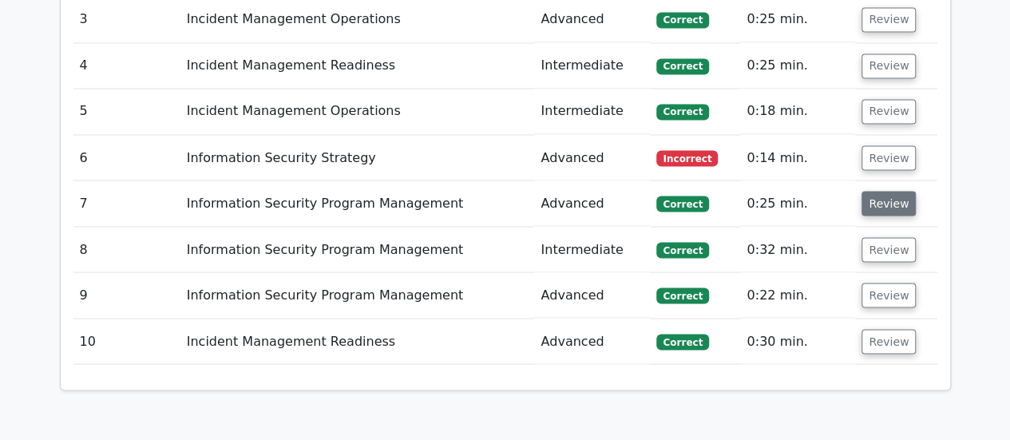
scroll to position [1198, 0]
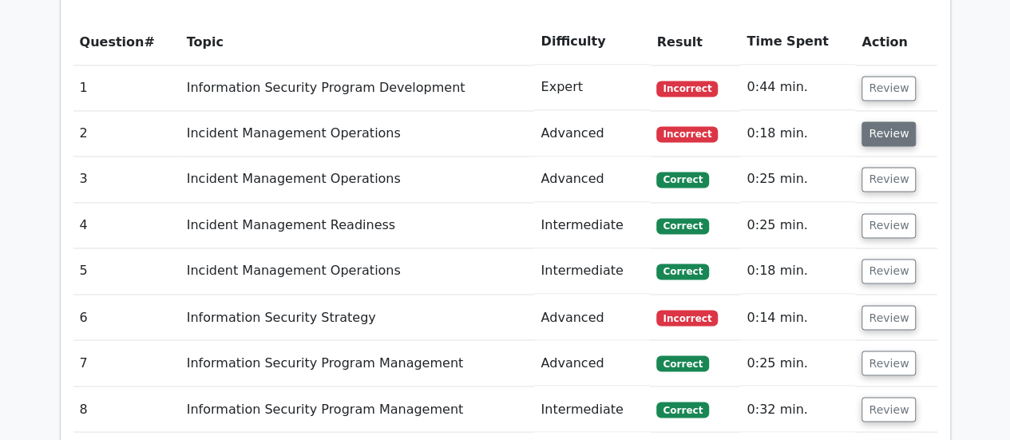
click at [878, 121] on button "Review" at bounding box center [889, 133] width 54 height 25
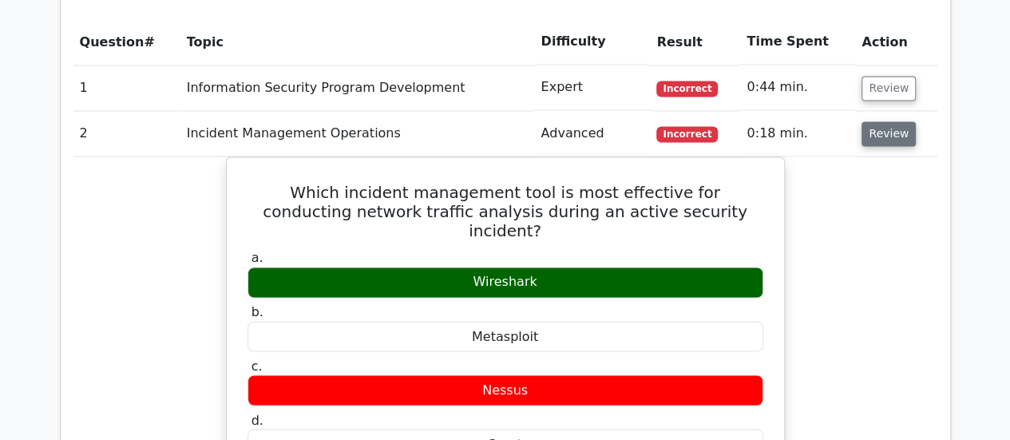
click at [878, 121] on button "Review" at bounding box center [889, 133] width 54 height 25
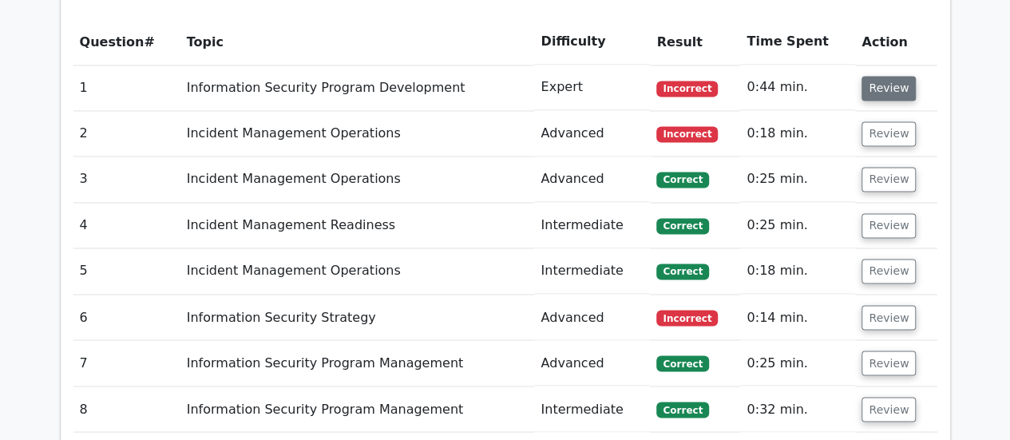
click at [883, 76] on button "Review" at bounding box center [889, 88] width 54 height 25
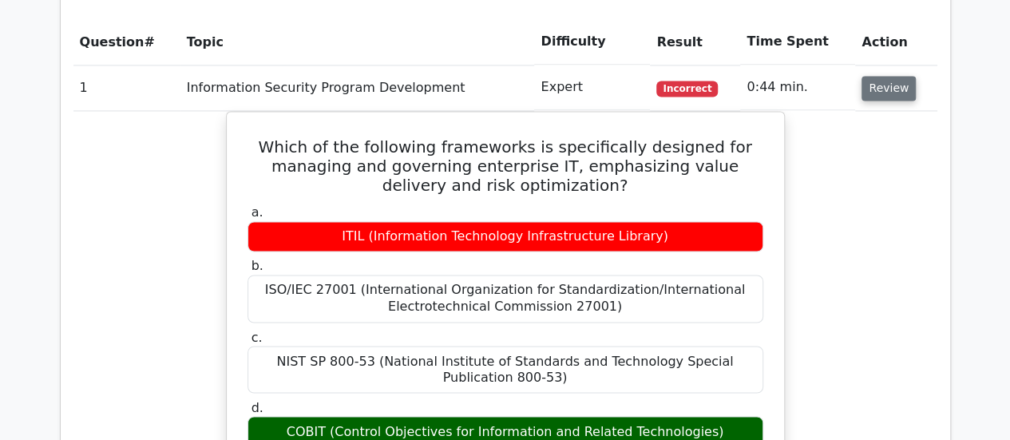
click at [870, 76] on button "Review" at bounding box center [889, 88] width 54 height 25
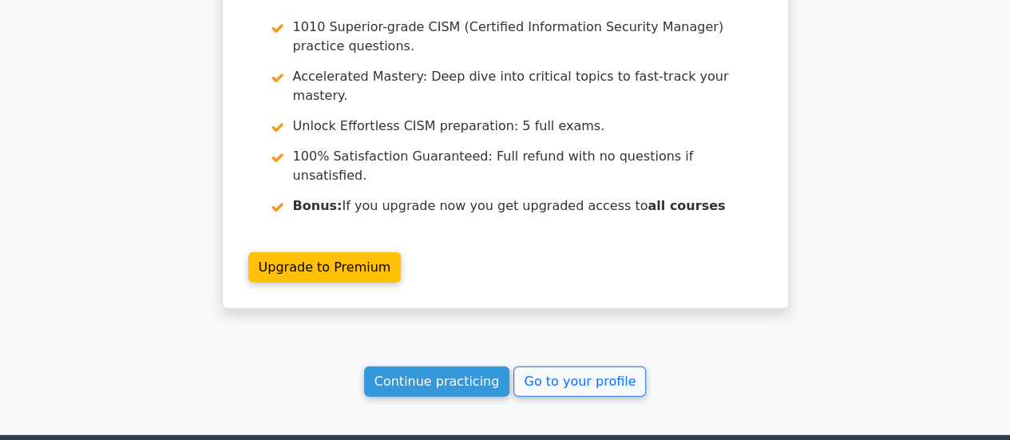
scroll to position [1989, 0]
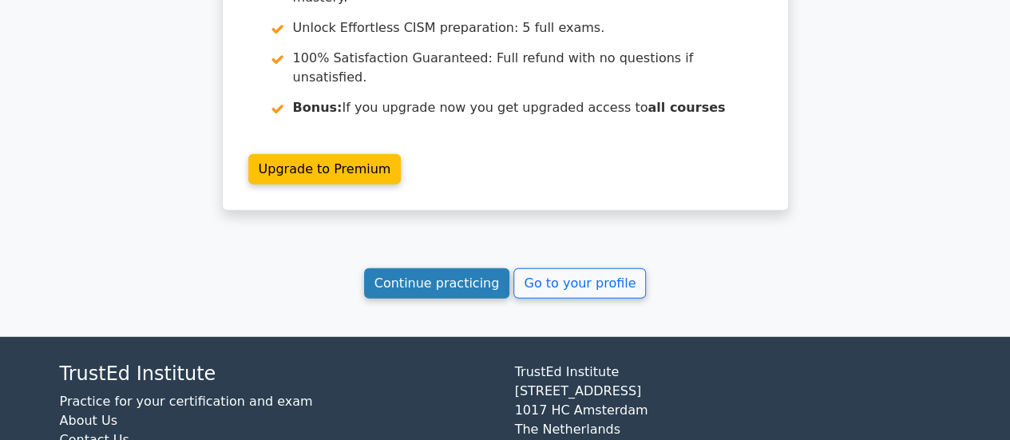
click at [437, 268] on link "Continue practicing" at bounding box center [437, 283] width 146 height 30
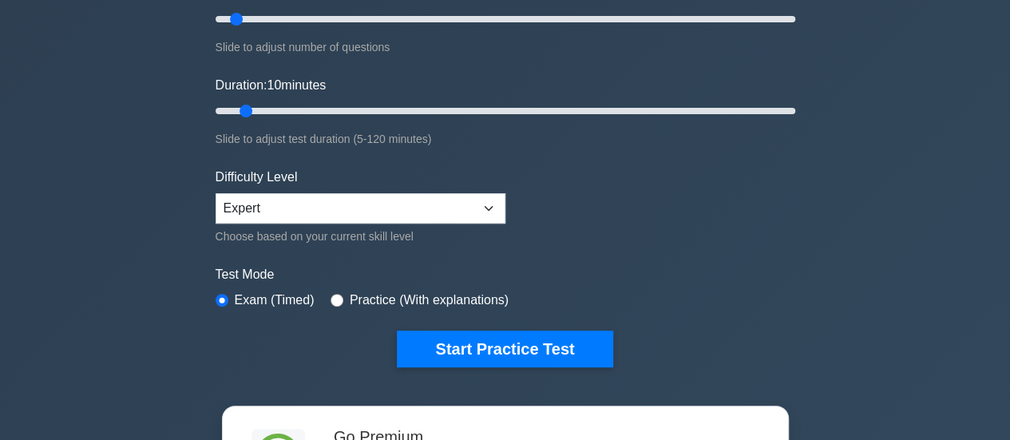
scroll to position [240, 0]
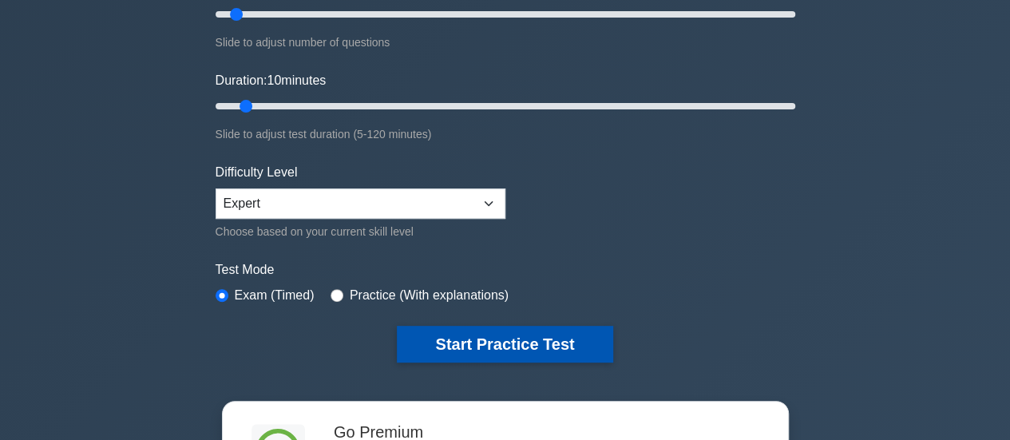
click at [476, 347] on button "Start Practice Test" at bounding box center [505, 344] width 216 height 37
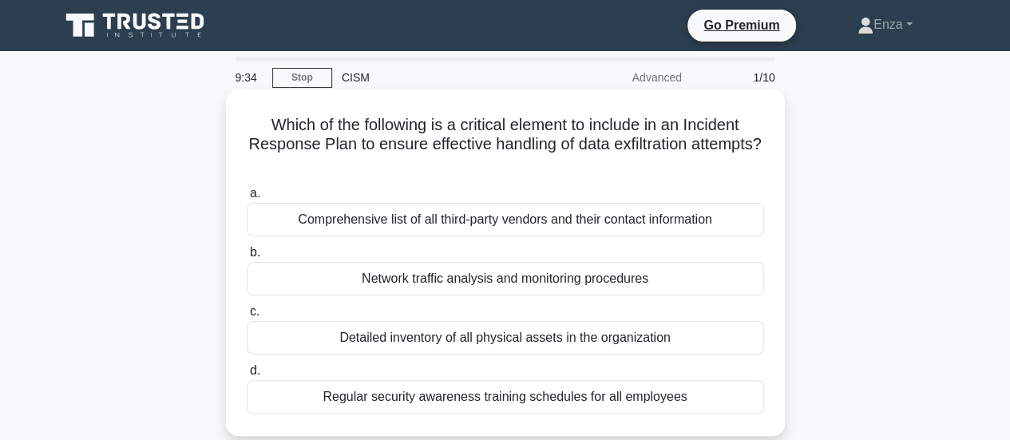
click at [498, 279] on div "Network traffic analysis and monitoring procedures" at bounding box center [505, 279] width 517 height 34
click at [247, 258] on input "b. Network traffic analysis and monitoring procedures" at bounding box center [247, 253] width 0 height 10
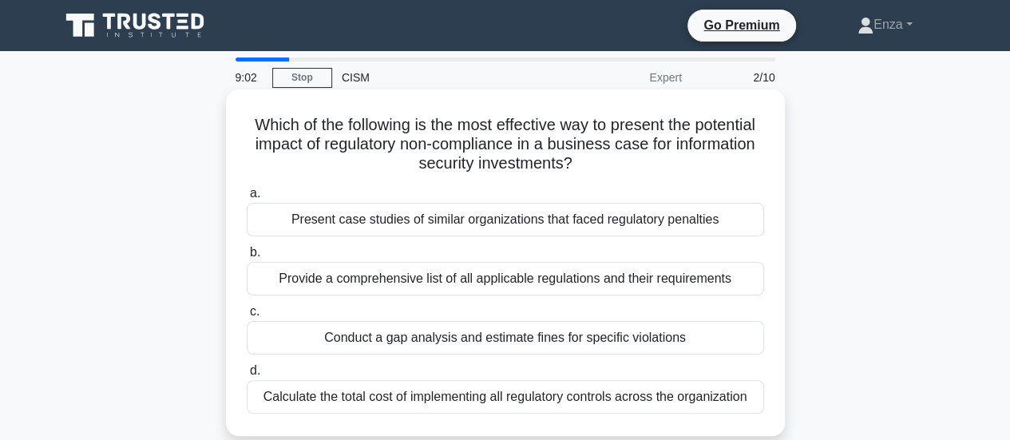
click at [503, 339] on div "Conduct a gap analysis and estimate fines for specific violations" at bounding box center [505, 338] width 517 height 34
click at [247, 317] on input "c. Conduct a gap analysis and estimate fines for specific violations" at bounding box center [247, 312] width 0 height 10
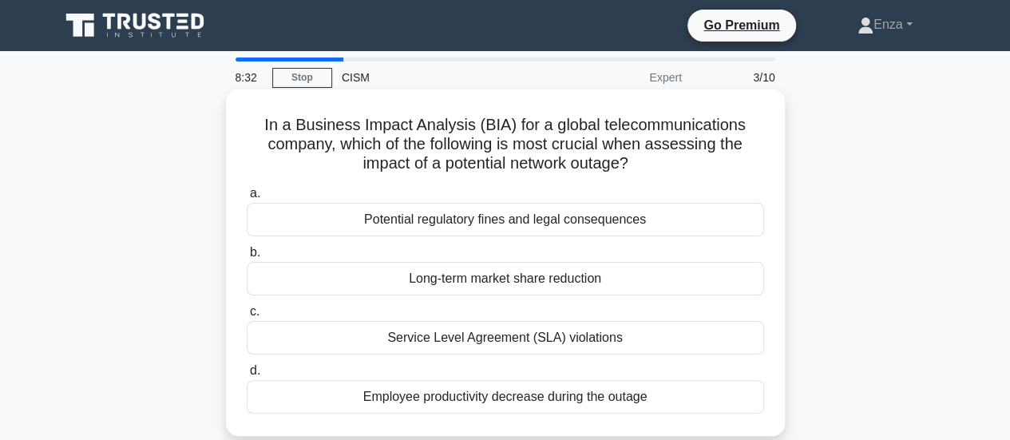
click at [598, 283] on div "Long-term market share reduction" at bounding box center [505, 279] width 517 height 34
click at [247, 258] on input "b. Long-term market share reduction" at bounding box center [247, 253] width 0 height 10
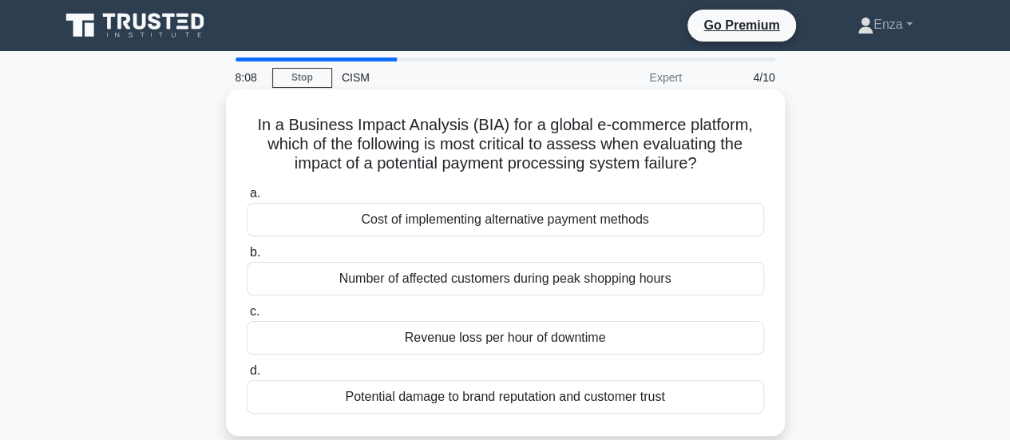
click at [602, 341] on div "Revenue loss per hour of downtime" at bounding box center [505, 338] width 517 height 34
click at [247, 317] on input "c. Revenue loss per hour of downtime" at bounding box center [247, 312] width 0 height 10
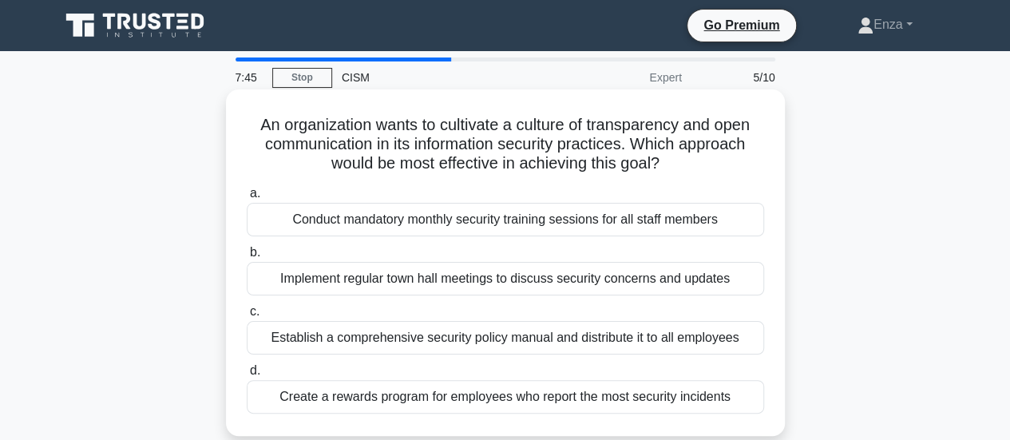
click at [458, 283] on div "Implement regular town hall meetings to discuss security concerns and updates" at bounding box center [505, 279] width 517 height 34
click at [247, 258] on input "b. Implement regular town hall meetings to discuss security concerns and updates" at bounding box center [247, 253] width 0 height 10
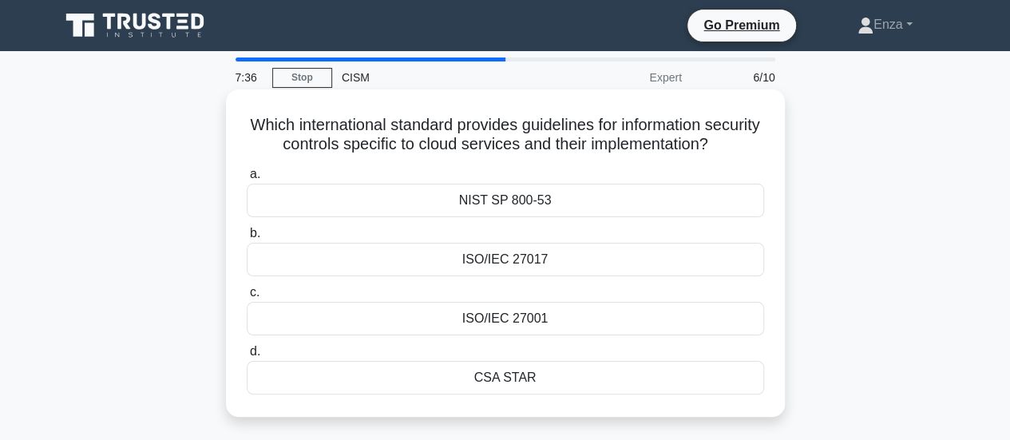
click at [535, 276] on div "ISO/IEC 27017" at bounding box center [505, 260] width 517 height 34
click at [247, 239] on input "b. ISO/IEC 27017" at bounding box center [247, 233] width 0 height 10
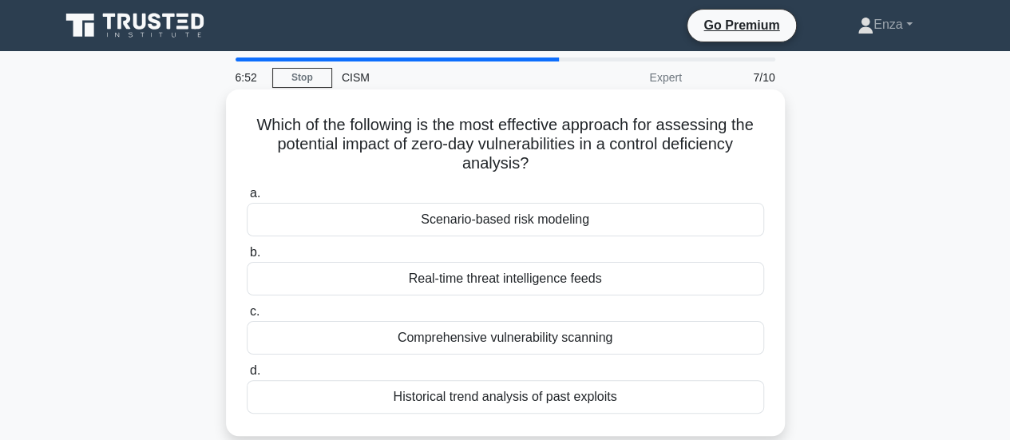
click at [579, 282] on div "Real-time threat intelligence feeds" at bounding box center [505, 279] width 517 height 34
click at [247, 258] on input "b. Real-time threat intelligence feeds" at bounding box center [247, 253] width 0 height 10
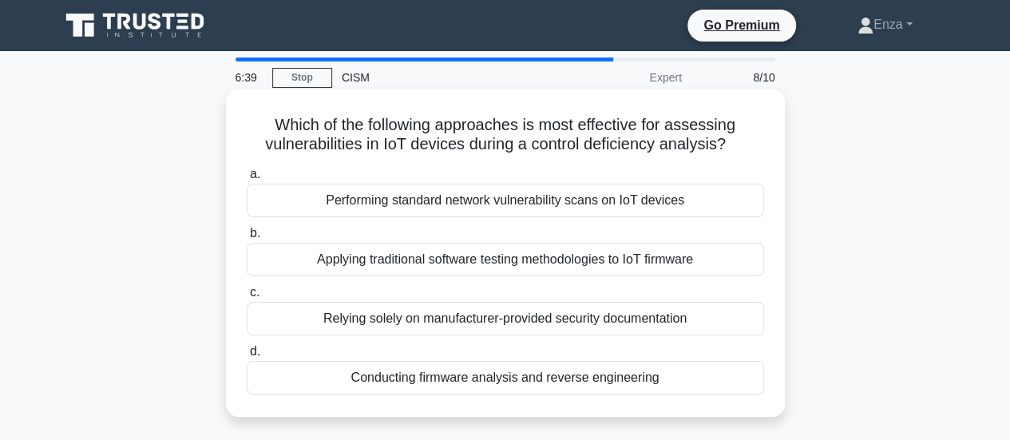
click at [555, 379] on div "Conducting firmware analysis and reverse engineering" at bounding box center [505, 378] width 517 height 34
click at [247, 357] on input "d. Conducting firmware analysis and reverse engineering" at bounding box center [247, 352] width 0 height 10
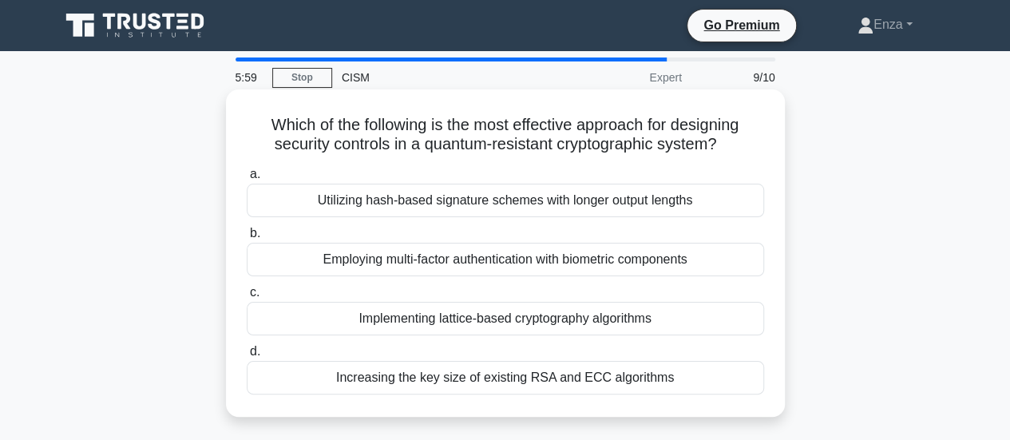
click at [687, 361] on div "Increasing the key size of existing RSA and ECC algorithms" at bounding box center [505, 378] width 517 height 34
click at [247, 357] on input "d. Increasing the key size of existing RSA and ECC algorithms" at bounding box center [247, 352] width 0 height 10
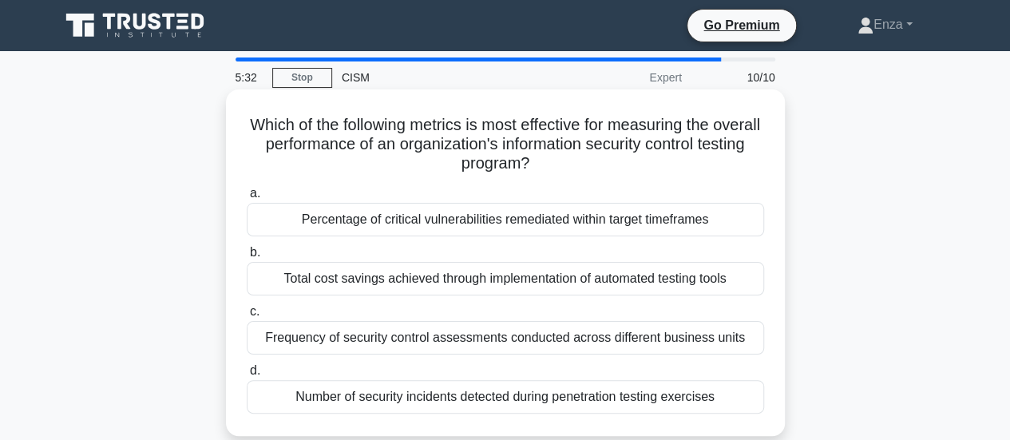
click at [741, 407] on div "Number of security incidents detected during penetration testing exercises" at bounding box center [505, 397] width 517 height 34
click at [247, 376] on input "d. Number of security incidents detected during penetration testing exercises" at bounding box center [247, 371] width 0 height 10
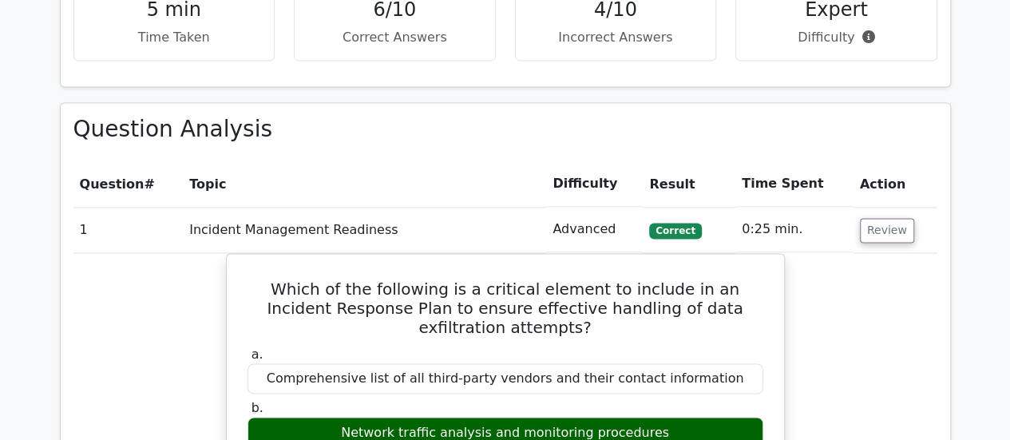
scroll to position [1198, 0]
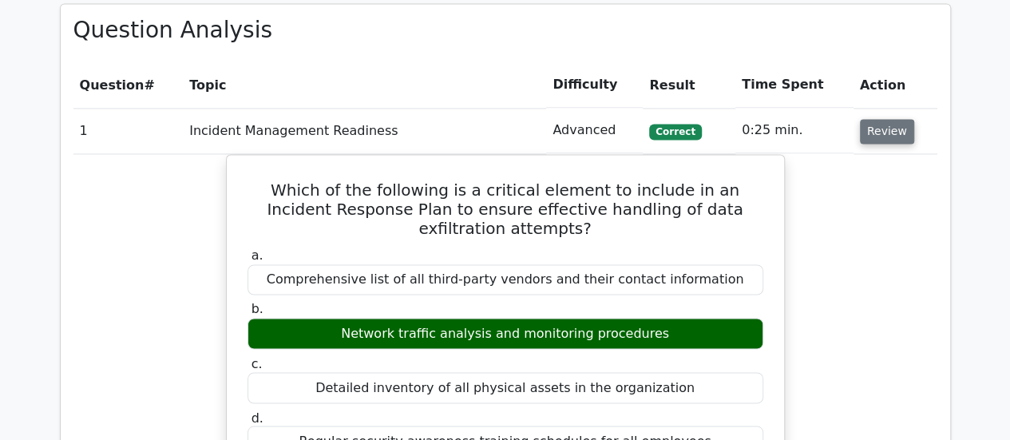
click at [891, 119] on button "Review" at bounding box center [887, 131] width 54 height 25
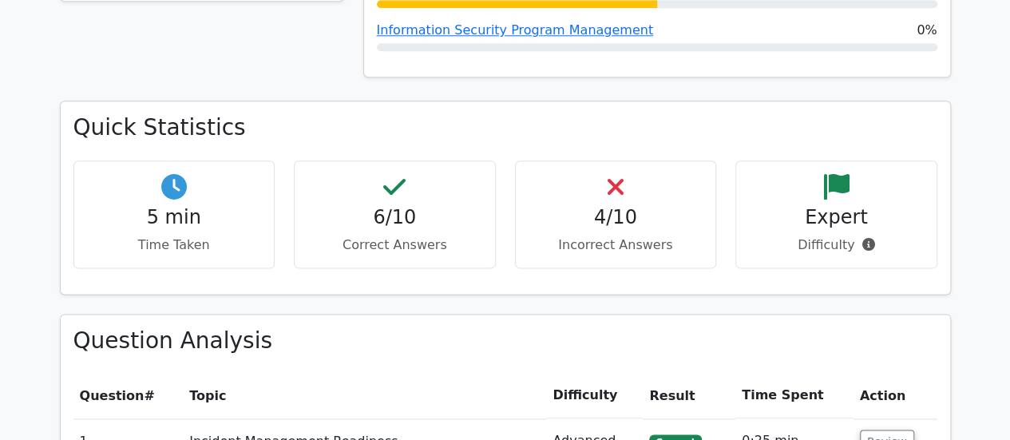
scroll to position [755, 0]
